Goal: Task Accomplishment & Management: Manage account settings

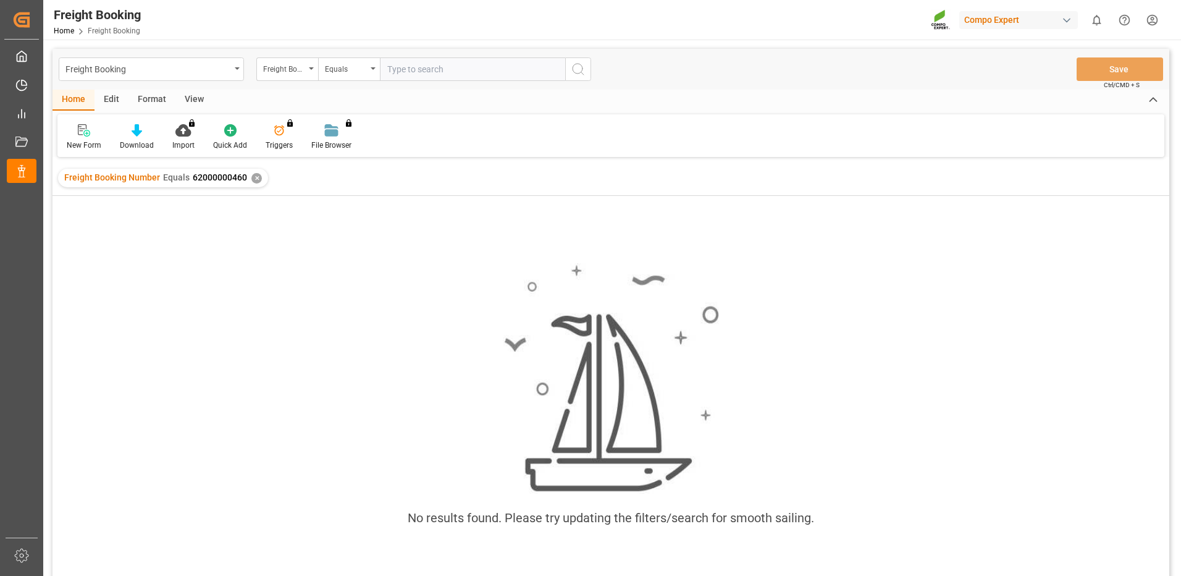
type input "62000000460"
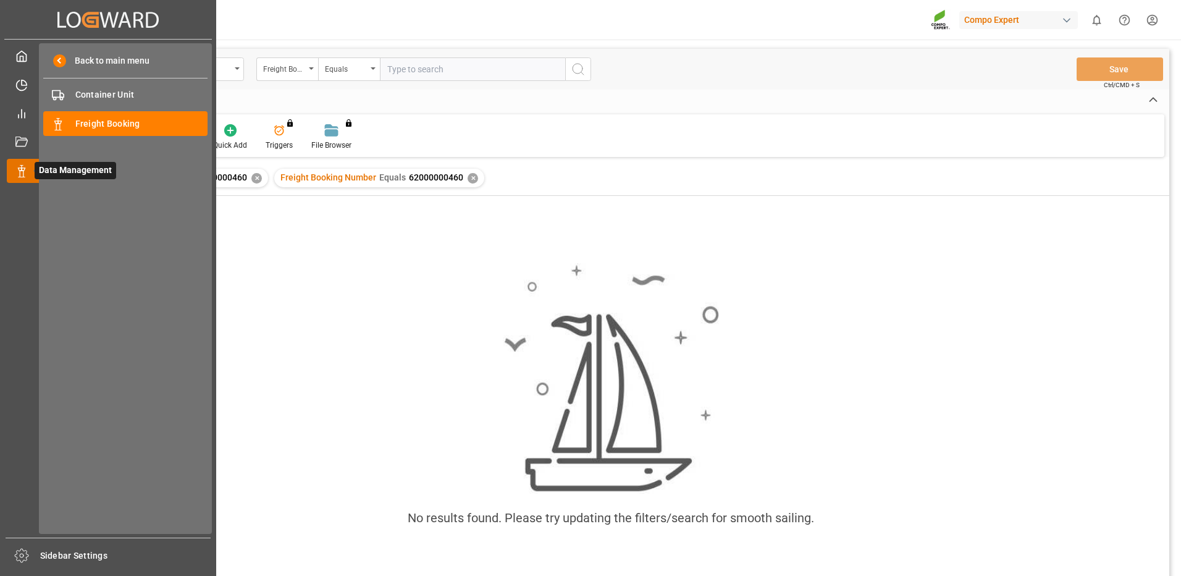
click at [15, 170] on icon at bounding box center [21, 171] width 12 height 12
click at [67, 132] on div "Freight Booking Freight Booking" at bounding box center [125, 123] width 164 height 24
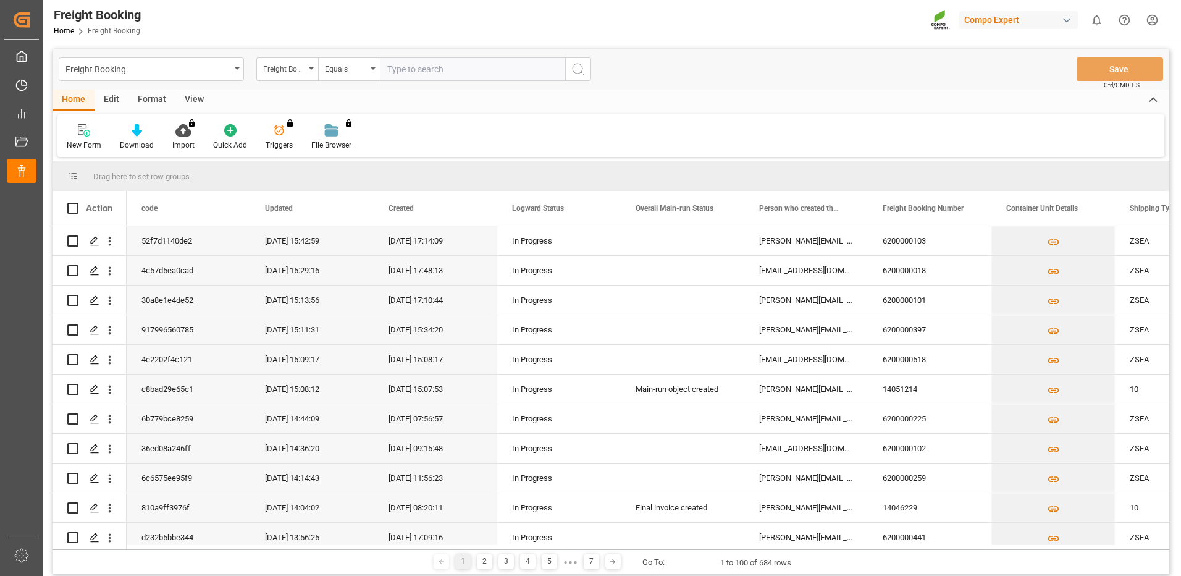
paste input "6200000506"
type input "6200000506"
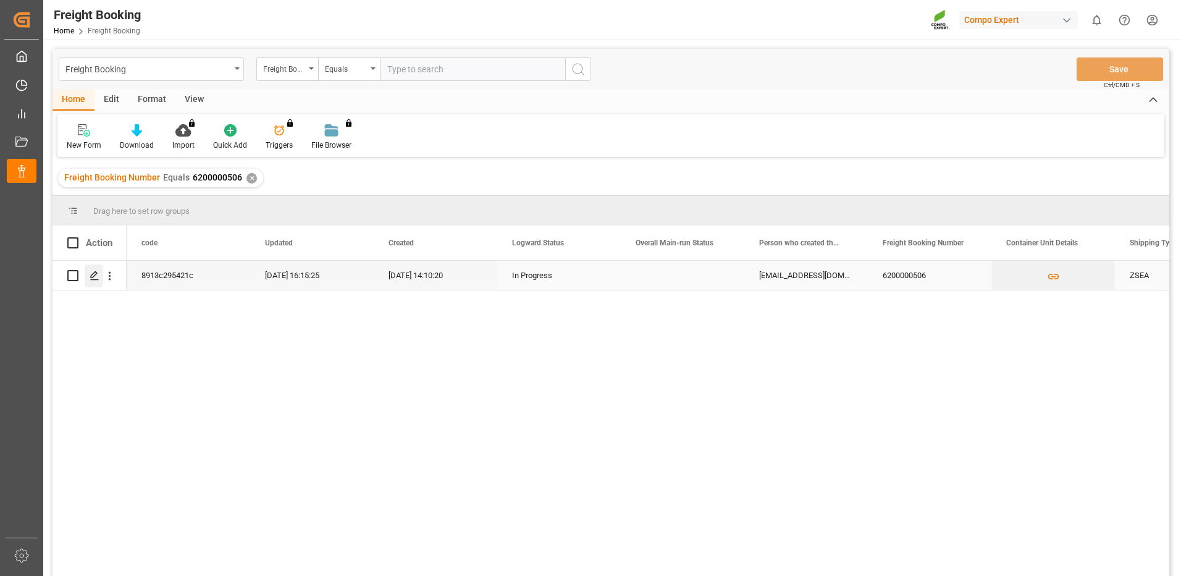
click at [90, 274] on icon "Press SPACE to select this row." at bounding box center [95, 276] width 10 height 10
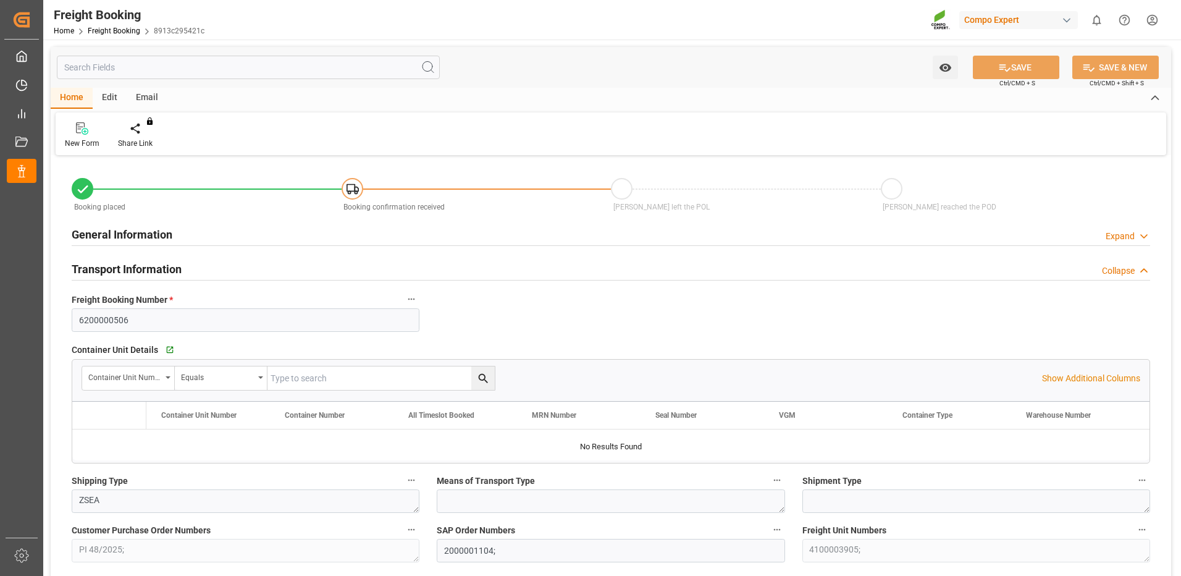
type input "TRIZM"
type input "0"
type input "21500"
type input "01.09.2025 01:00"
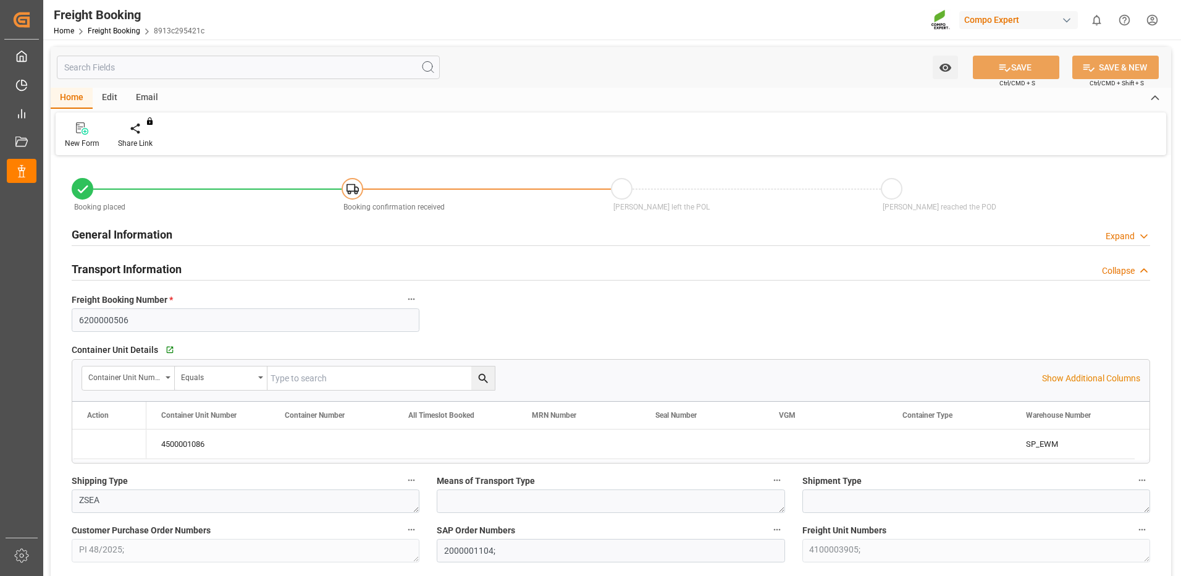
type input "19.08.2025 14:10"
type input "19.08.2025 16:15"
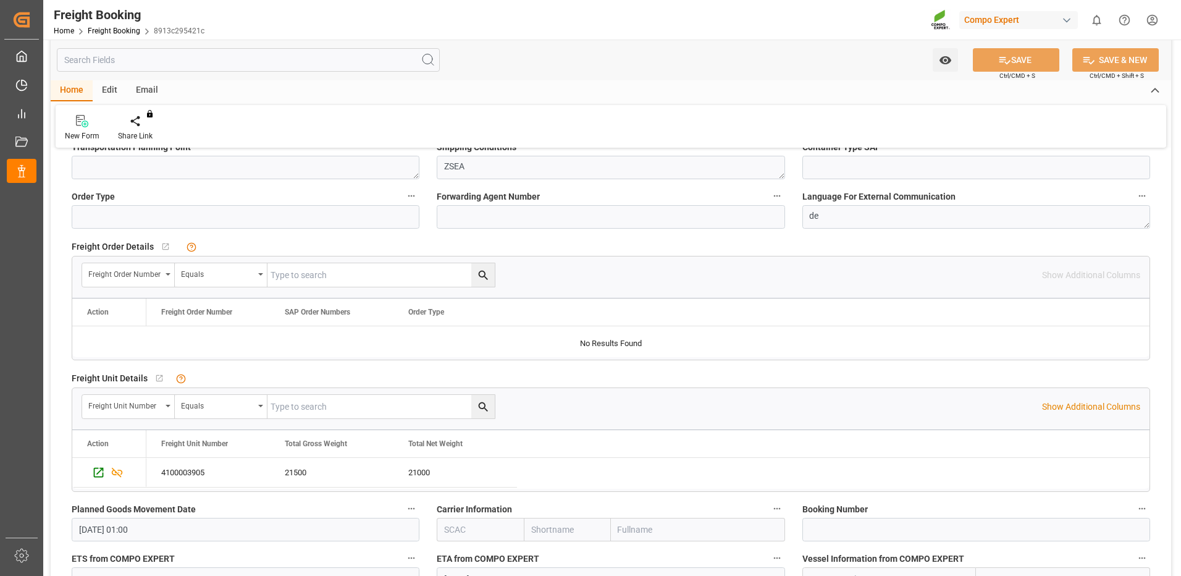
scroll to position [185, 0]
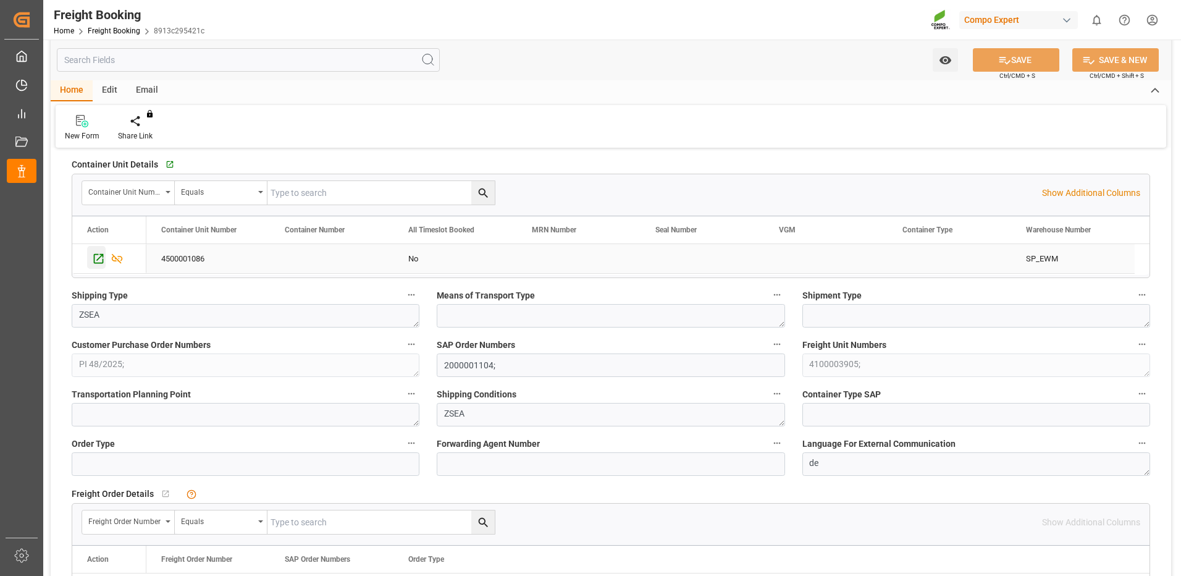
click at [96, 260] on icon "Press SPACE to select this row." at bounding box center [98, 258] width 13 height 13
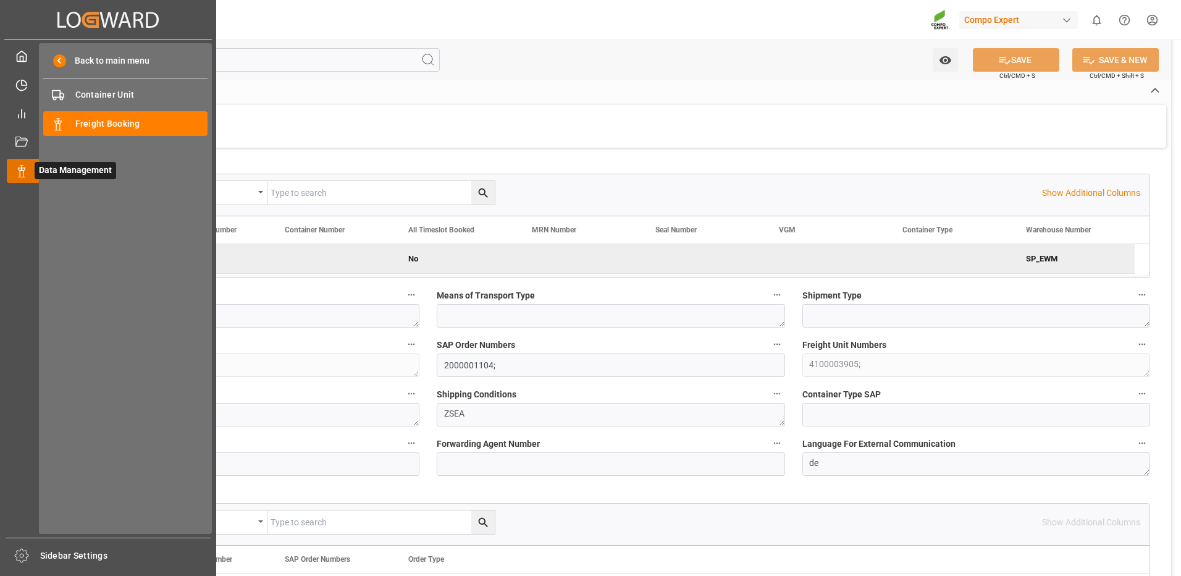
click at [28, 169] on icon at bounding box center [36, 171] width 26 height 26
click at [81, 125] on span "Freight Booking" at bounding box center [141, 123] width 133 height 13
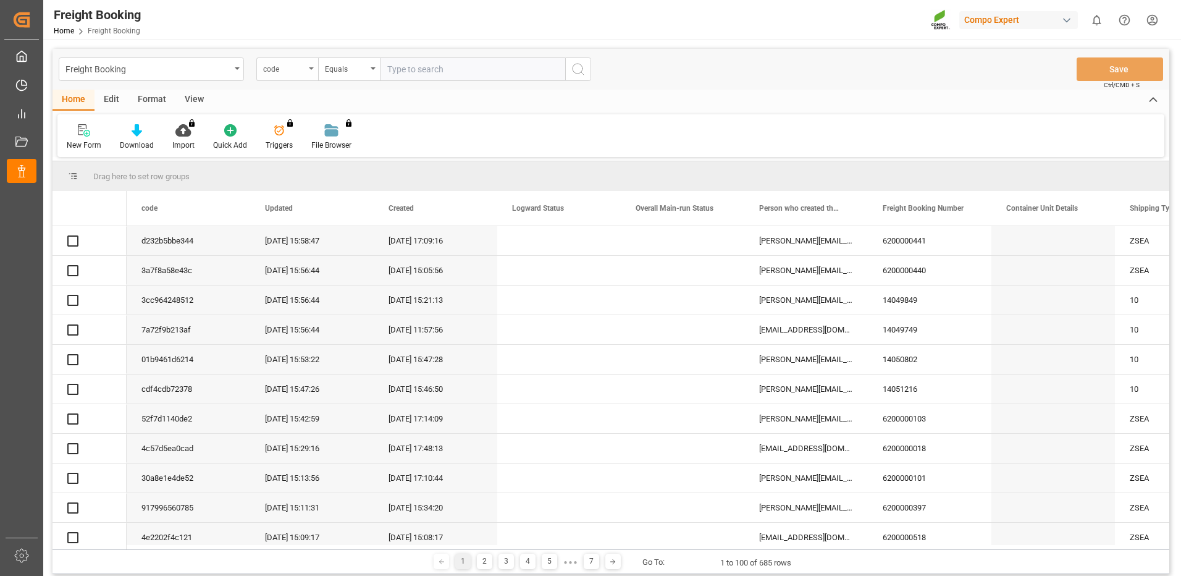
click at [312, 73] on div "code" at bounding box center [287, 68] width 62 height 23
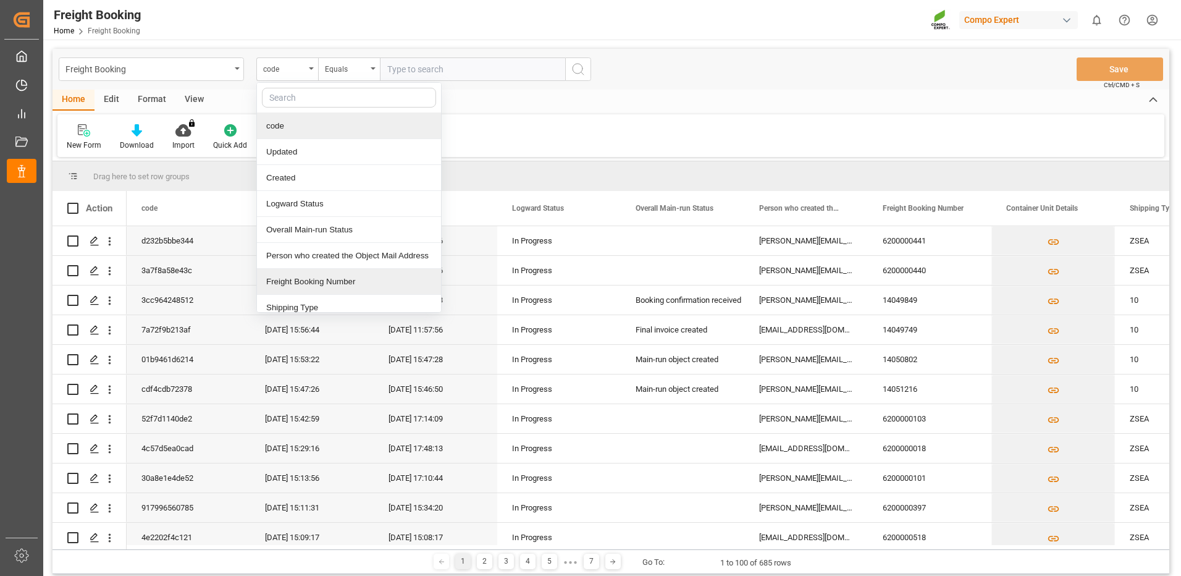
drag, startPoint x: 292, startPoint y: 278, endPoint x: 321, endPoint y: 202, distance: 81.6
click at [292, 278] on div "Freight Booking Number" at bounding box center [349, 282] width 184 height 26
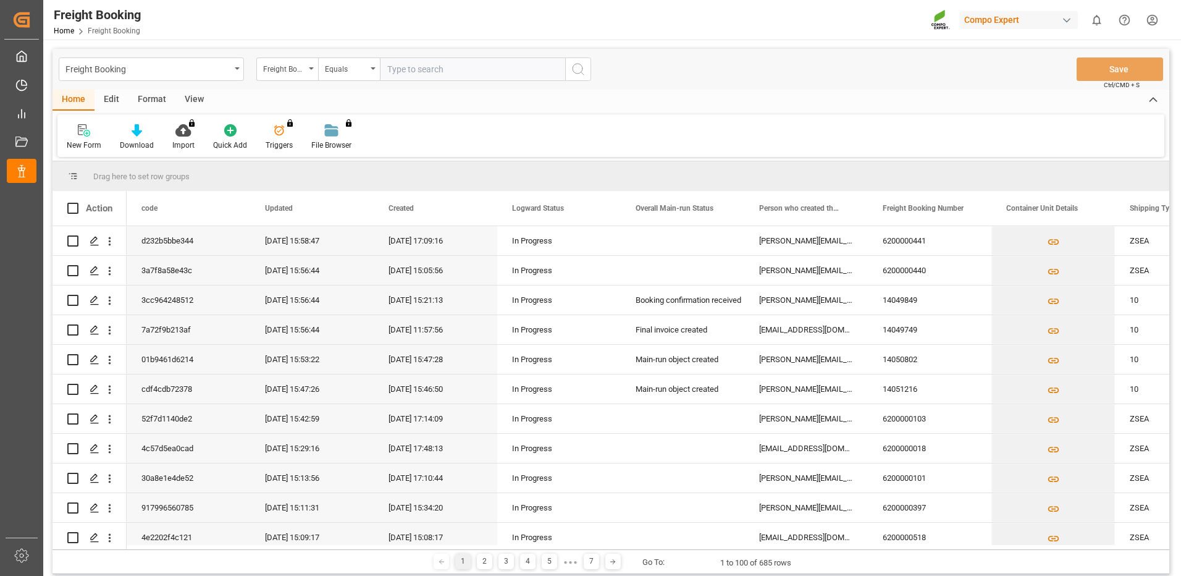
paste input "6200000506"
type input "6200000506"
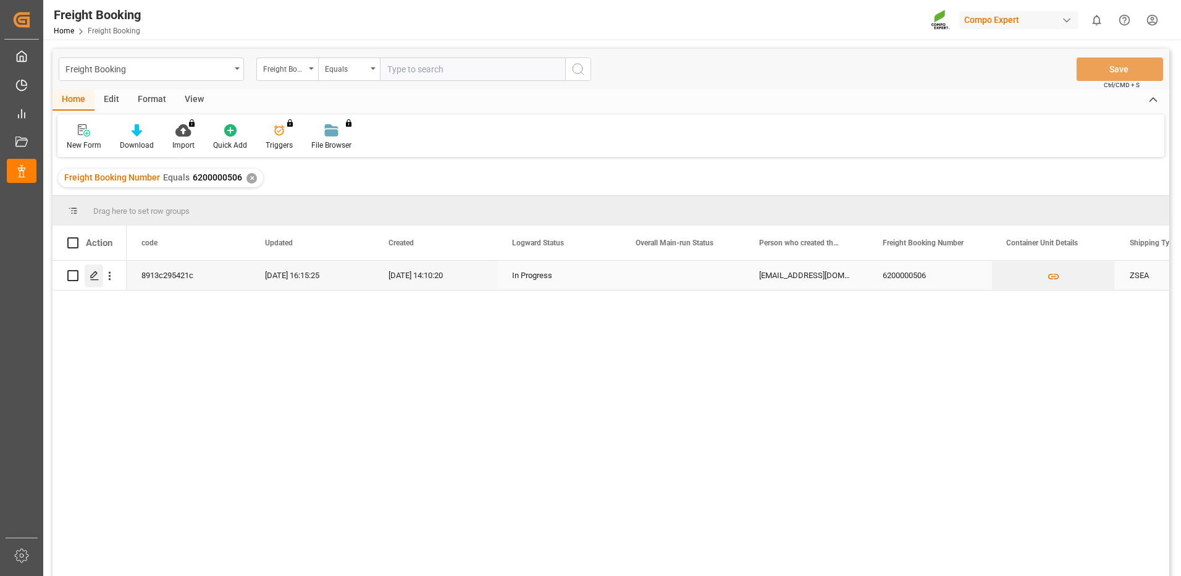
click at [98, 279] on icon "Press SPACE to select this row." at bounding box center [95, 276] width 10 height 10
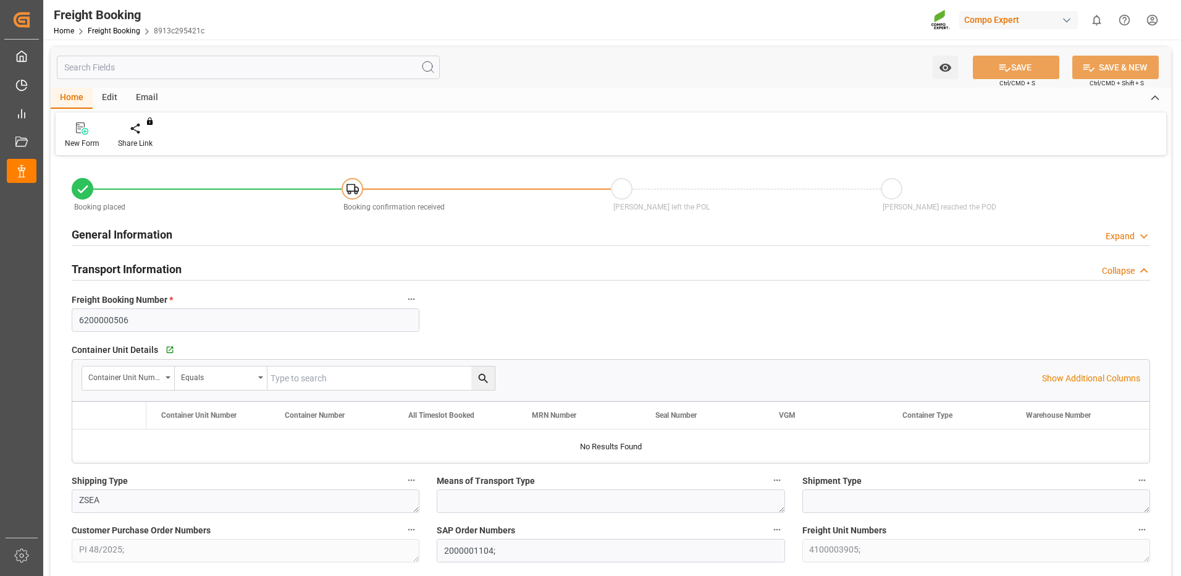
type input "TRIZM"
type input "0"
type input "21500"
type input "01.09.2025 01:00"
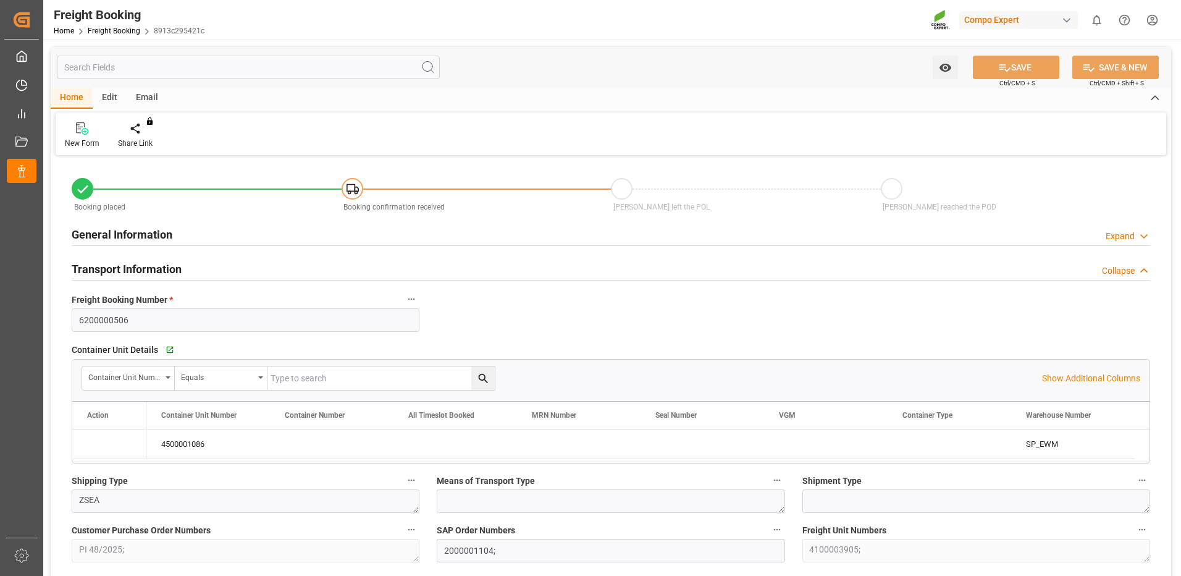
type input "19.08.2025 14:10"
type input "19.08.2025 16:15"
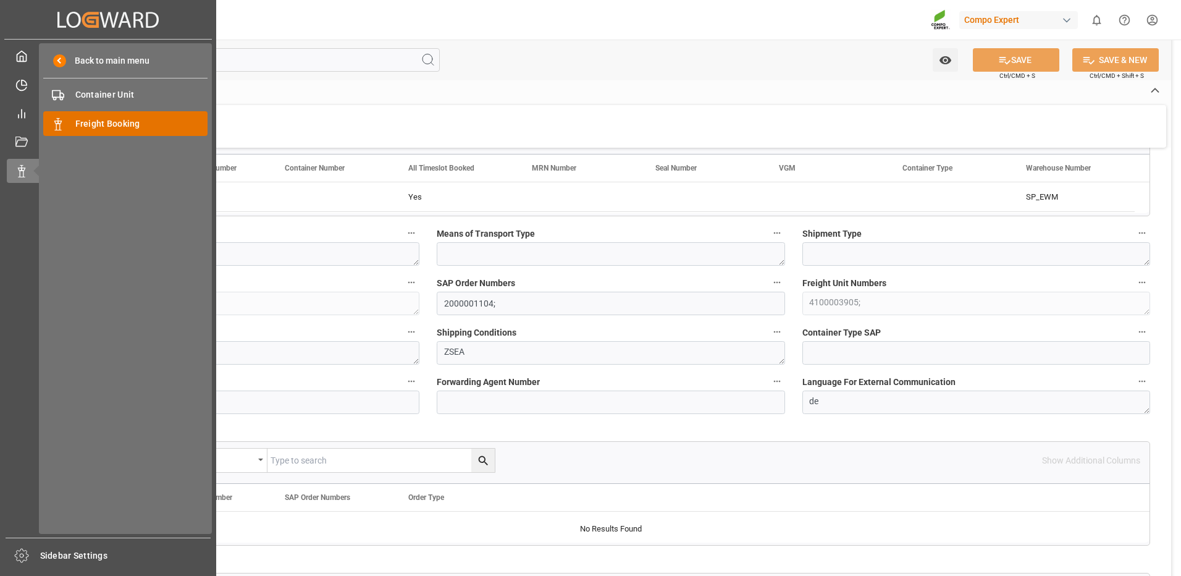
click at [125, 120] on span "Freight Booking" at bounding box center [141, 123] width 133 height 13
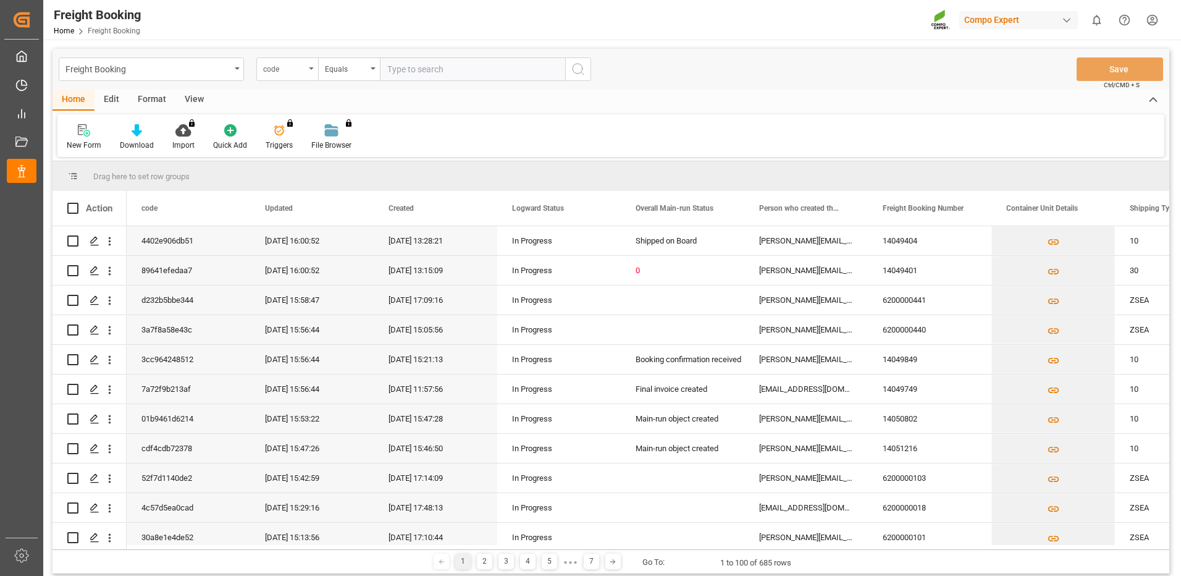
click at [310, 68] on icon "open menu" at bounding box center [311, 68] width 5 height 2
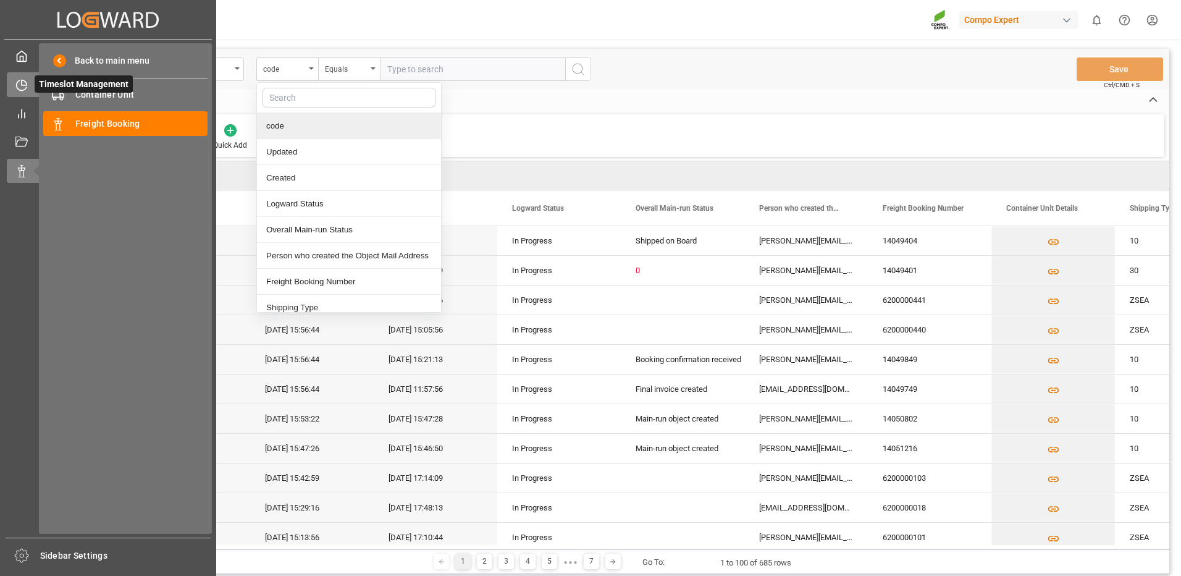
click at [19, 83] on icon at bounding box center [21, 85] width 12 height 12
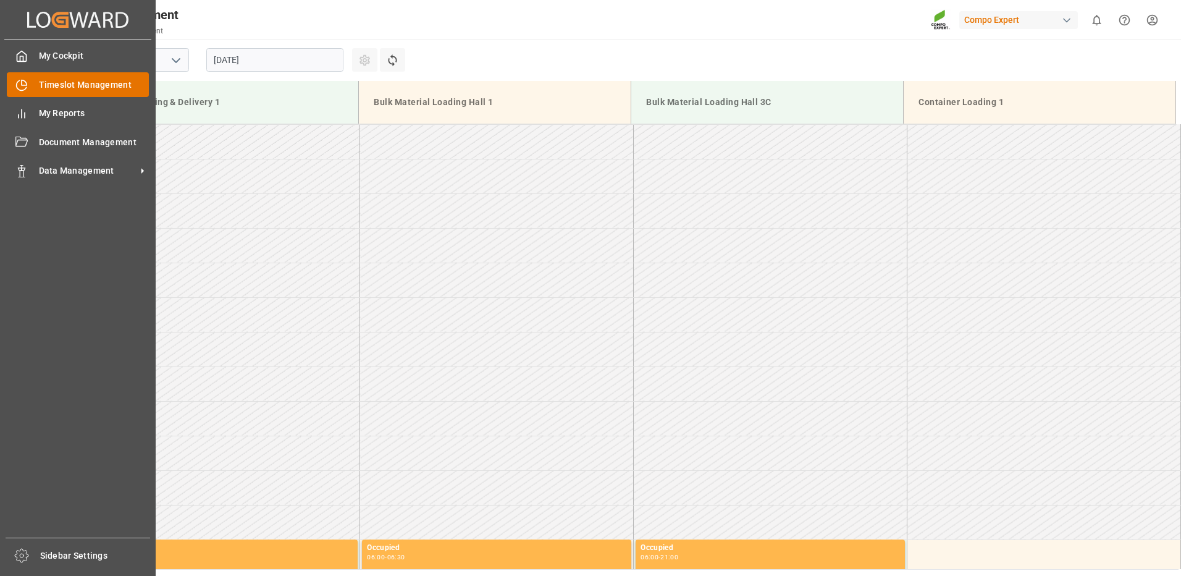
scroll to position [1030, 0]
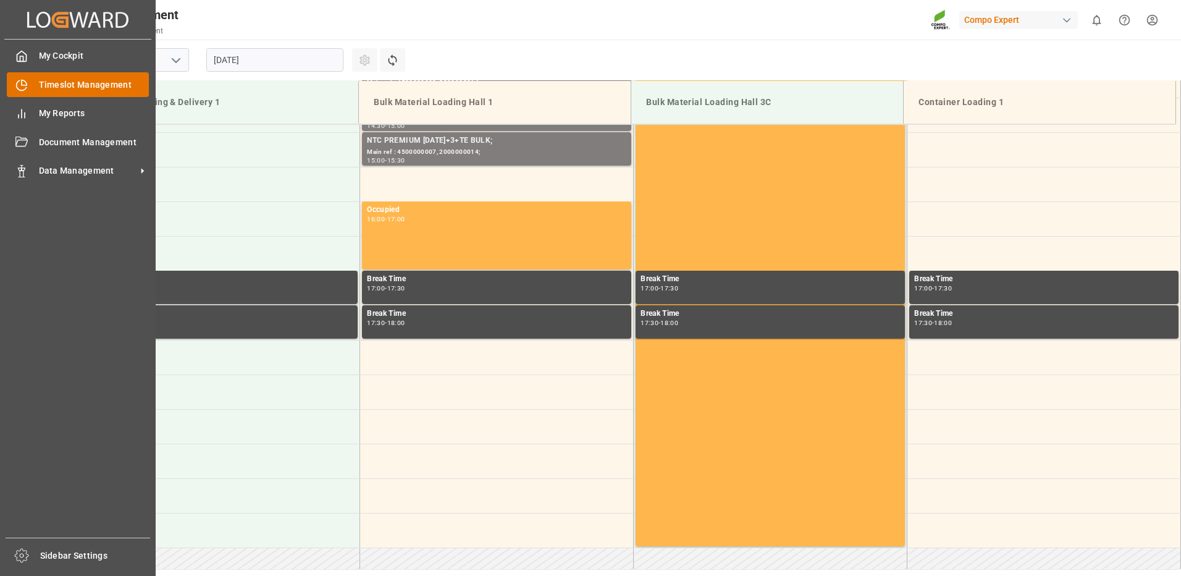
click at [96, 86] on span "Timeslot Management" at bounding box center [94, 84] width 111 height 13
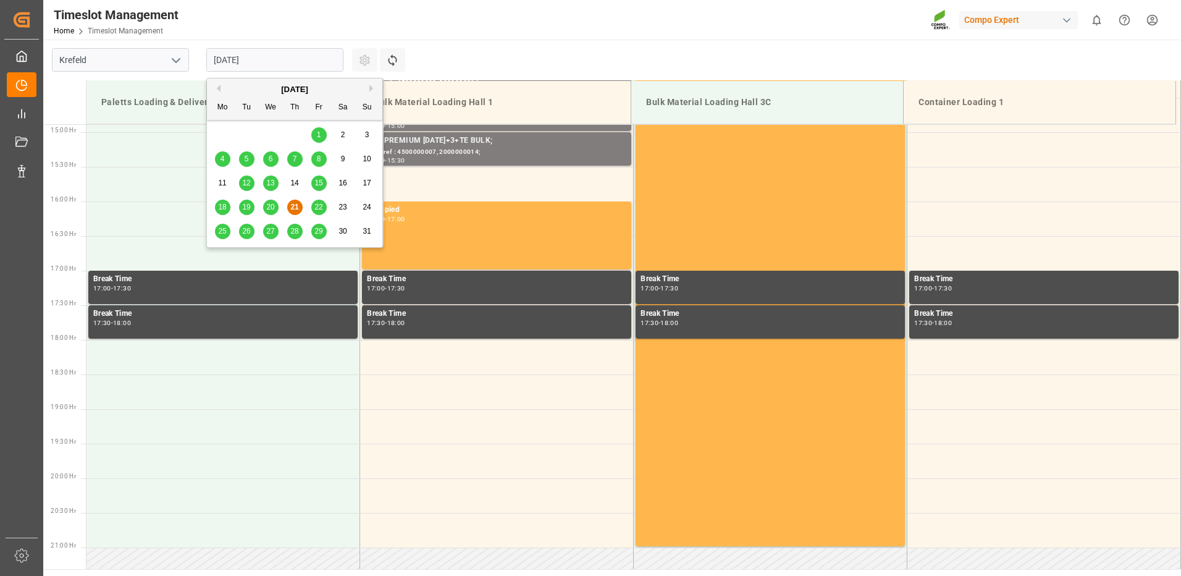
click at [272, 58] on input "[DATE]" at bounding box center [274, 59] width 137 height 23
click at [369, 90] on button "Next Month" at bounding box center [372, 88] width 7 height 7
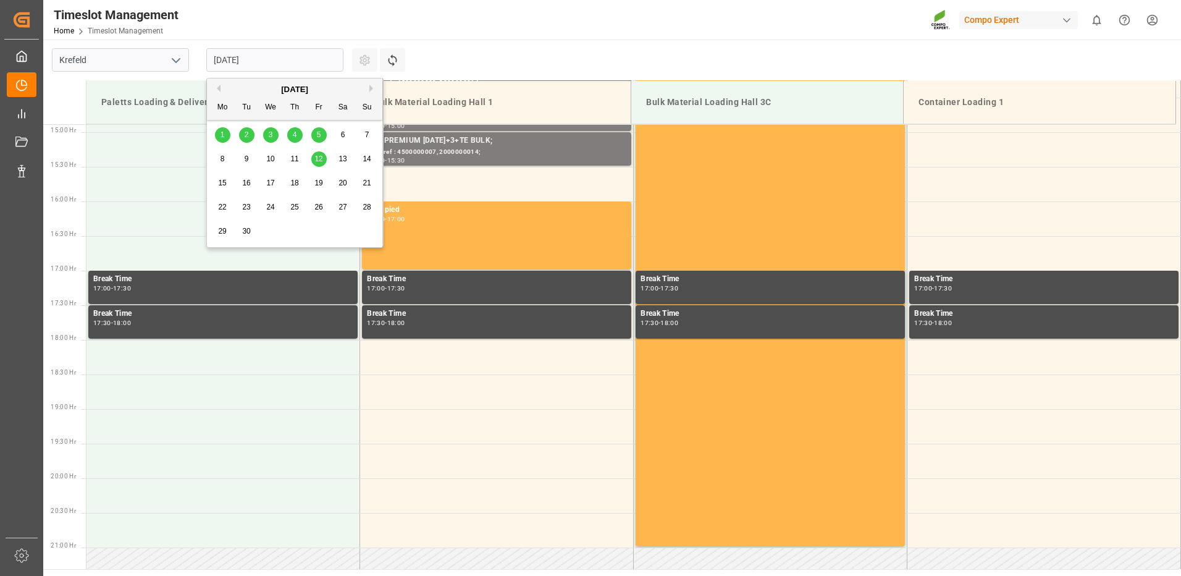
click at [317, 134] on span "5" at bounding box center [319, 134] width 4 height 9
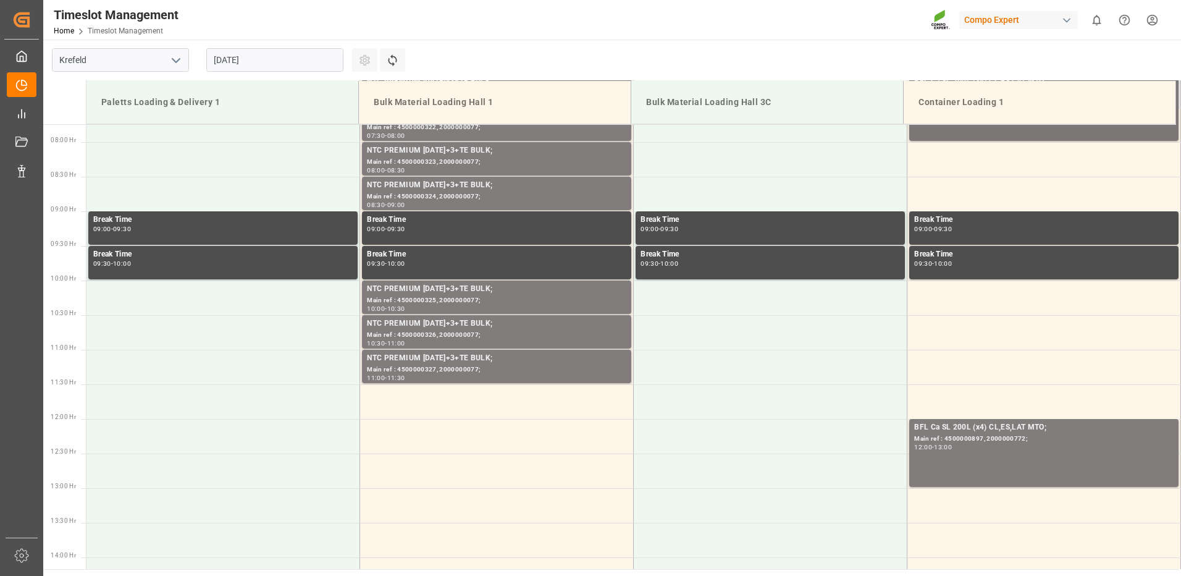
scroll to position [350, 0]
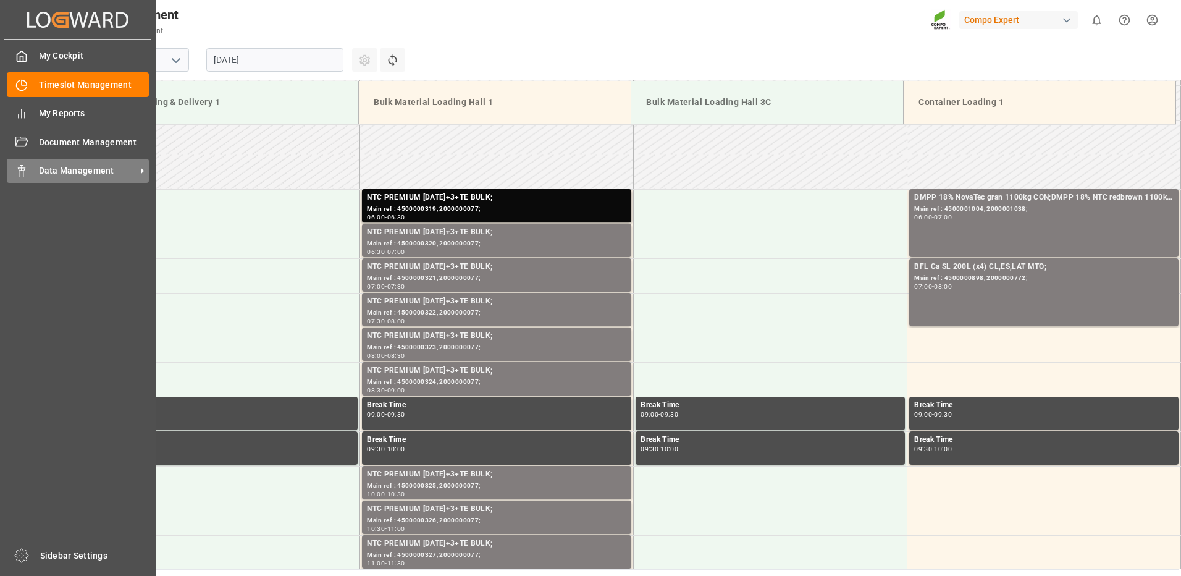
click at [25, 171] on icon at bounding box center [21, 171] width 12 height 12
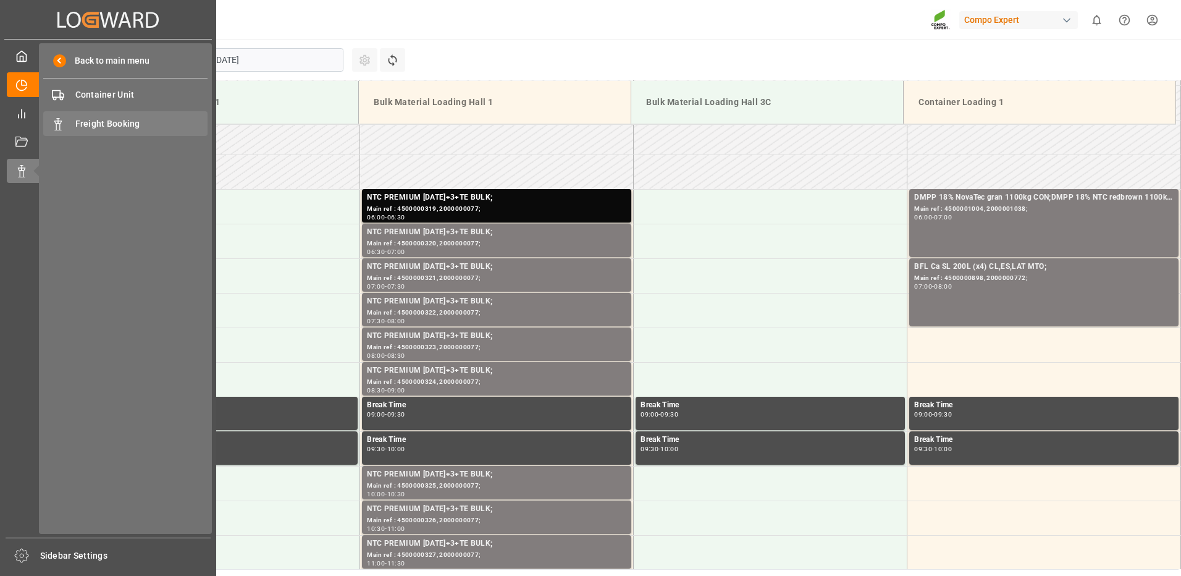
click at [87, 127] on span "Freight Booking" at bounding box center [141, 123] width 133 height 13
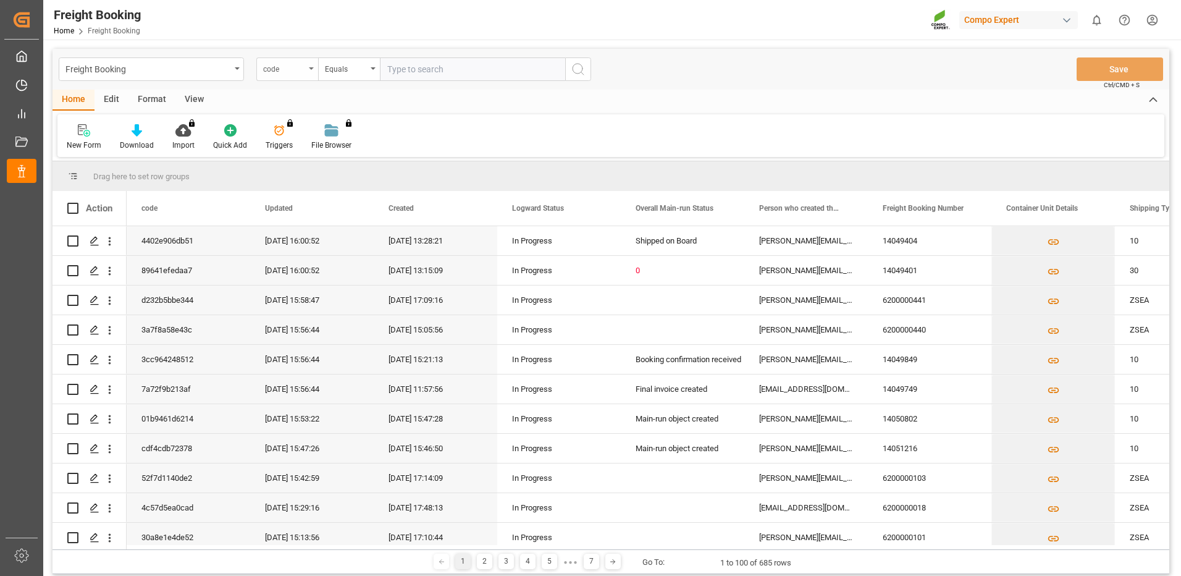
click at [316, 69] on div "code" at bounding box center [287, 68] width 62 height 23
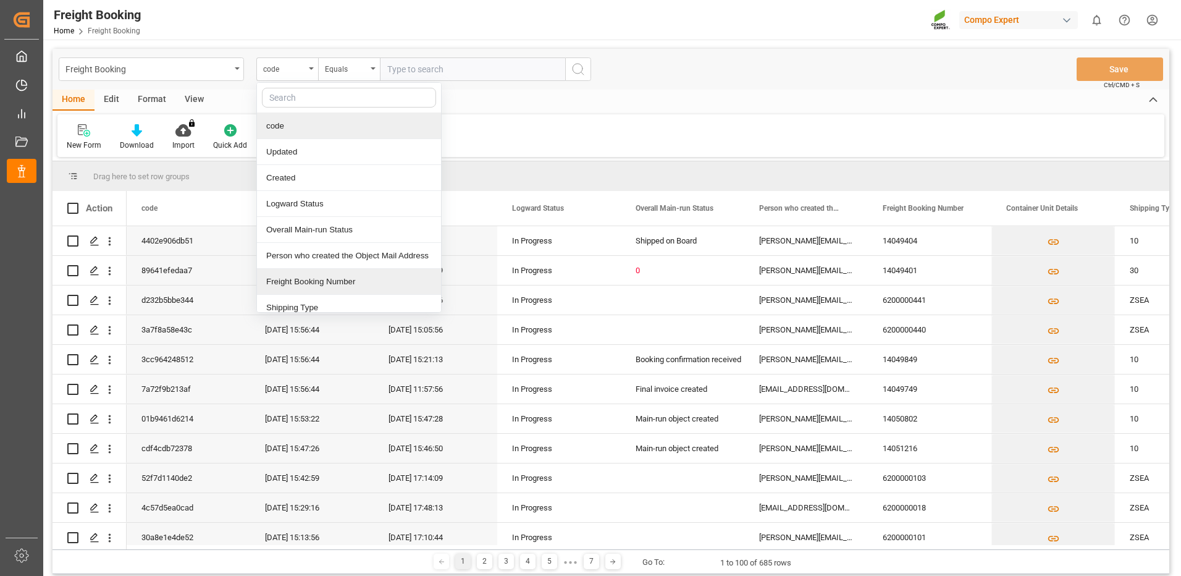
click at [297, 287] on div "Freight Booking Number" at bounding box center [349, 282] width 184 height 26
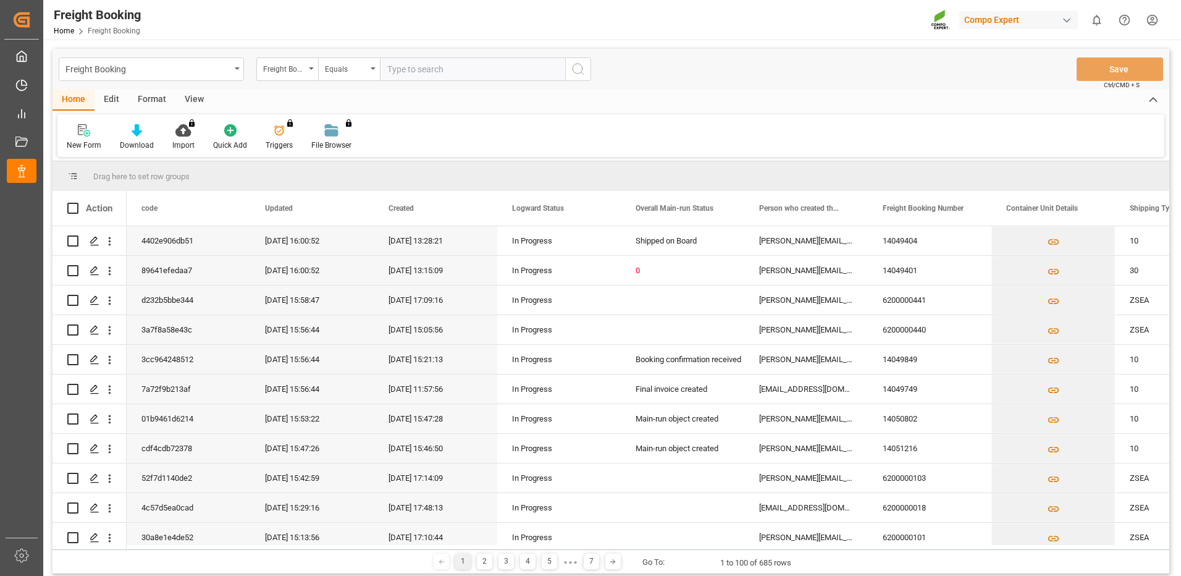
paste input "6200000471"
type input "6200000471"
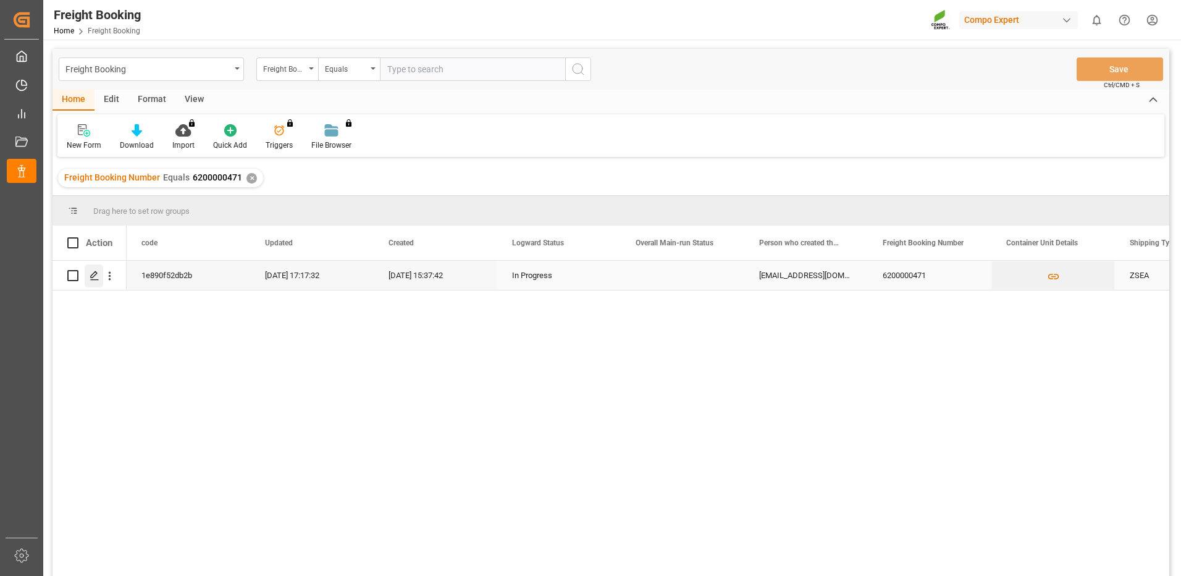
click at [95, 279] on icon "Press SPACE to select this row." at bounding box center [95, 276] width 10 height 10
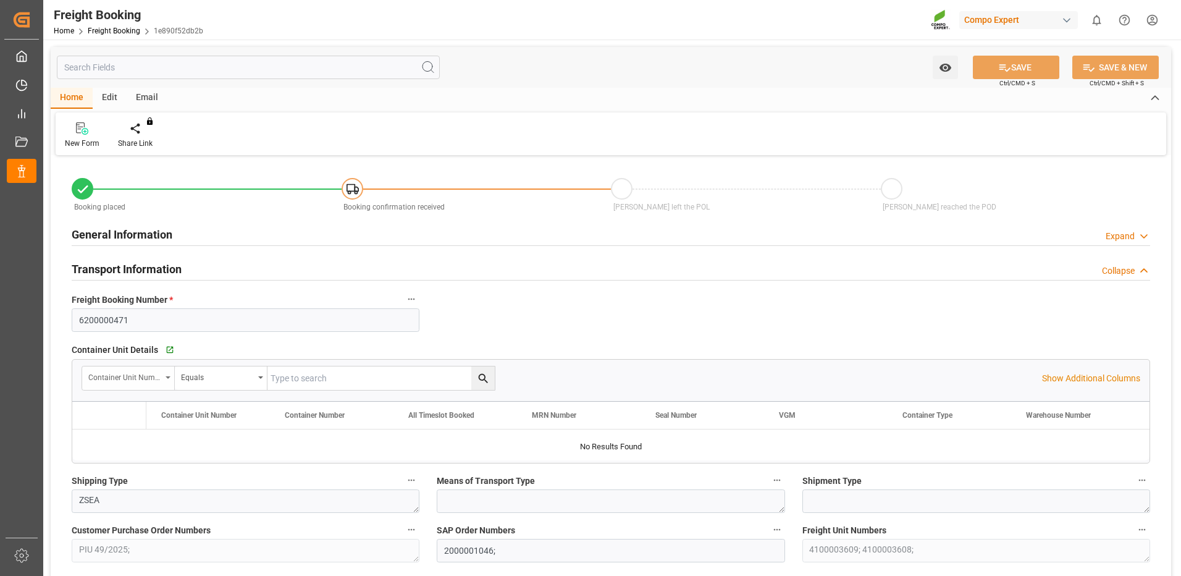
type input "TRIZM"
type input "0"
type input "41739.8"
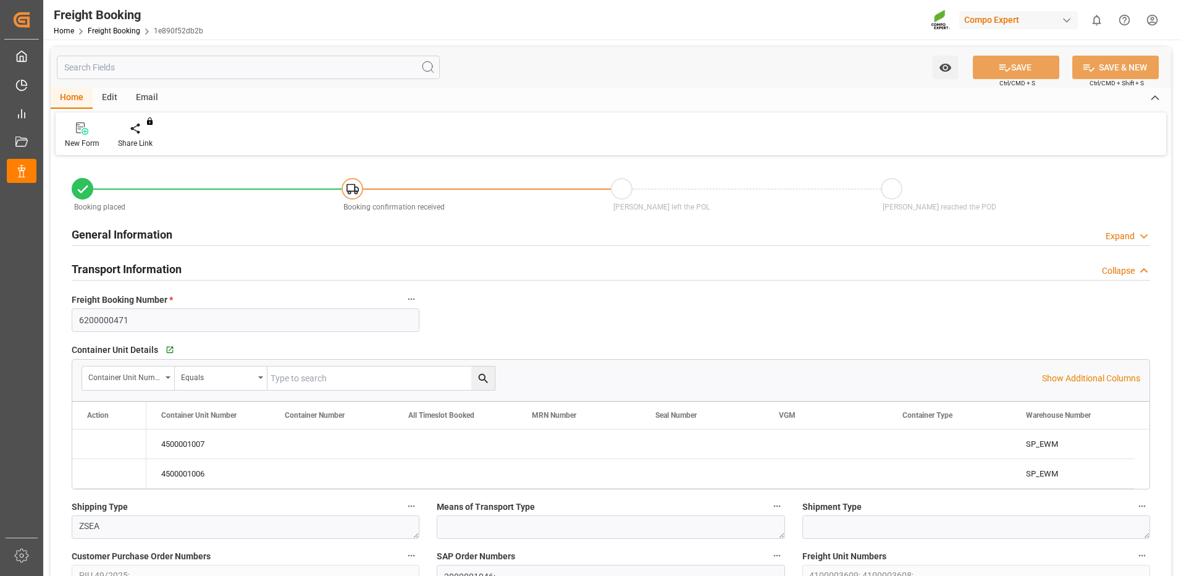
type input "02.09.2025 01:00"
type input "13.08.2025 15:37"
type input "13.08.2025 17:17"
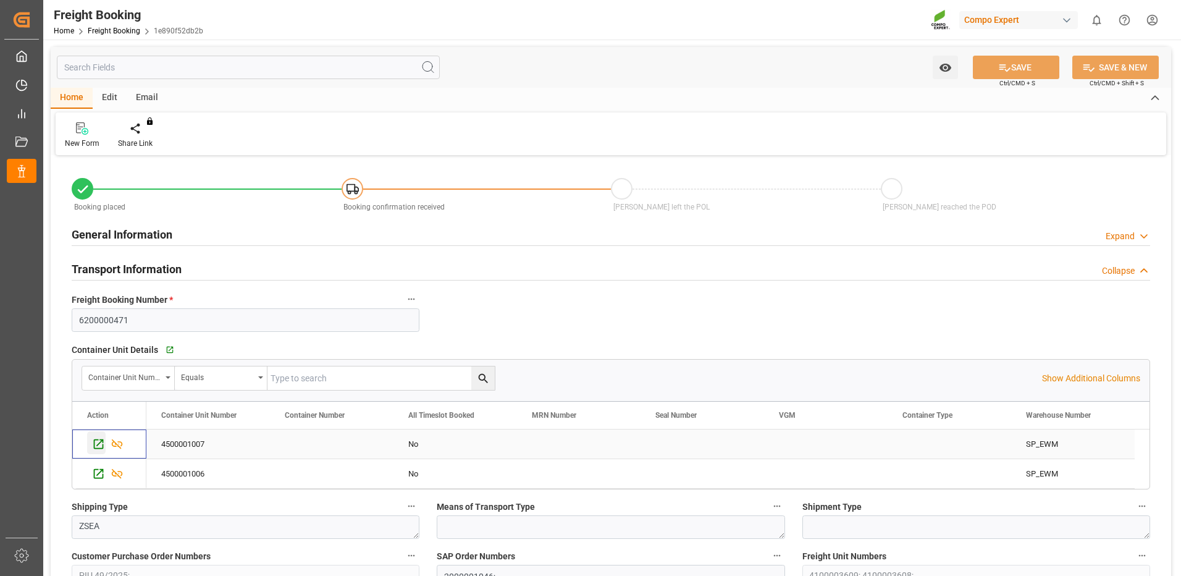
click at [96, 445] on icon "Press SPACE to select this row." at bounding box center [98, 443] width 13 height 13
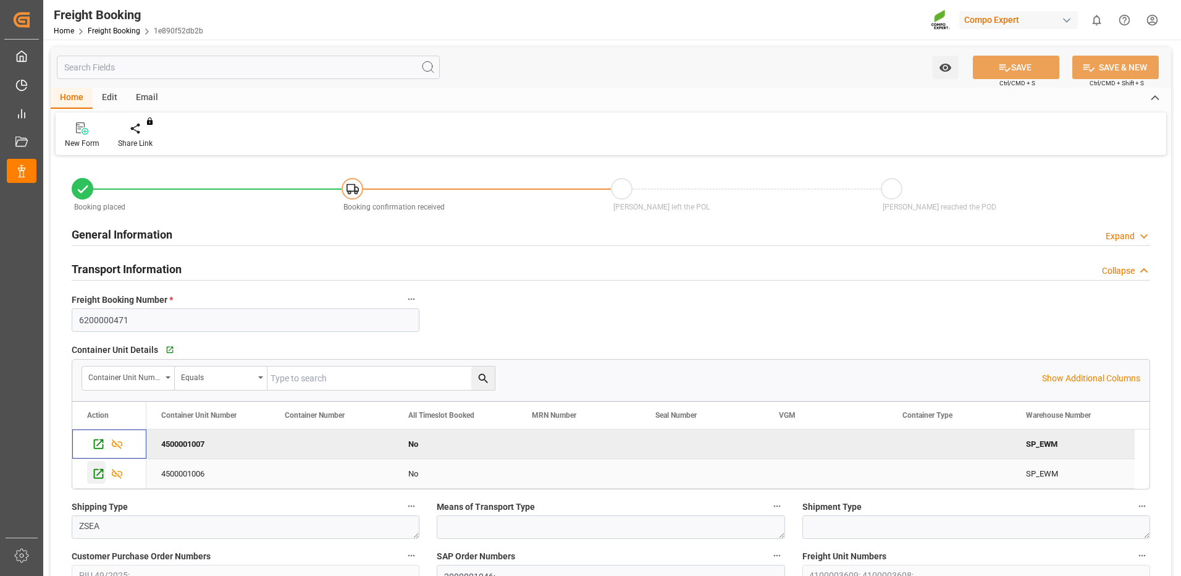
click at [99, 474] on icon "Press SPACE to select this row." at bounding box center [98, 473] width 13 height 13
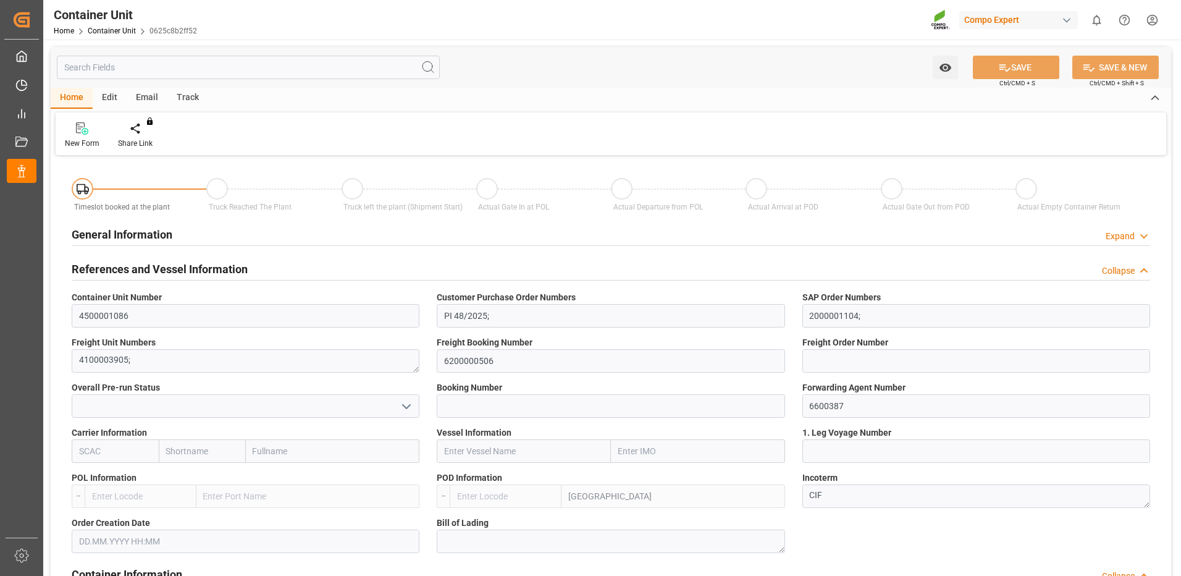
type input "TRIZM"
type input "0"
type input "21500"
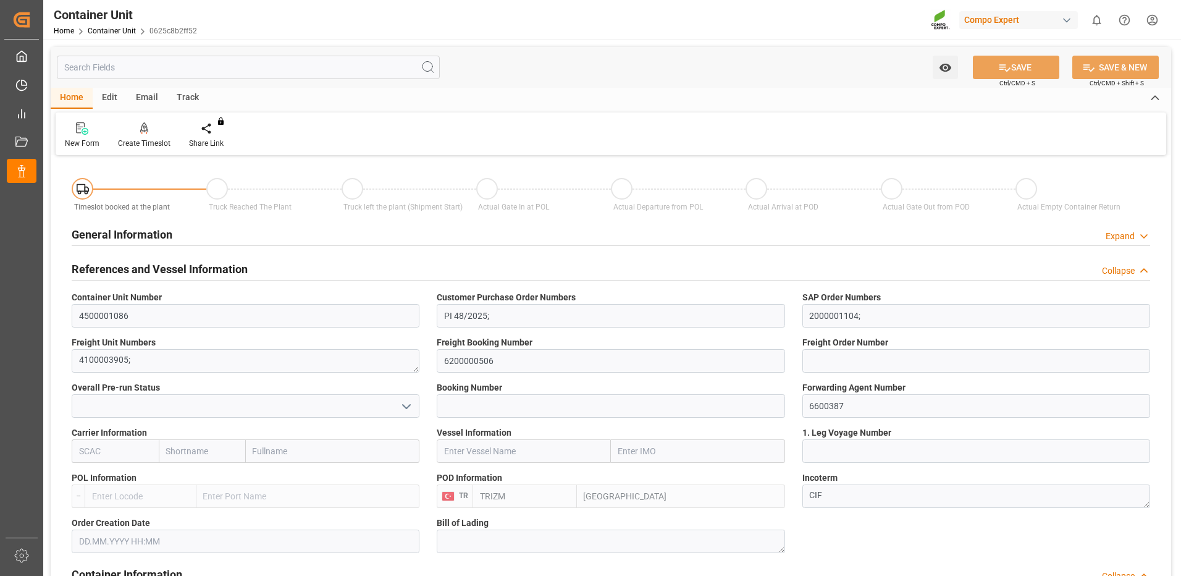
type input "01.09.2025"
click at [146, 137] on div "Create Timeslot" at bounding box center [144, 135] width 71 height 27
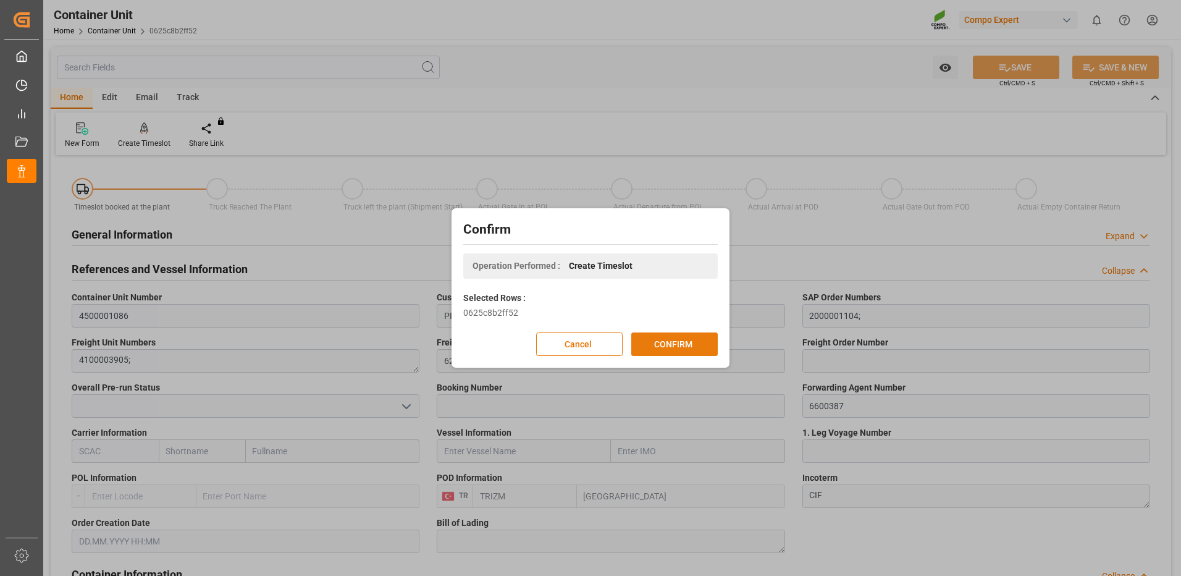
click at [658, 334] on button "CONFIRM" at bounding box center [674, 343] width 86 height 23
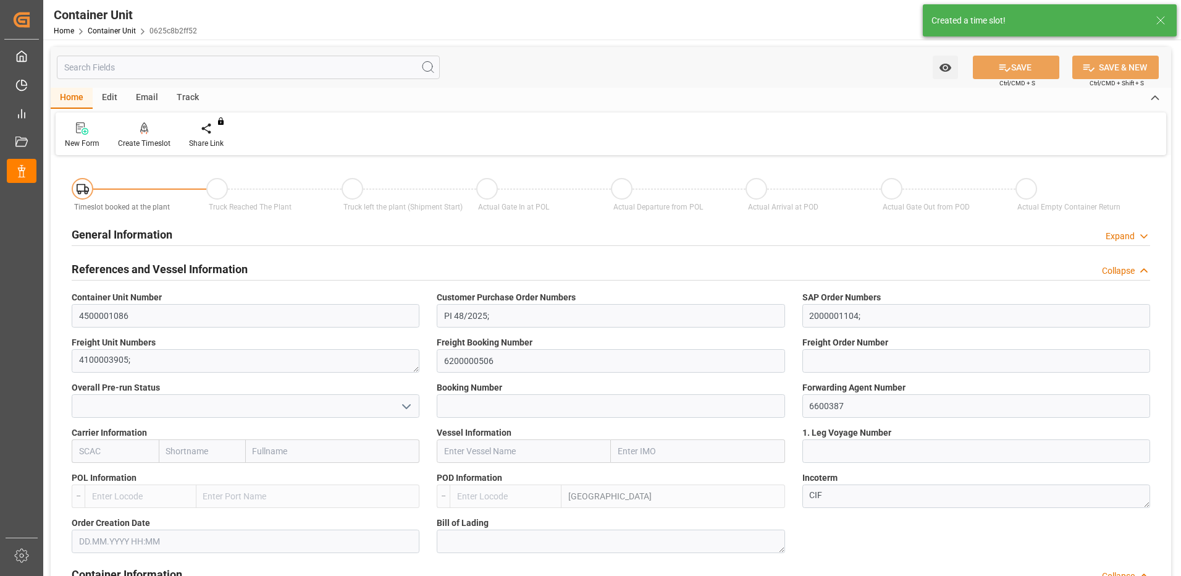
type input "TRIZM"
type input "0"
type input "21500"
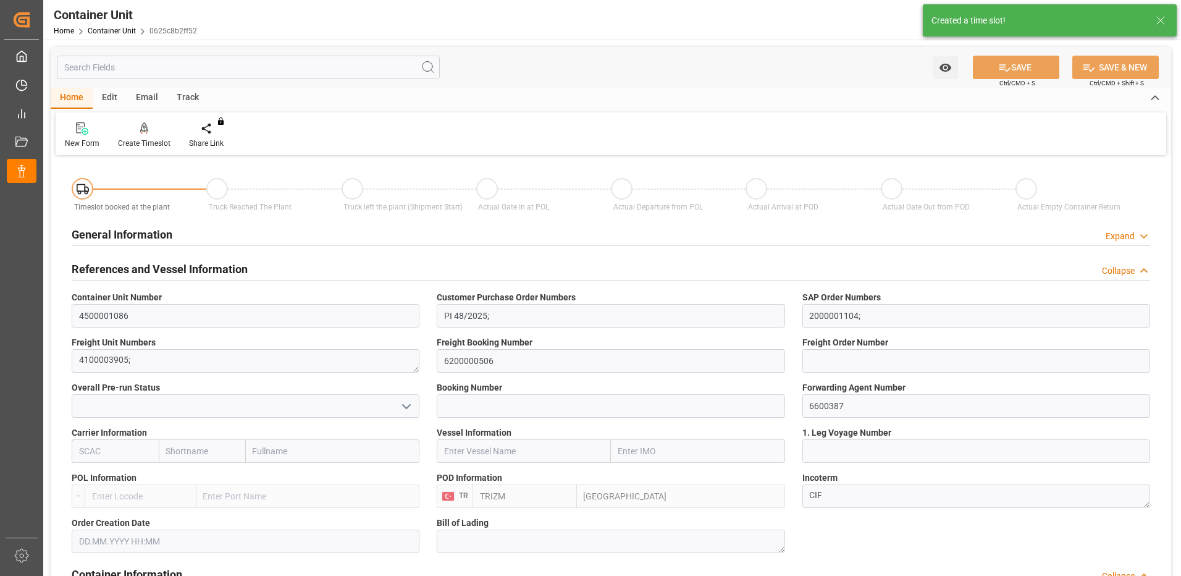
type input "01.09.2025"
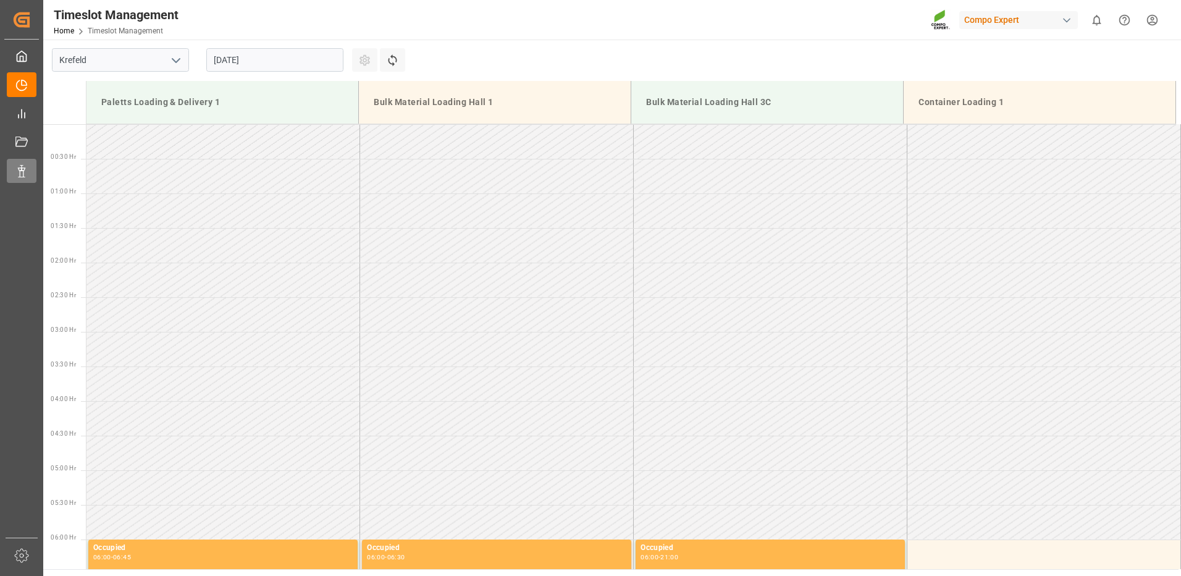
scroll to position [1030, 0]
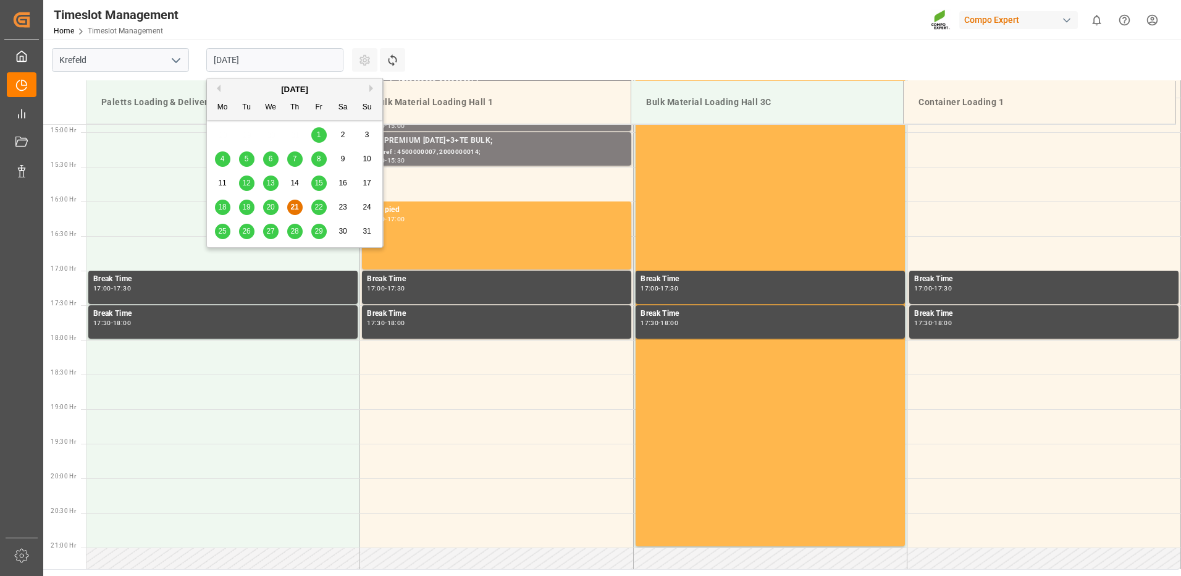
click at [268, 55] on input "[DATE]" at bounding box center [274, 59] width 137 height 23
click at [369, 91] on button "Next Month" at bounding box center [372, 88] width 7 height 7
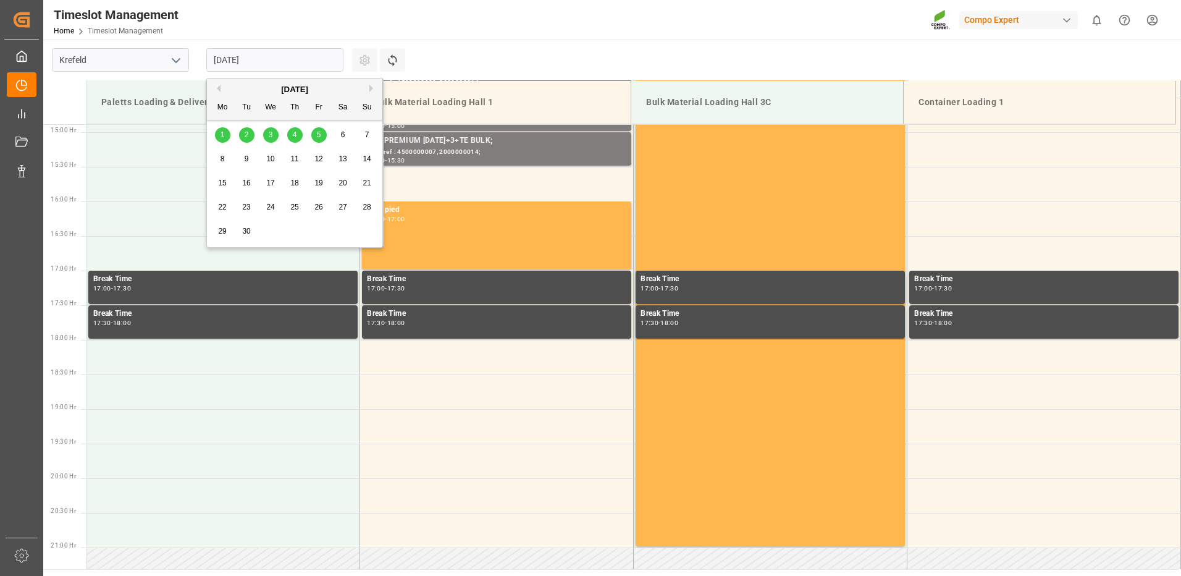
click at [324, 169] on div "8 9 10 11 12 13 14" at bounding box center [295, 159] width 169 height 24
click at [317, 161] on span "12" at bounding box center [318, 158] width 8 height 9
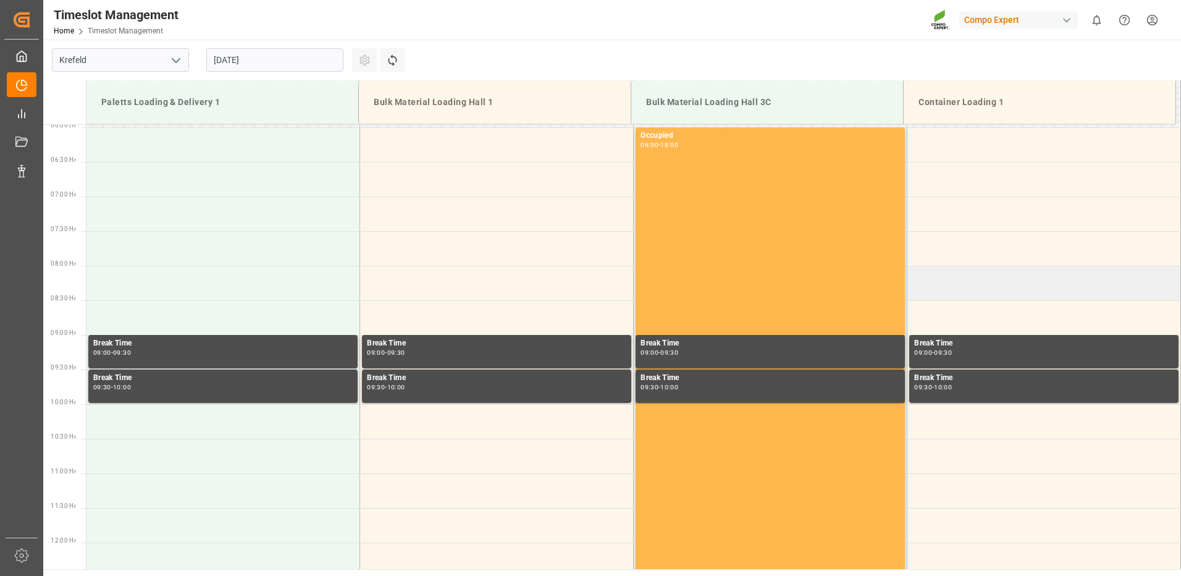
scroll to position [350, 0]
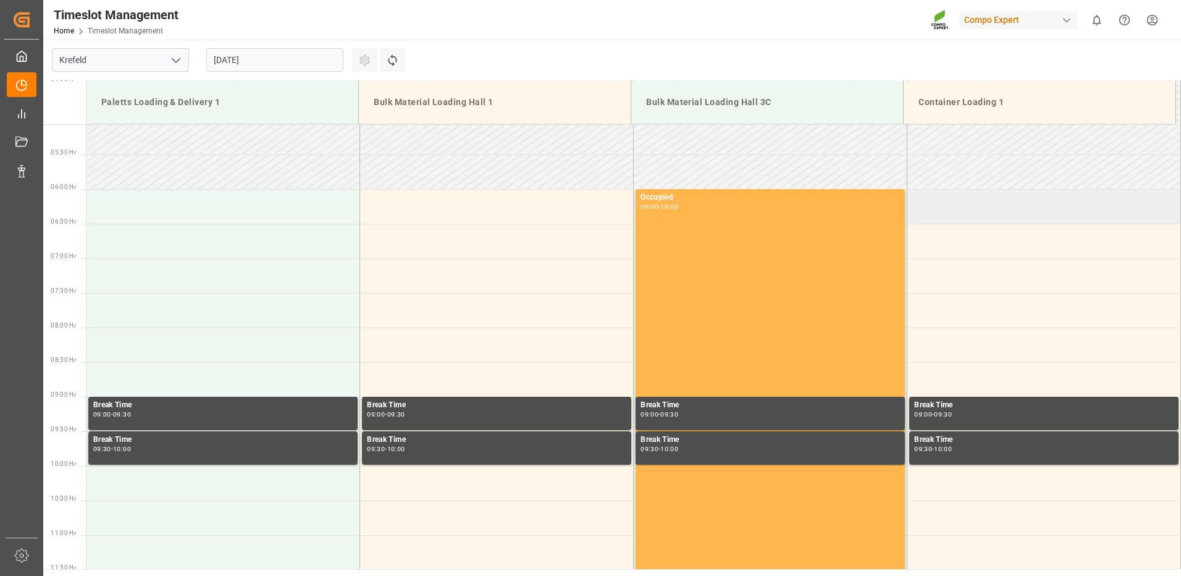
click at [927, 203] on td at bounding box center [1045, 206] width 274 height 35
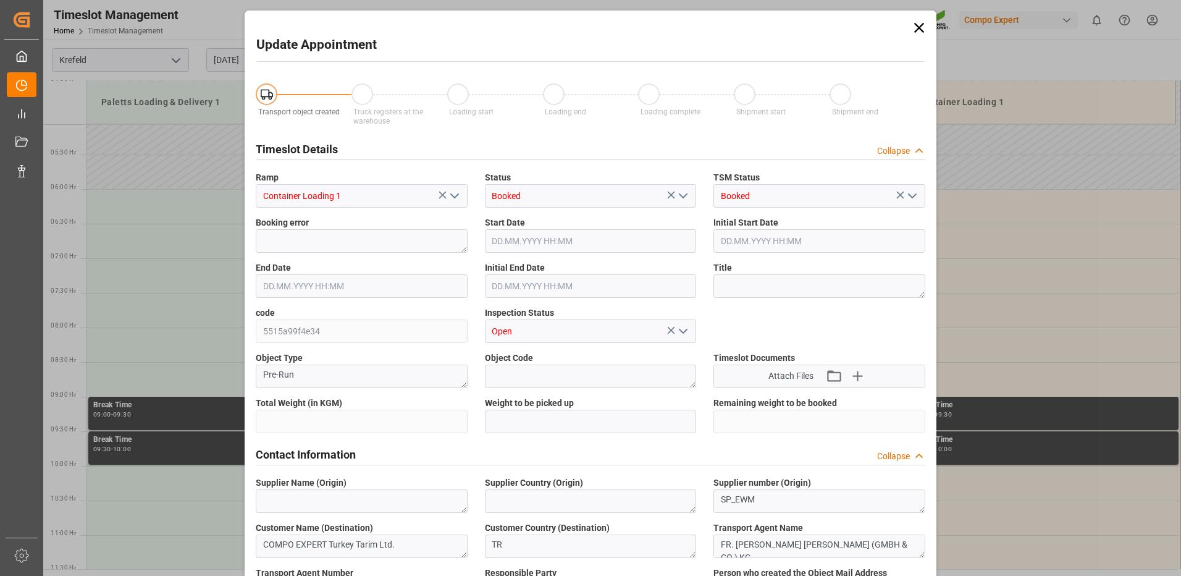
type input "21500"
type input "0"
type input "12.09.2025 06:00"
type input "12.09.2025 06:30"
type input "21.08.2025 13:44"
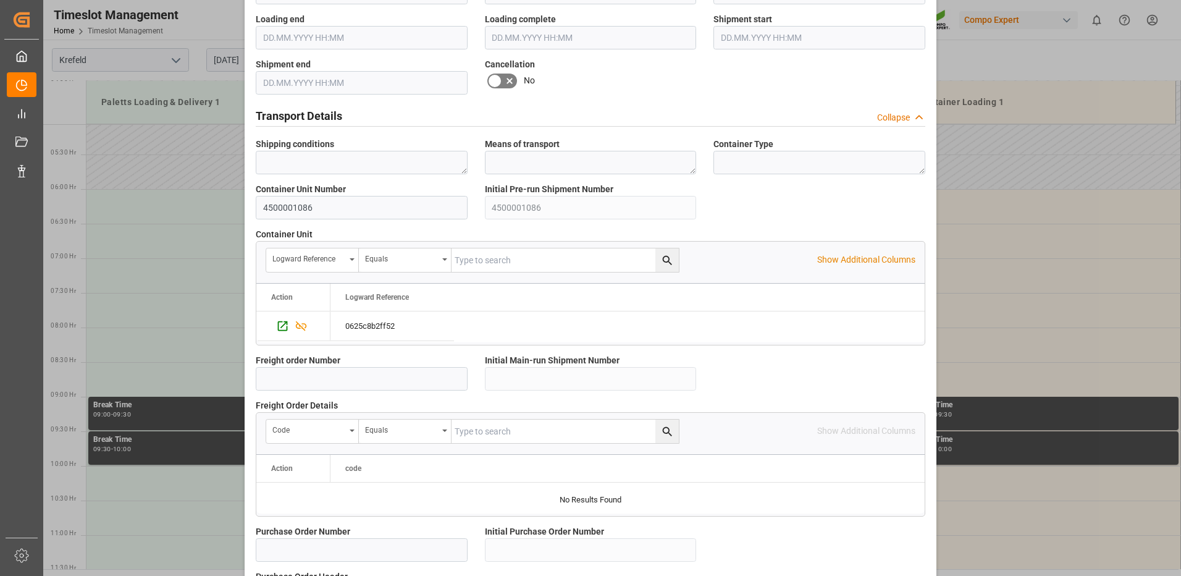
scroll to position [1057, 0]
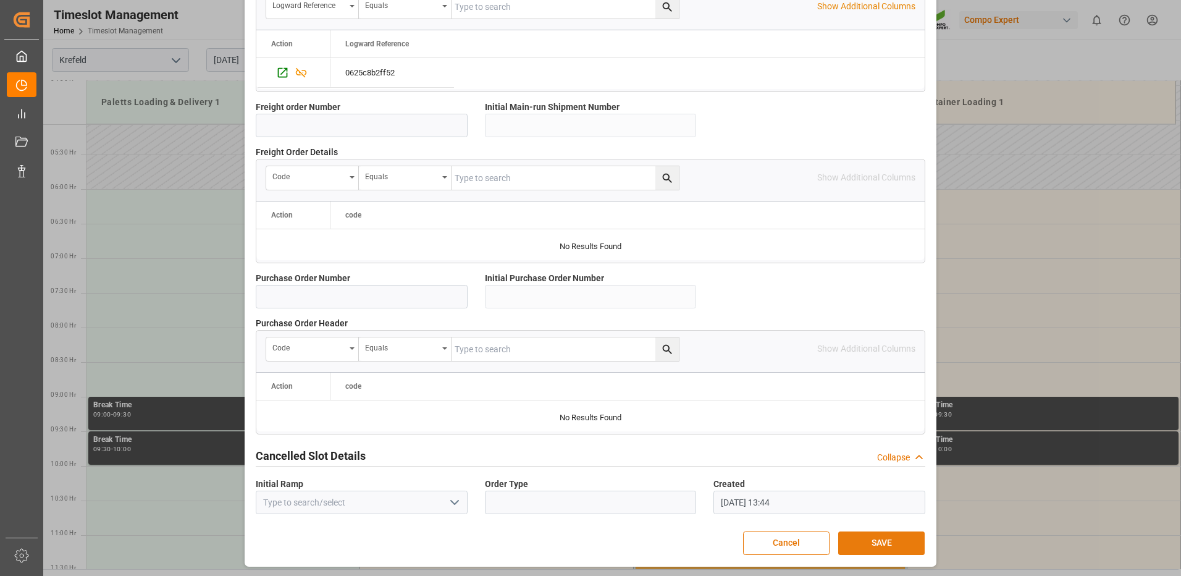
click at [885, 539] on button "SAVE" at bounding box center [881, 542] width 86 height 23
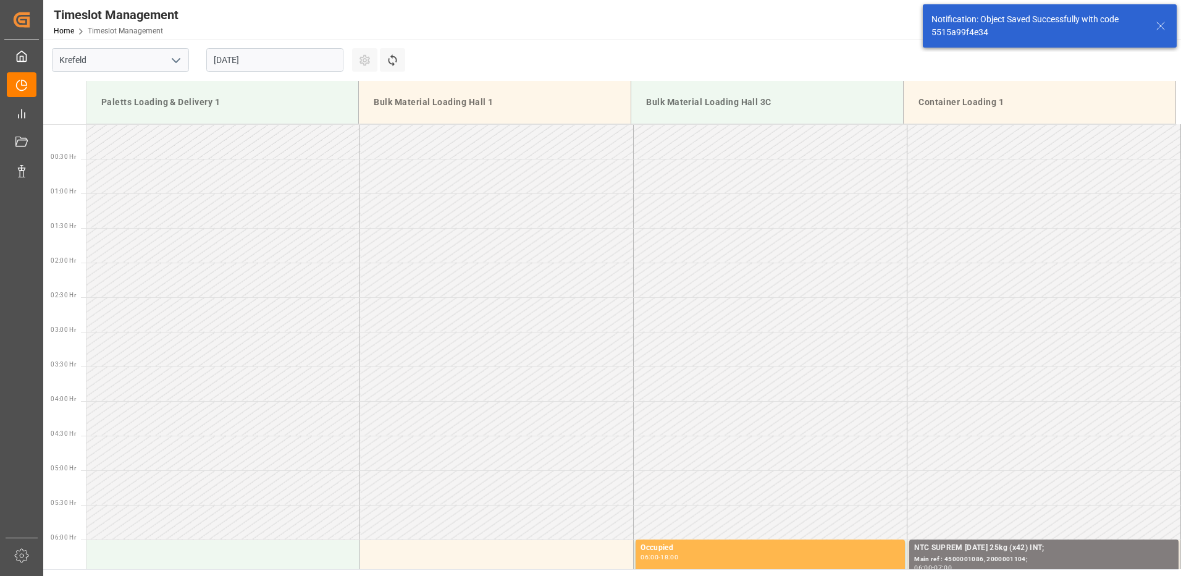
scroll to position [338, 0]
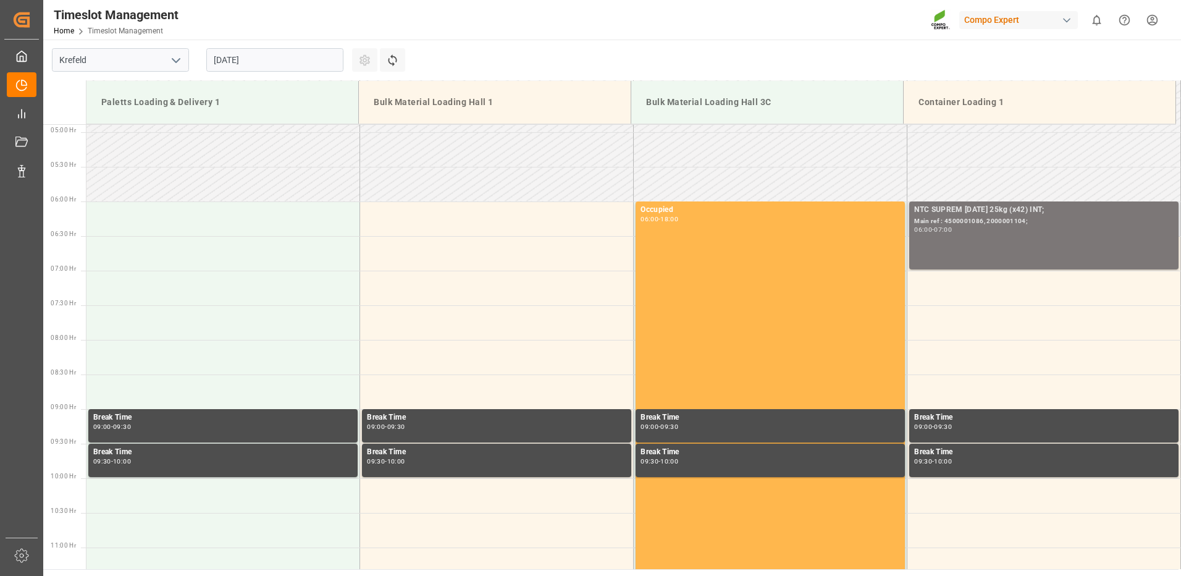
click at [945, 240] on div "NTC SUPREM 21-5-10 25kg (x42) INT; Main ref : 4500001086, 2000001104; 06:00 - 0…" at bounding box center [1043, 235] width 259 height 63
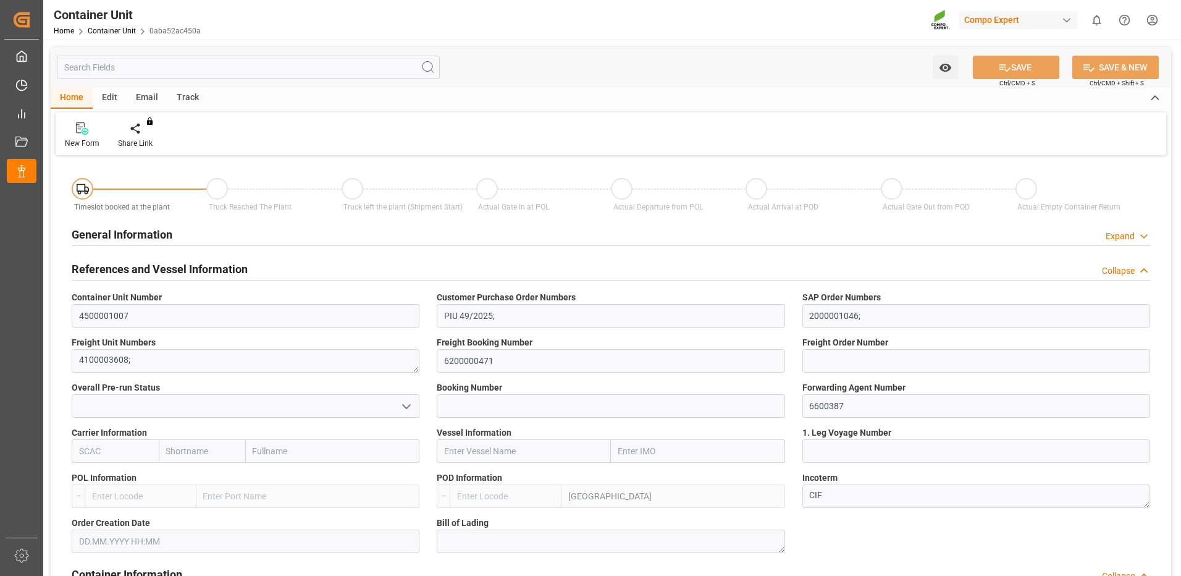
type input "TRIZM"
type input "0"
type input "21499.8"
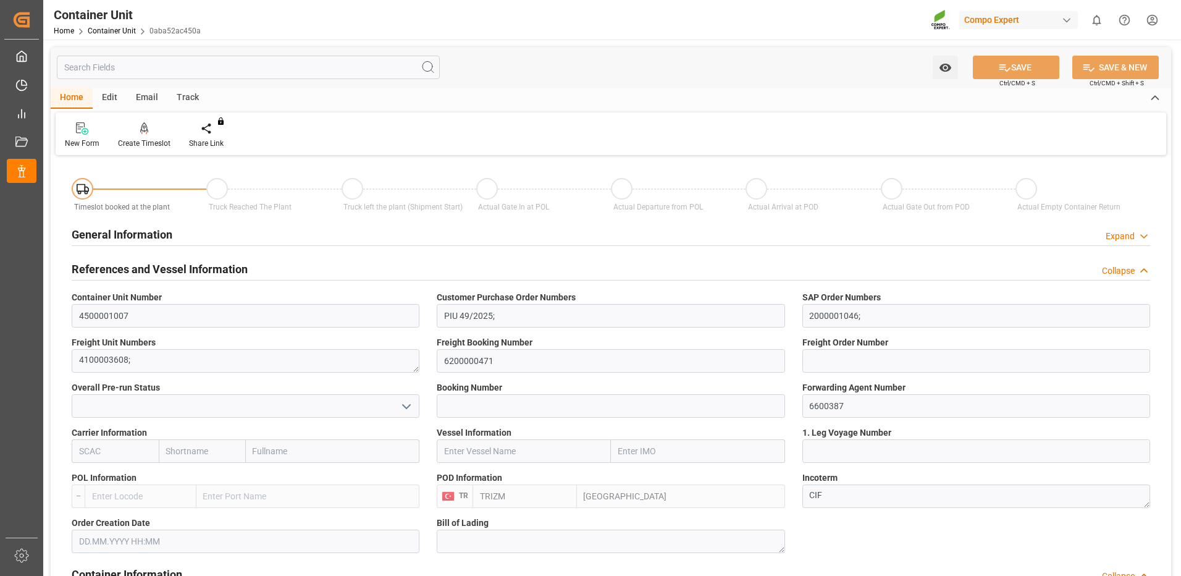
type input "02.09.2025"
click at [149, 130] on div at bounding box center [144, 128] width 53 height 13
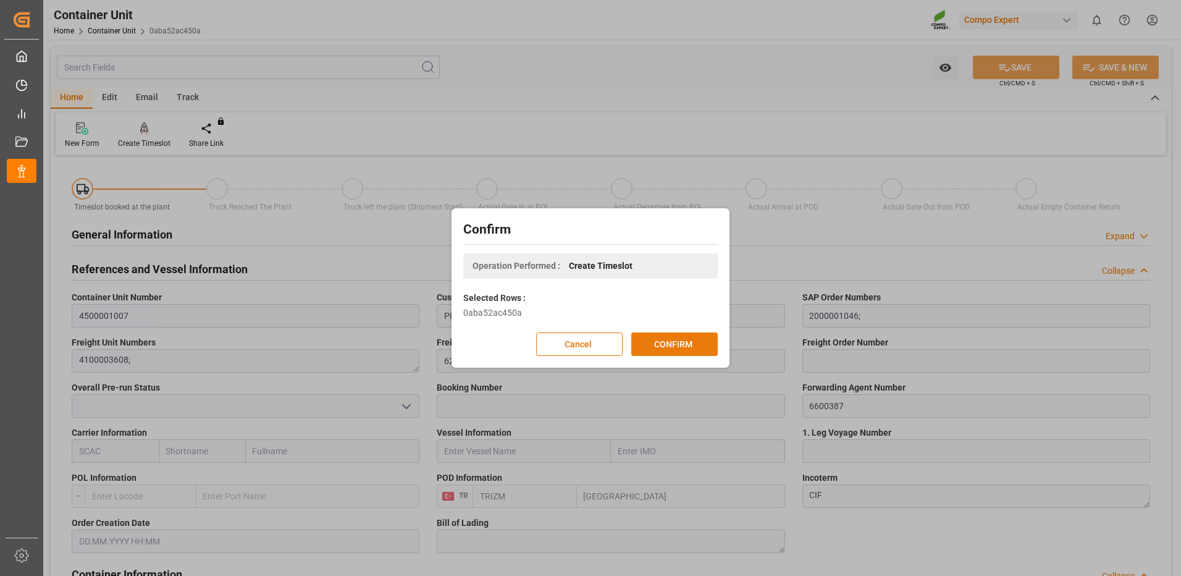
click at [671, 344] on button "CONFIRM" at bounding box center [674, 343] width 86 height 23
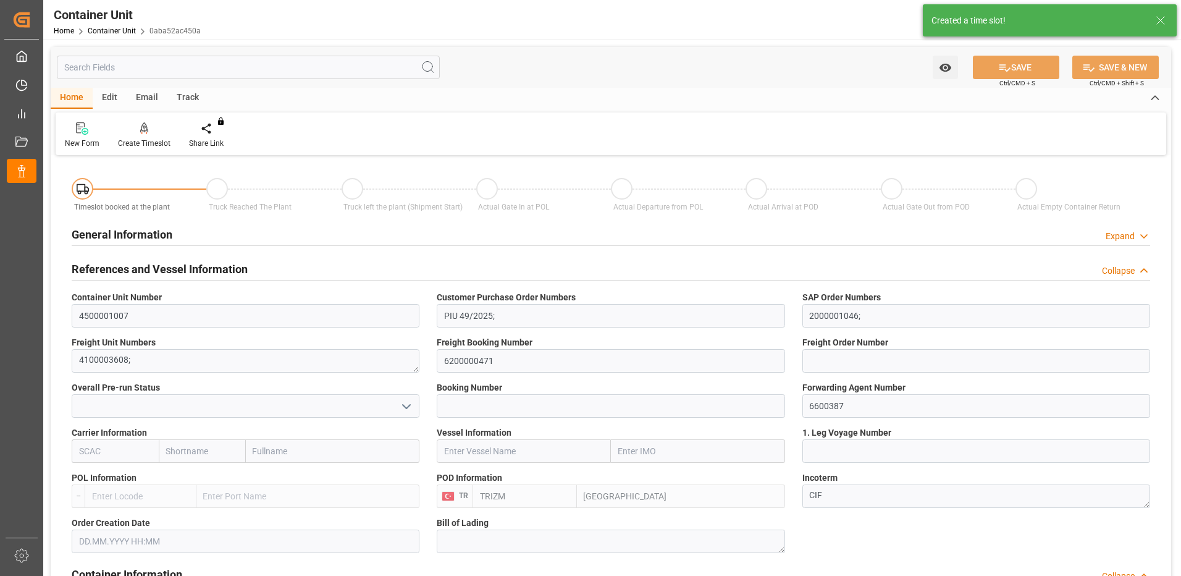
type input "02.09.2025"
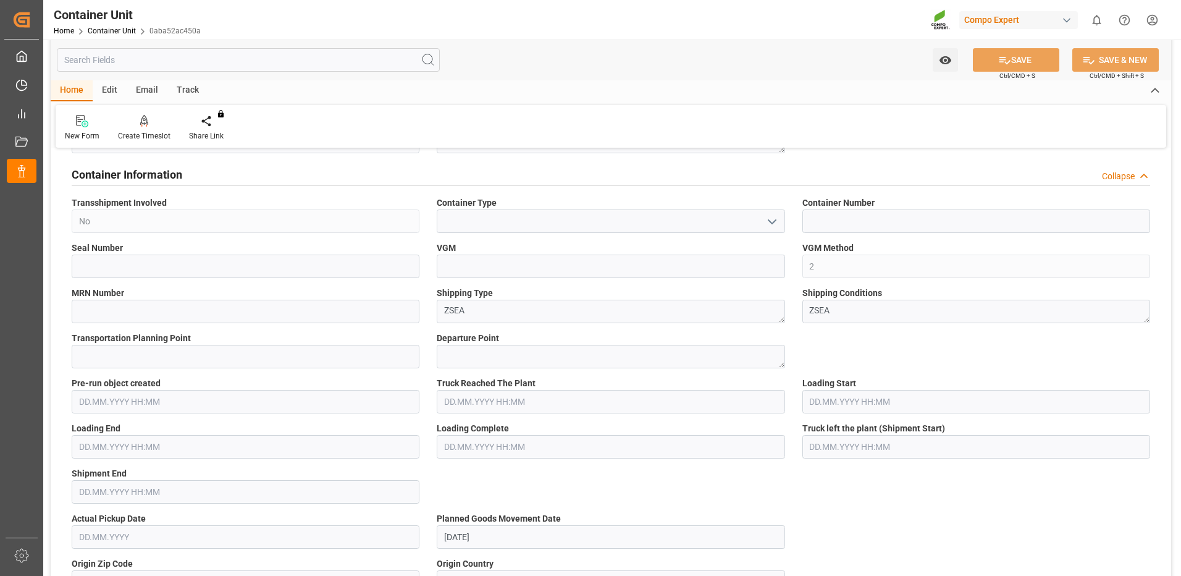
scroll to position [338, 0]
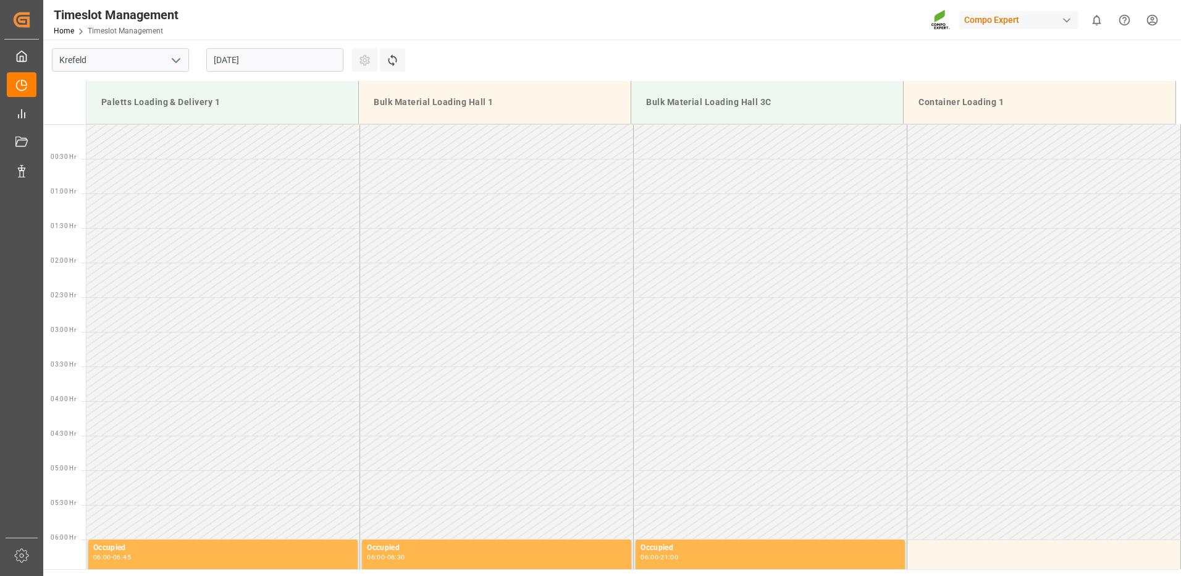
scroll to position [1030, 0]
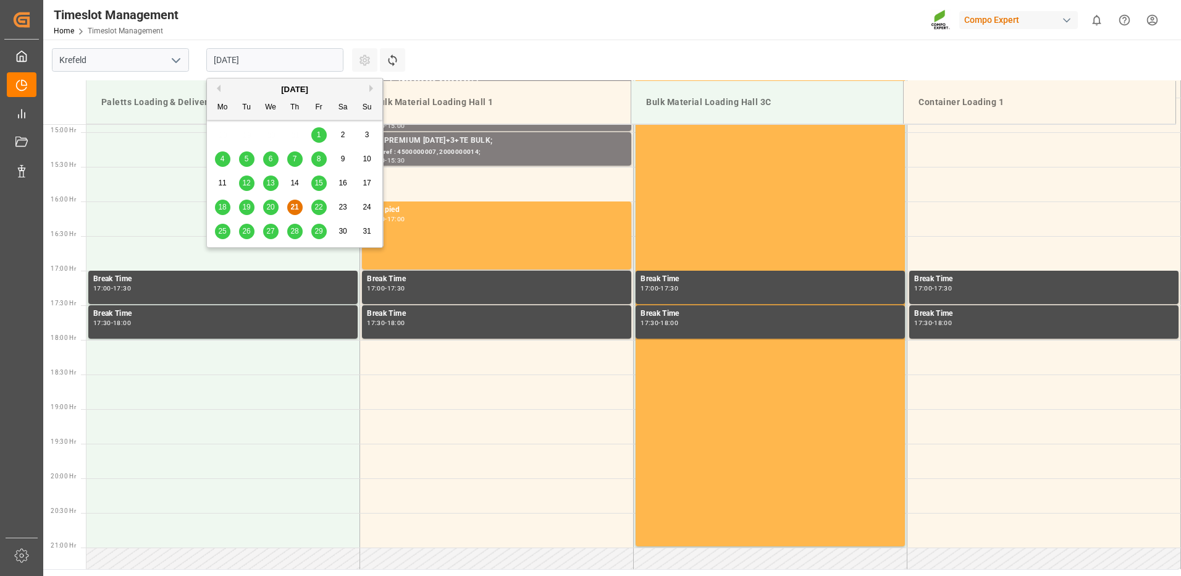
click at [247, 56] on input "[DATE]" at bounding box center [274, 59] width 137 height 23
click at [371, 88] on button "Next Month" at bounding box center [372, 88] width 7 height 7
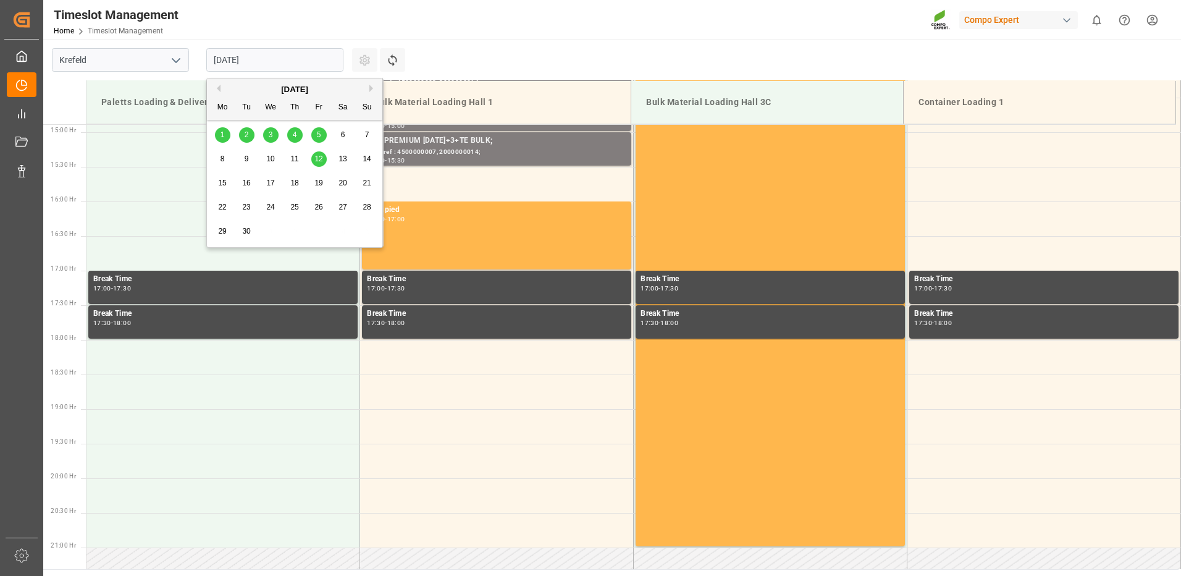
click at [315, 138] on div "5" at bounding box center [318, 135] width 15 height 15
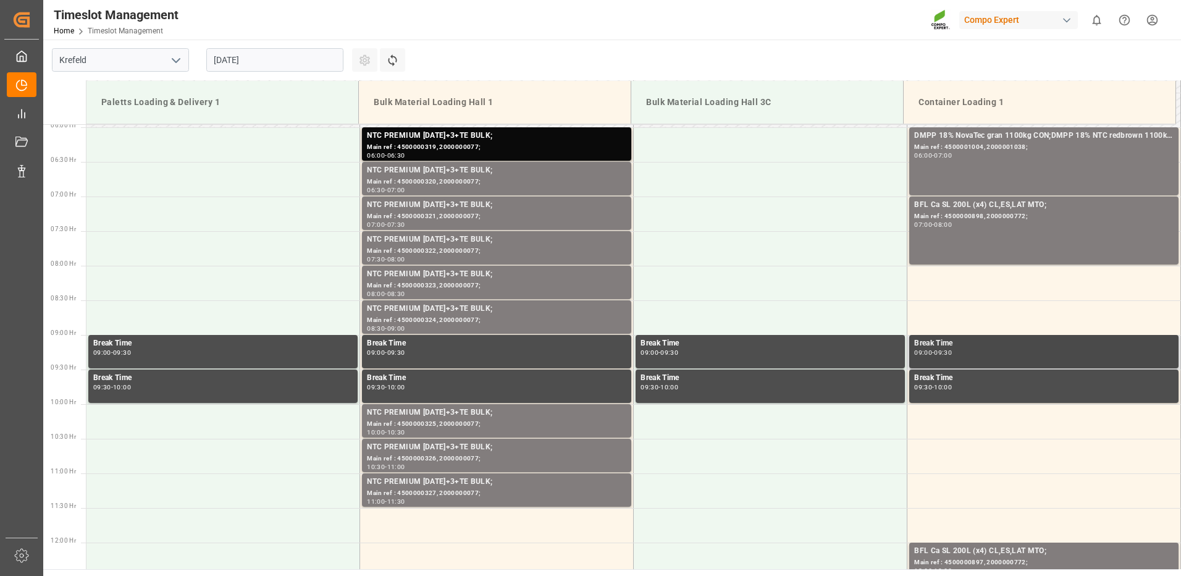
scroll to position [350, 0]
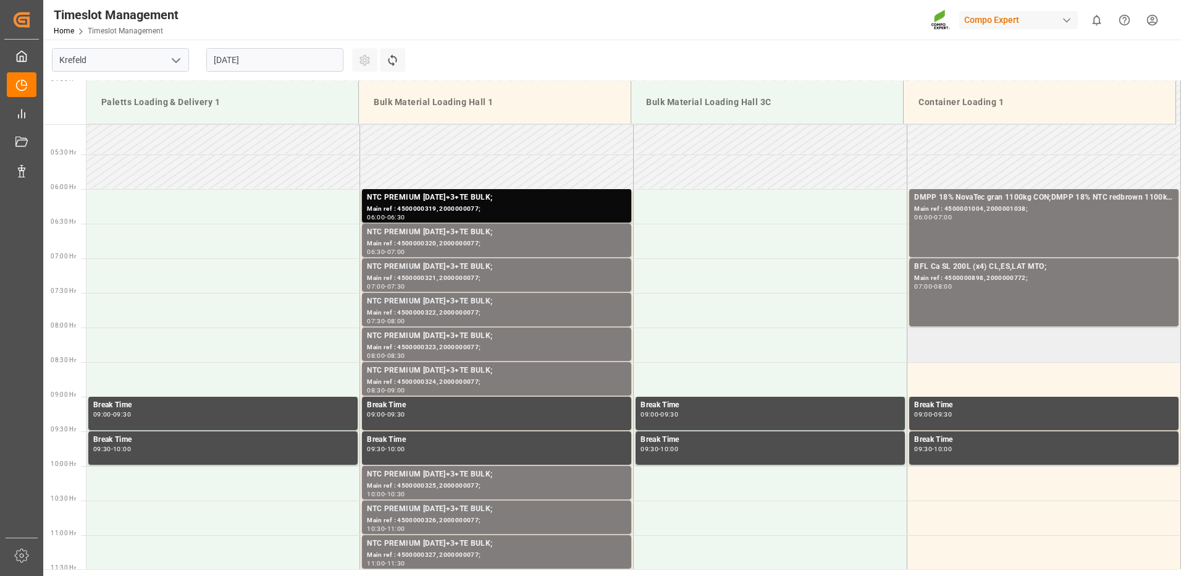
click at [935, 346] on td at bounding box center [1045, 344] width 274 height 35
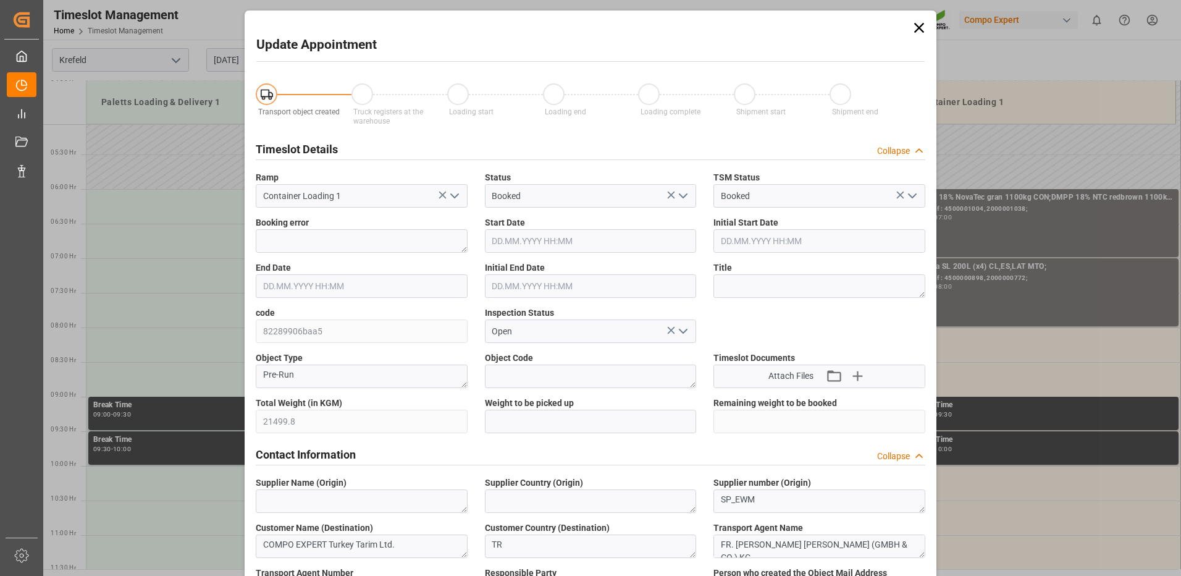
type input "21499.8"
type input "0"
type input "05.09.2025 08:00"
type input "05.09.2025 08:30"
type input "21.08.2025 14:03"
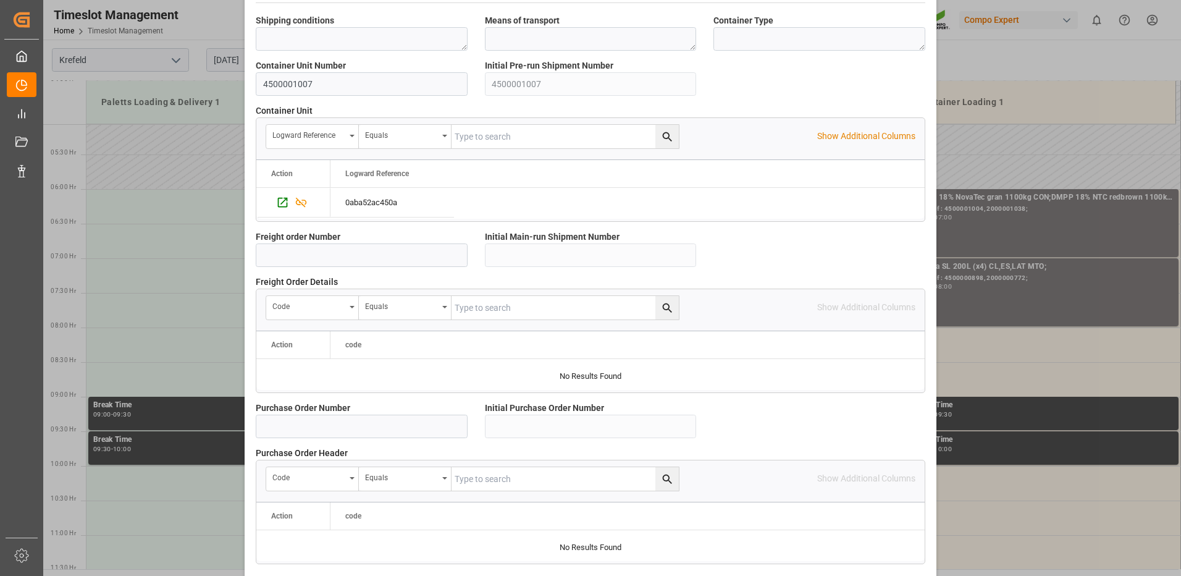
scroll to position [1057, 0]
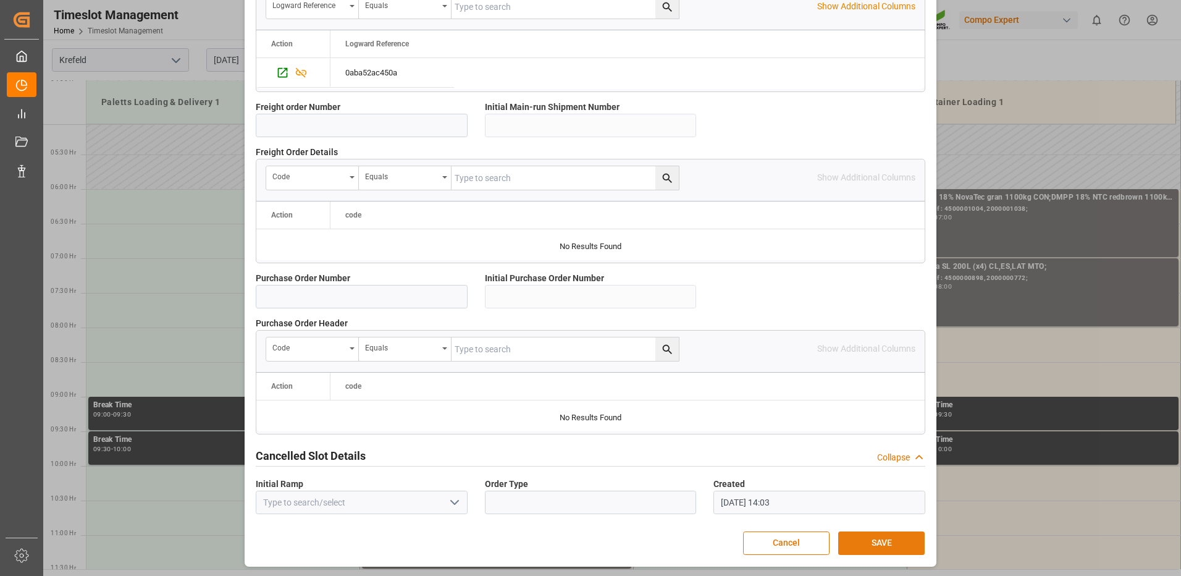
click at [875, 546] on button "SAVE" at bounding box center [881, 542] width 86 height 23
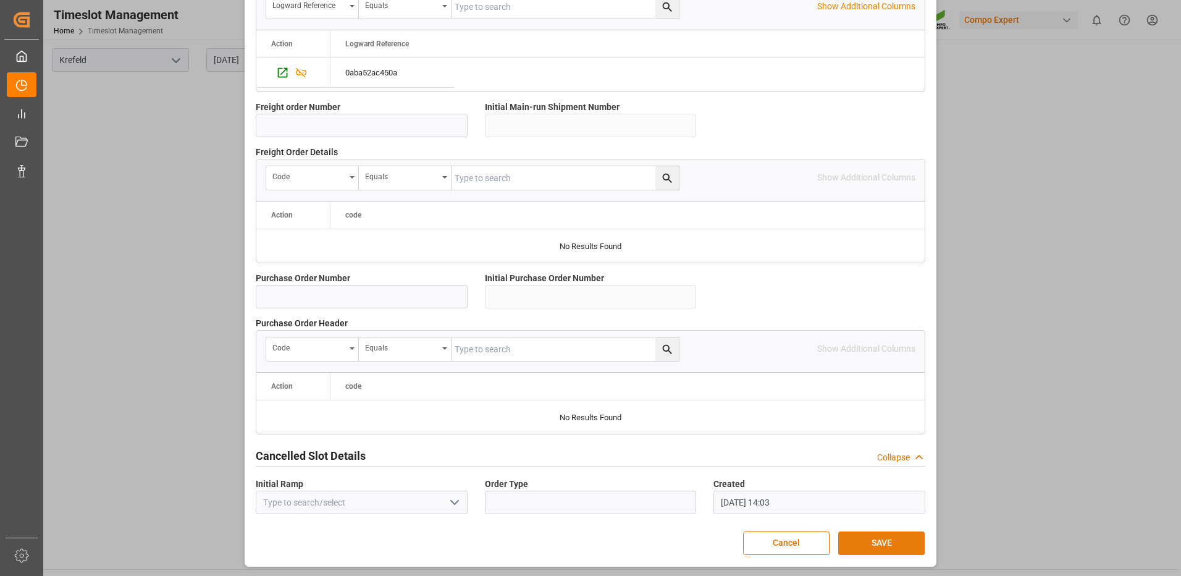
click at [864, 545] on button "SAVE" at bounding box center [881, 542] width 86 height 23
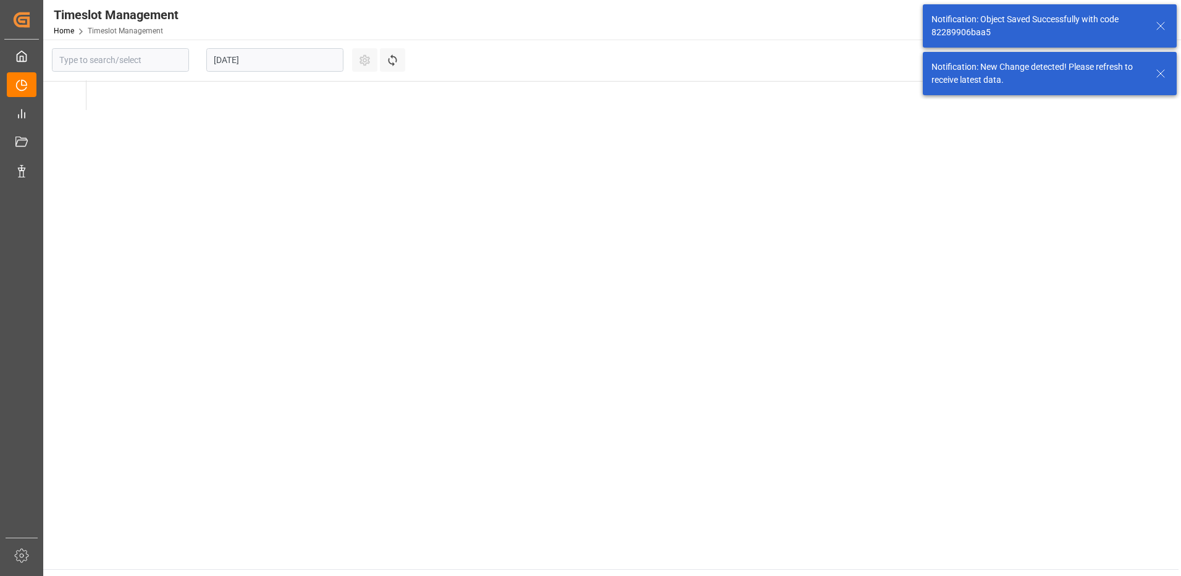
type input "Krefeld"
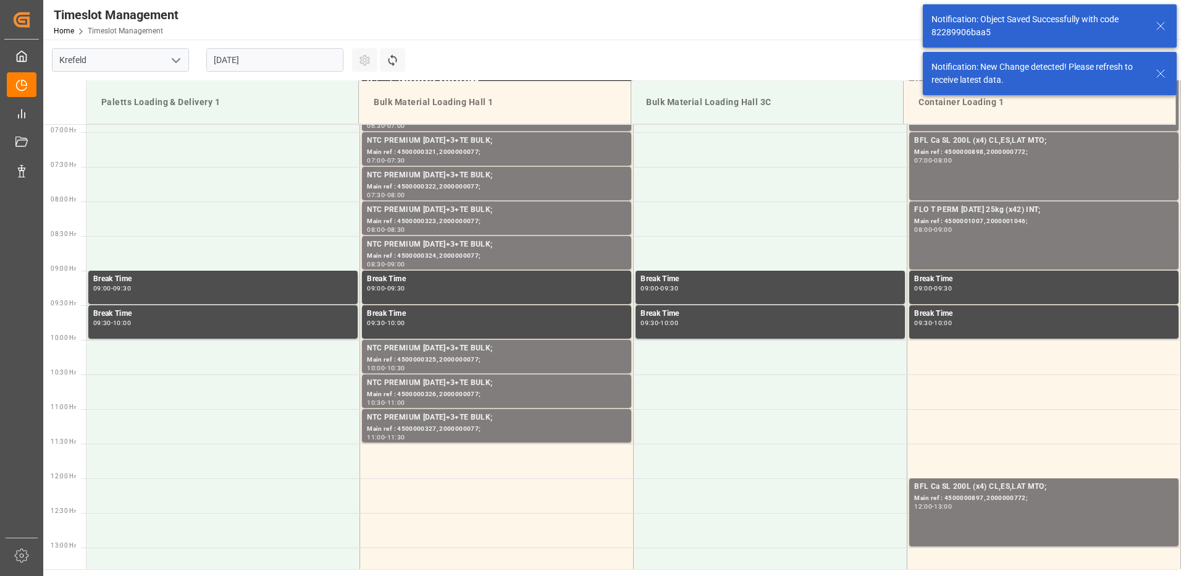
scroll to position [291, 0]
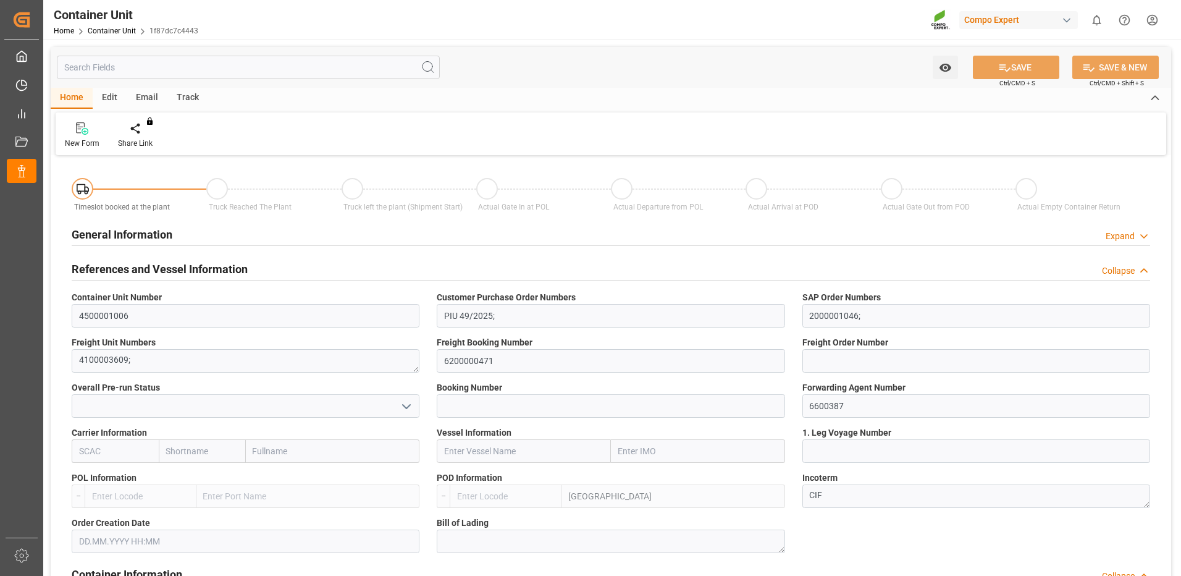
type input "TRIZM"
type input "0"
type input "20240"
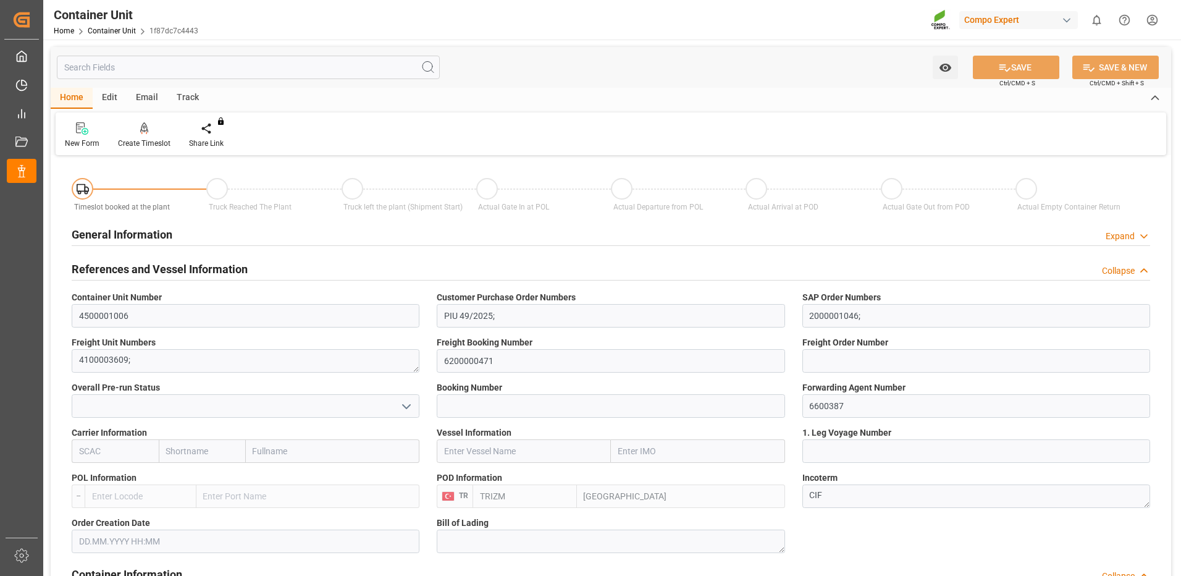
type input "[DATE]"
click at [142, 124] on icon at bounding box center [144, 128] width 9 height 12
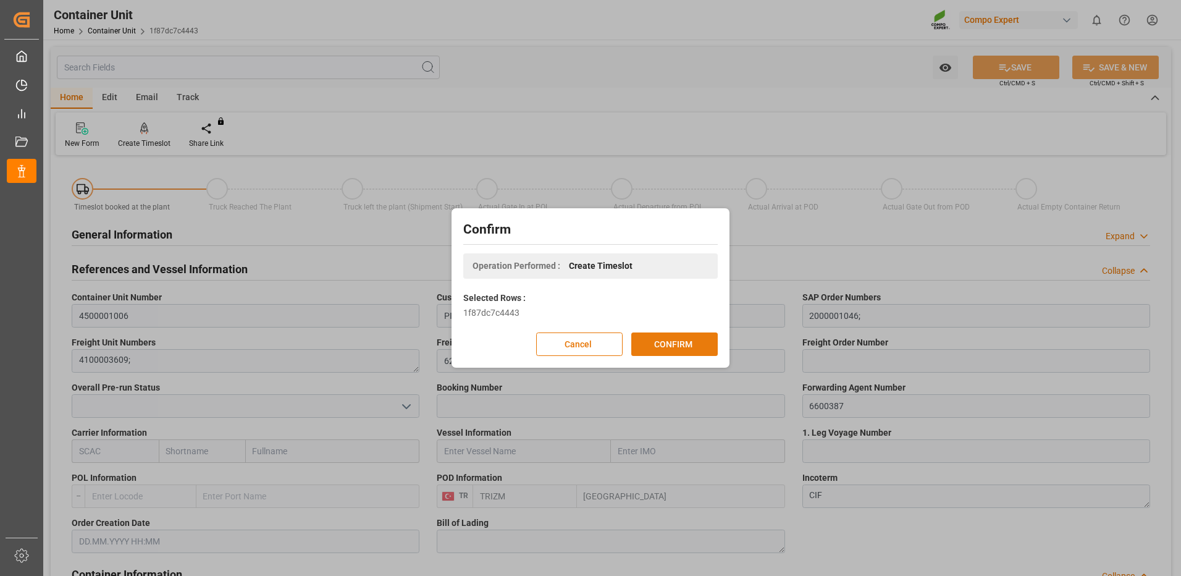
click at [649, 337] on button "CONFIRM" at bounding box center [674, 343] width 86 height 23
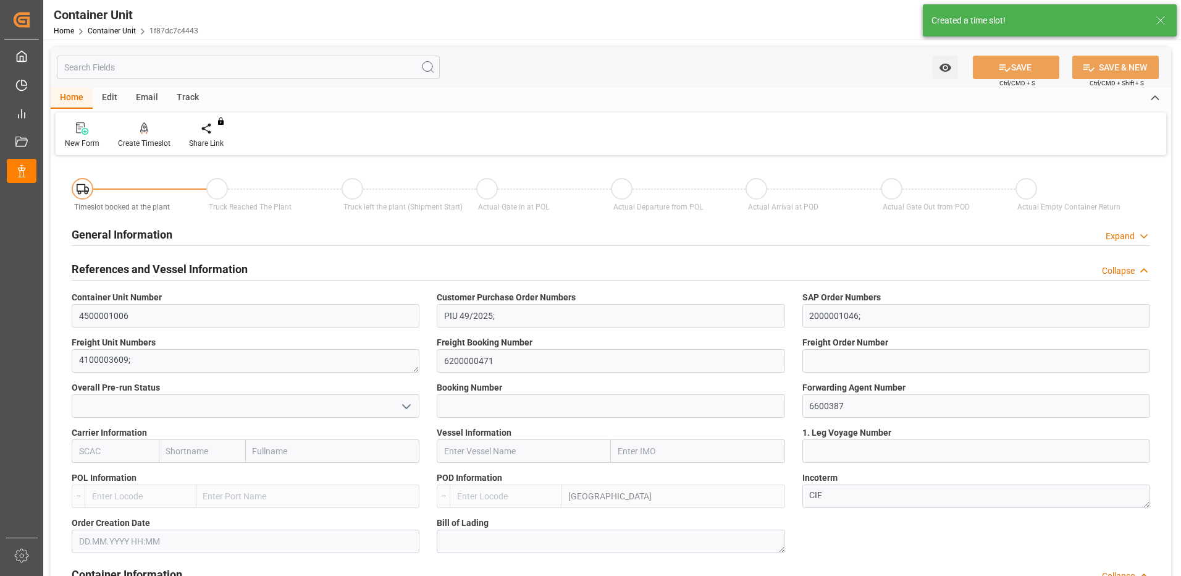
type input "TRIZM"
type input "0"
type input "20240"
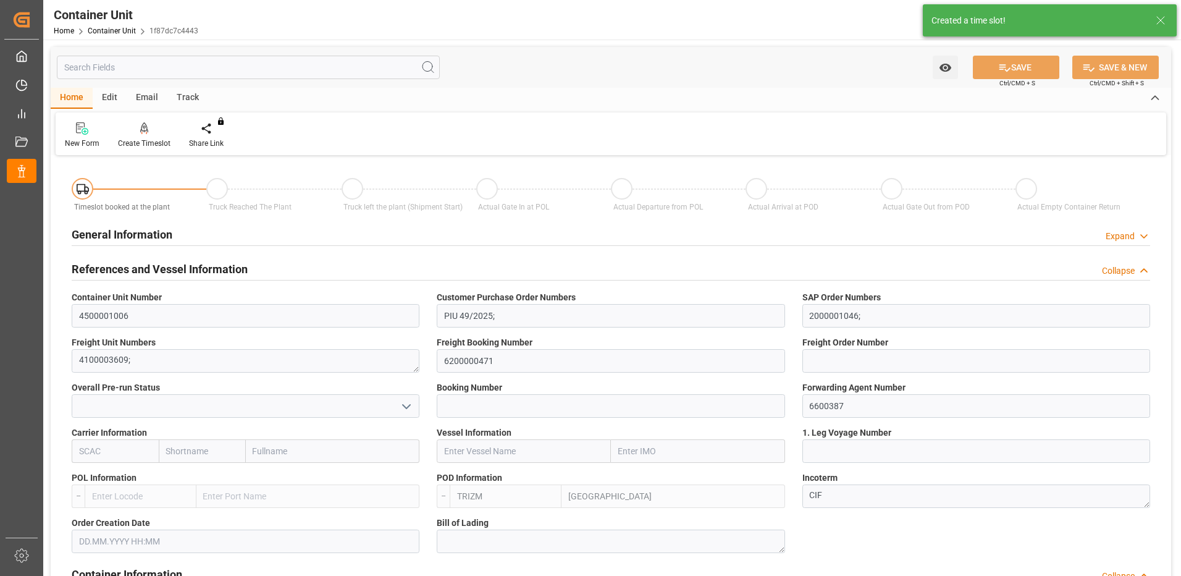
type input "[DATE]"
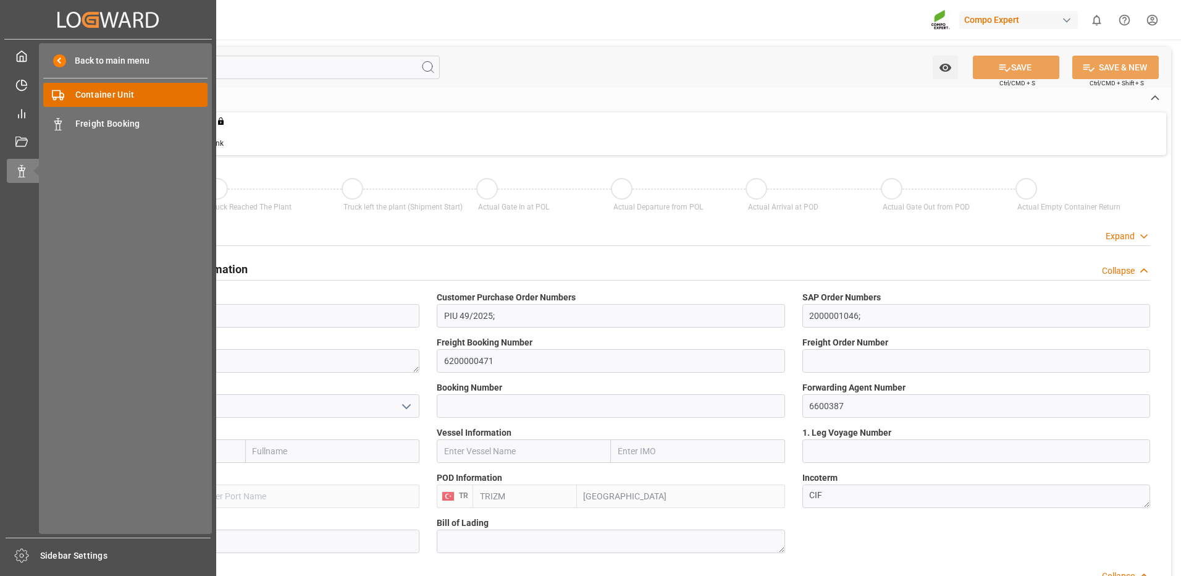
click at [101, 102] on div "Container Unit Container Unit" at bounding box center [125, 95] width 164 height 24
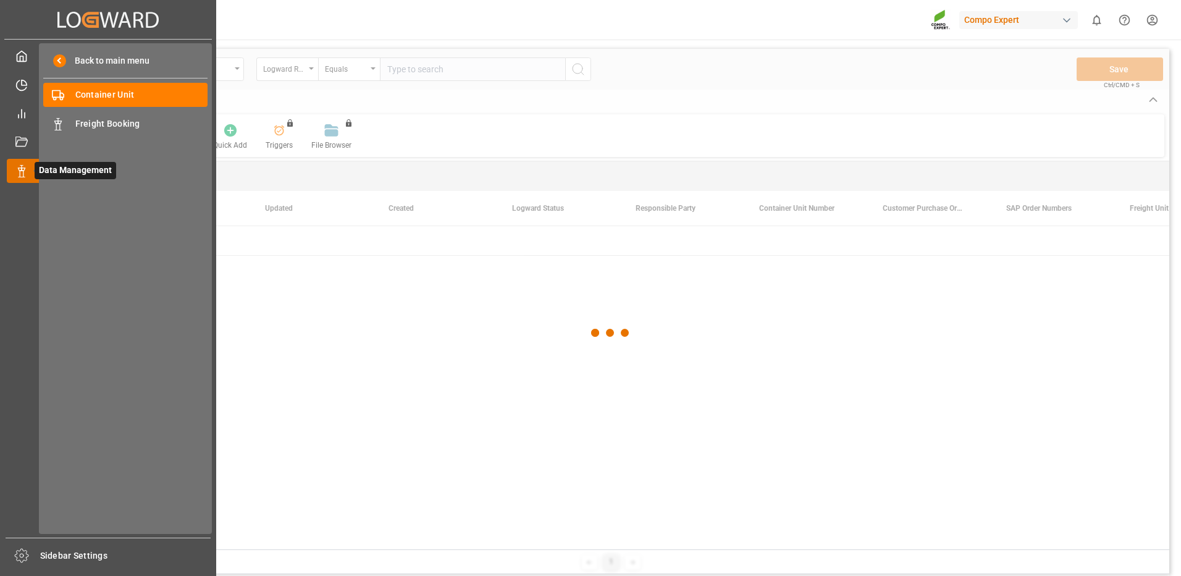
click at [19, 172] on icon at bounding box center [21, 171] width 12 height 12
click at [64, 127] on div "Freight Booking Freight Booking" at bounding box center [125, 123] width 164 height 24
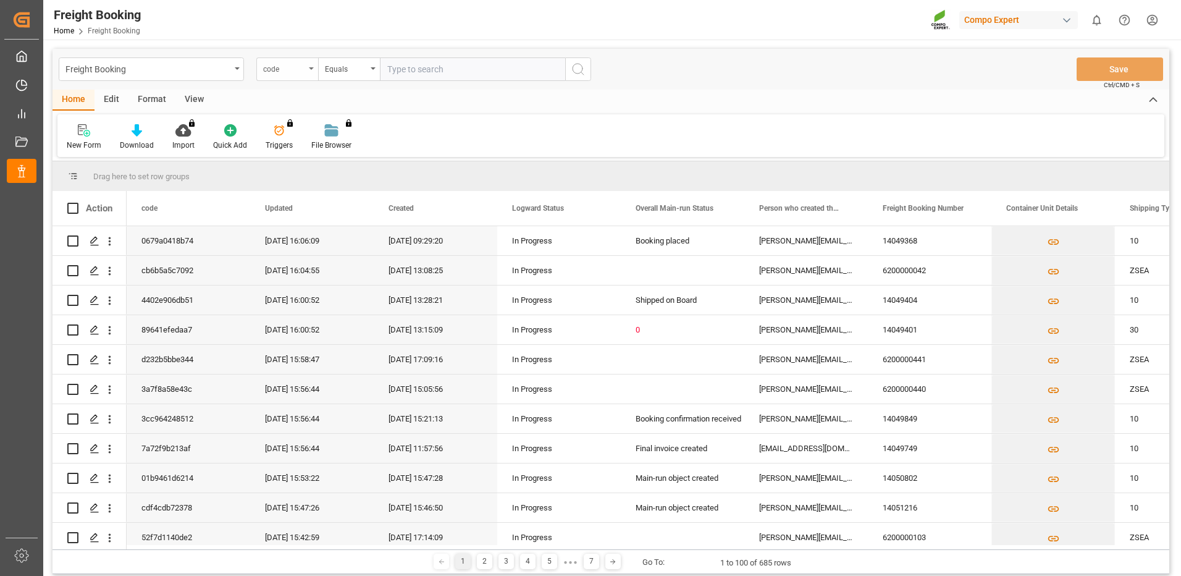
click at [312, 74] on div "code" at bounding box center [287, 68] width 62 height 23
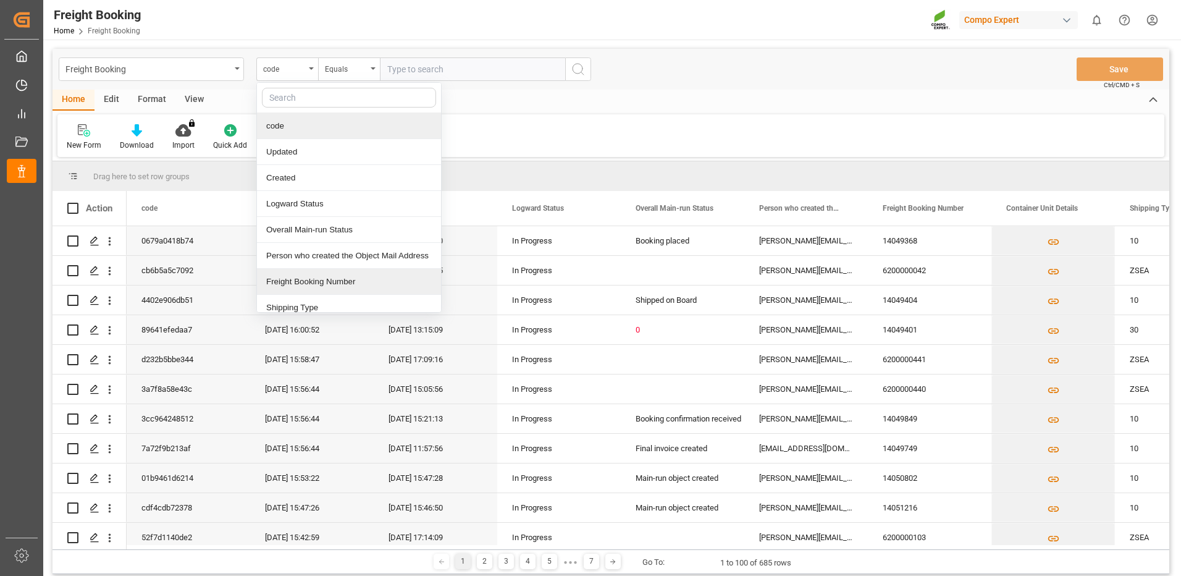
click at [286, 279] on div "Freight Booking Number" at bounding box center [349, 282] width 184 height 26
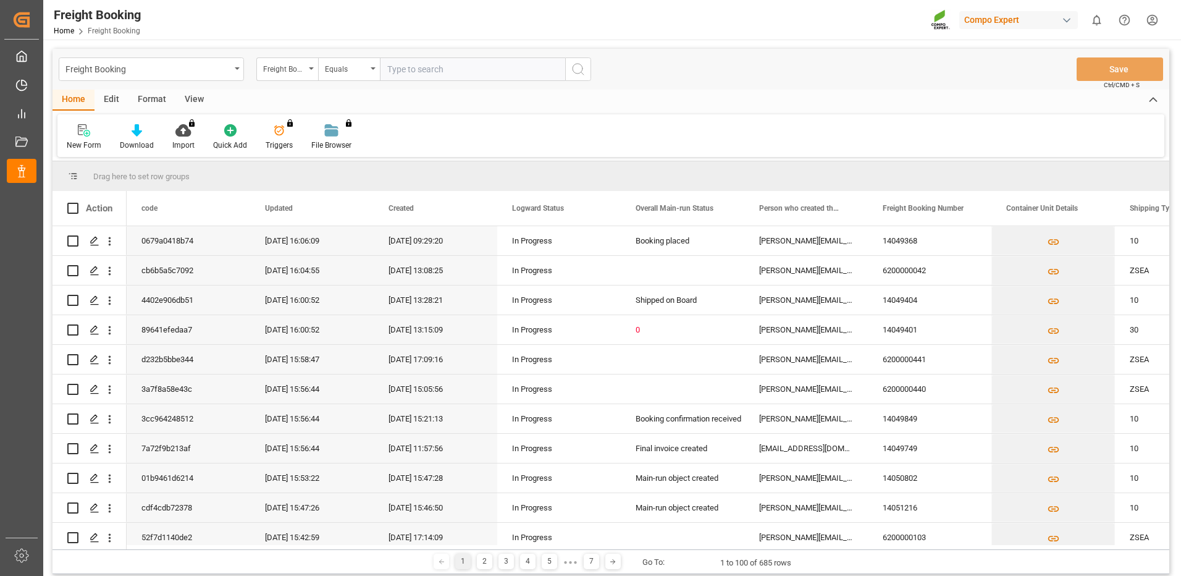
paste input "62000000460"
type input "62000000460"
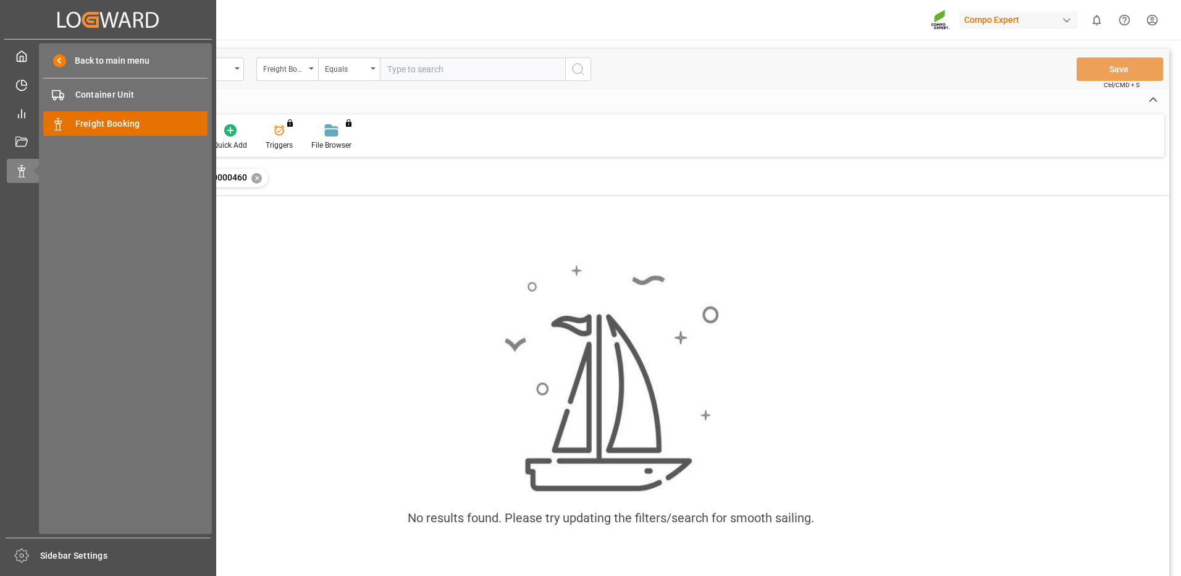
click at [91, 120] on span "Freight Booking" at bounding box center [141, 123] width 133 height 13
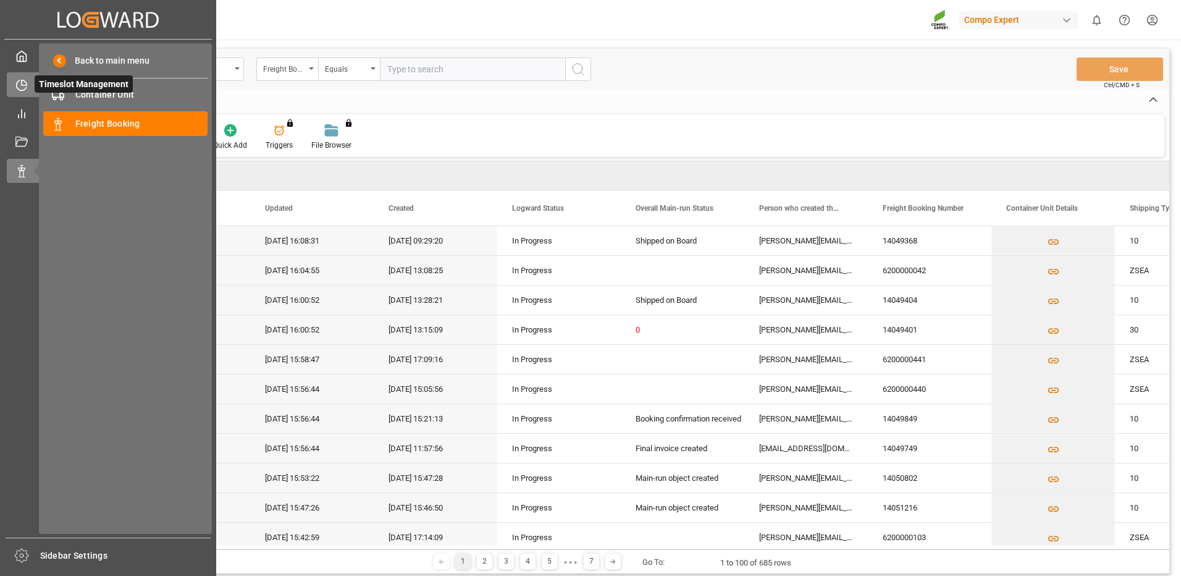
click at [23, 80] on icon at bounding box center [24, 82] width 5 height 5
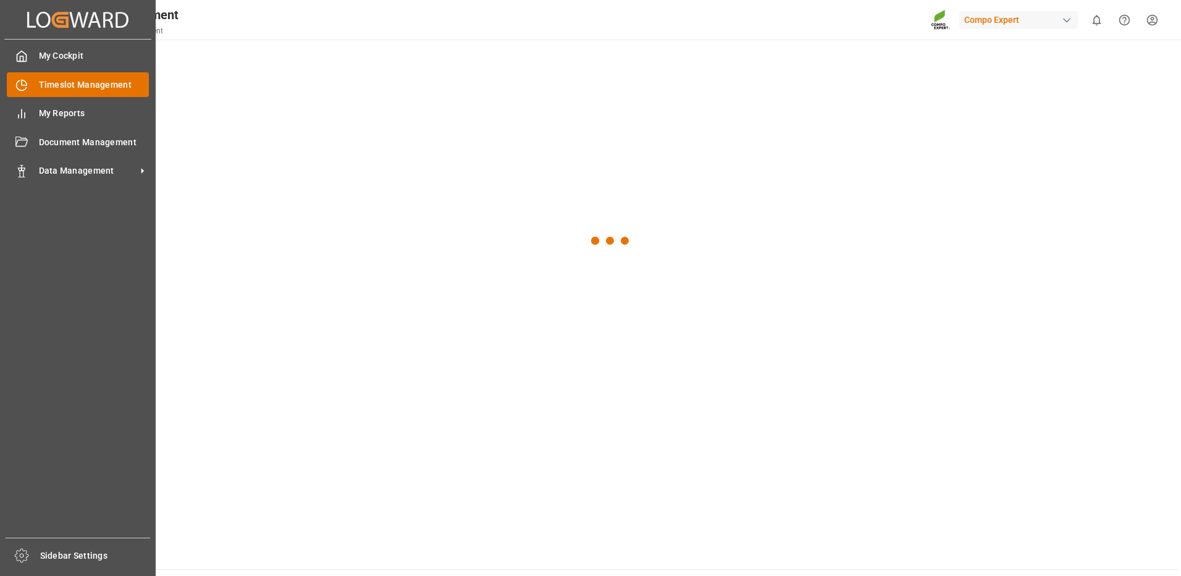
click at [69, 90] on span "Timeslot Management" at bounding box center [94, 84] width 111 height 13
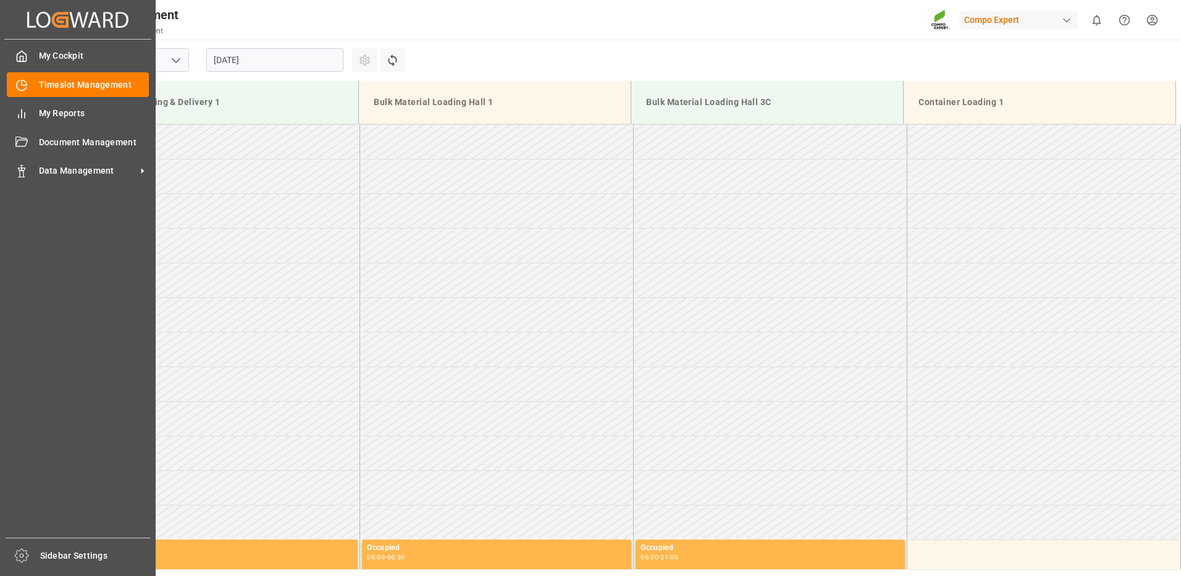
scroll to position [1030, 0]
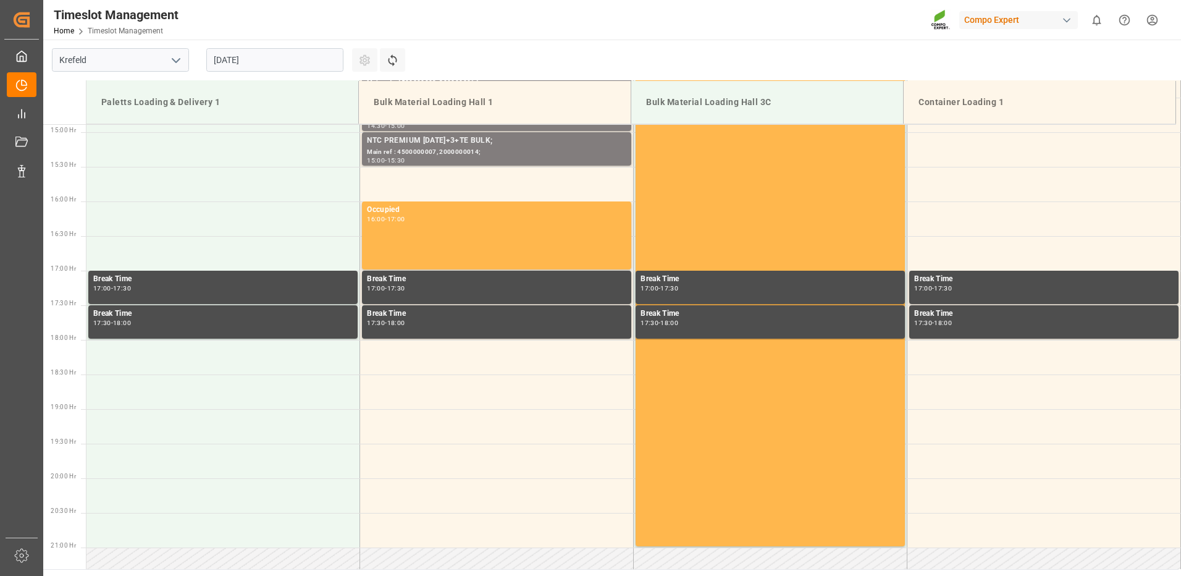
click at [282, 59] on input "[DATE]" at bounding box center [274, 59] width 137 height 23
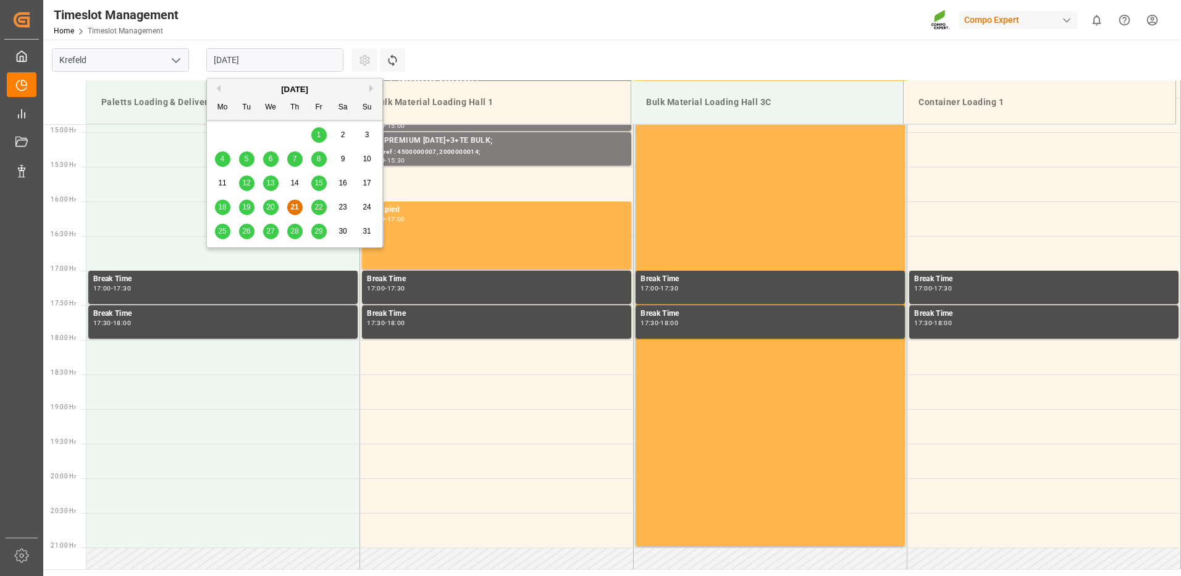
drag, startPoint x: 303, startPoint y: 229, endPoint x: 298, endPoint y: 233, distance: 6.7
click at [300, 232] on div "25 26 27 28 29 30 31" at bounding box center [295, 231] width 169 height 24
click at [293, 234] on span "28" at bounding box center [294, 231] width 8 height 9
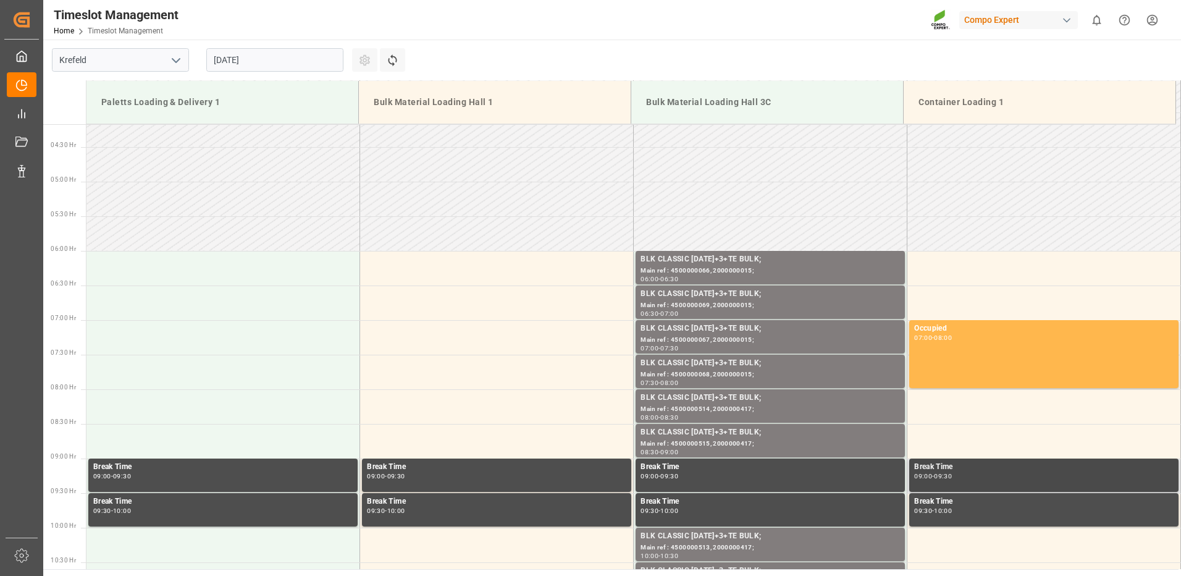
scroll to position [536, 0]
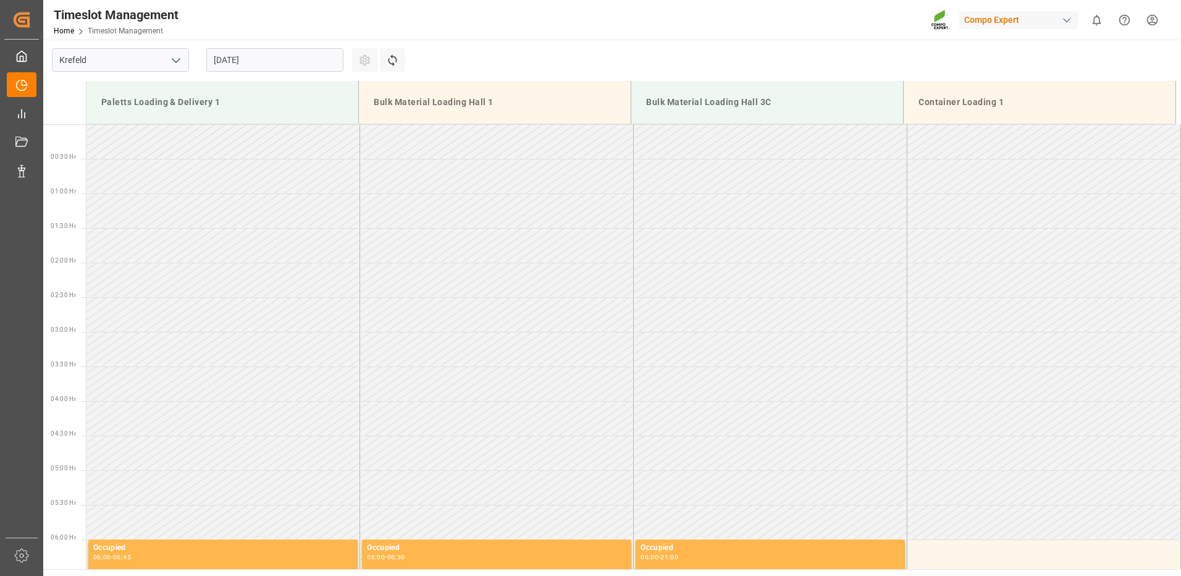
scroll to position [1030, 0]
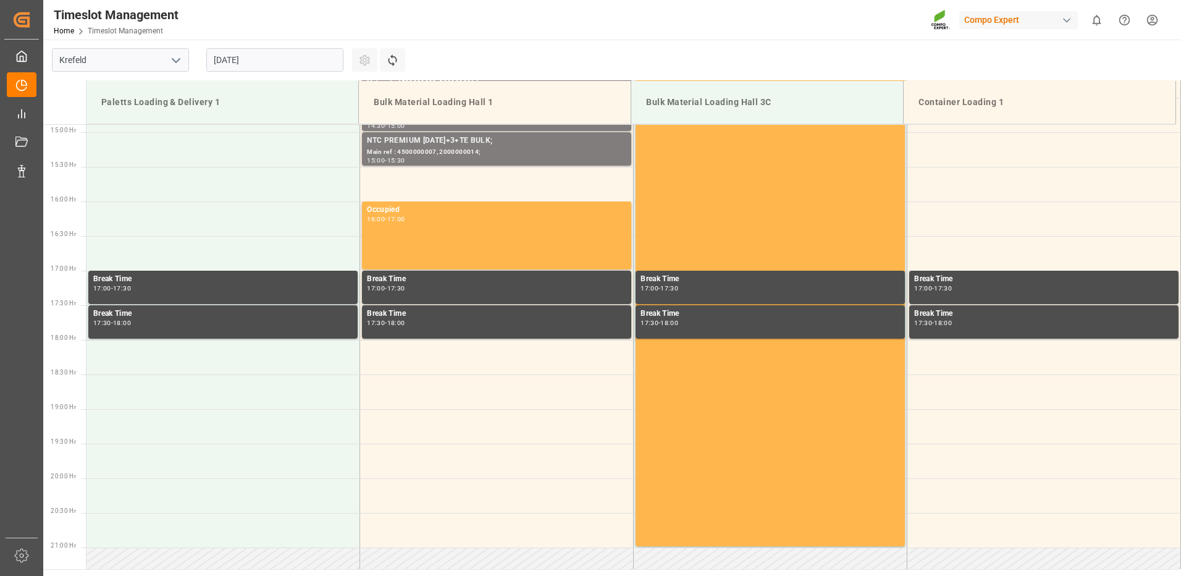
click at [281, 49] on input "[DATE]" at bounding box center [274, 59] width 137 height 23
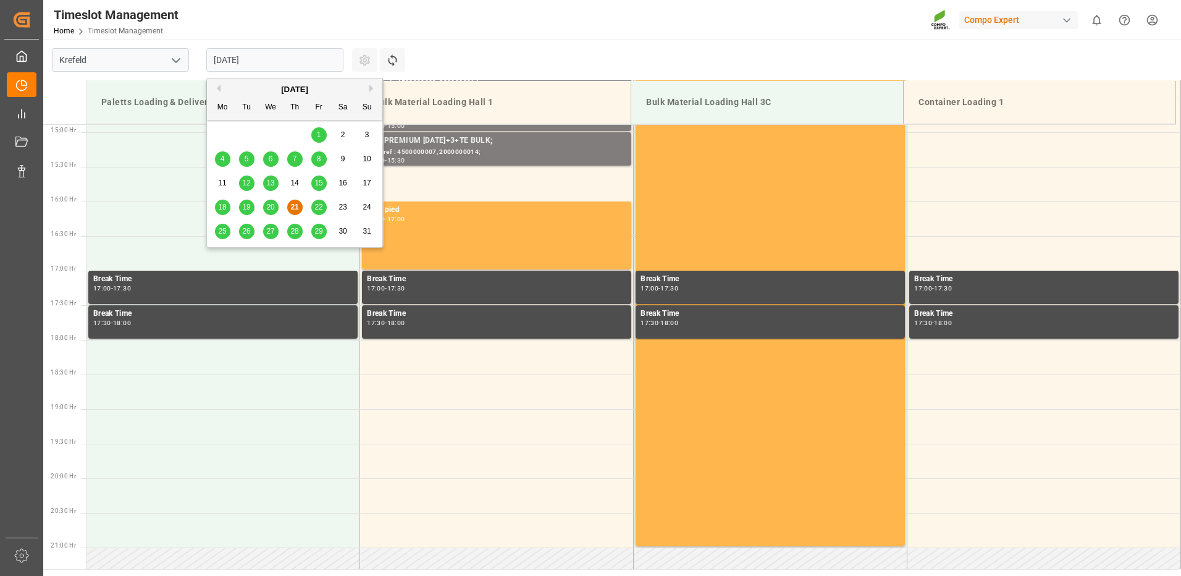
drag, startPoint x: 369, startPoint y: 83, endPoint x: 368, endPoint y: 91, distance: 7.4
click at [369, 88] on div "[DATE]" at bounding box center [294, 89] width 175 height 12
click at [369, 91] on button "Next Month" at bounding box center [372, 88] width 7 height 7
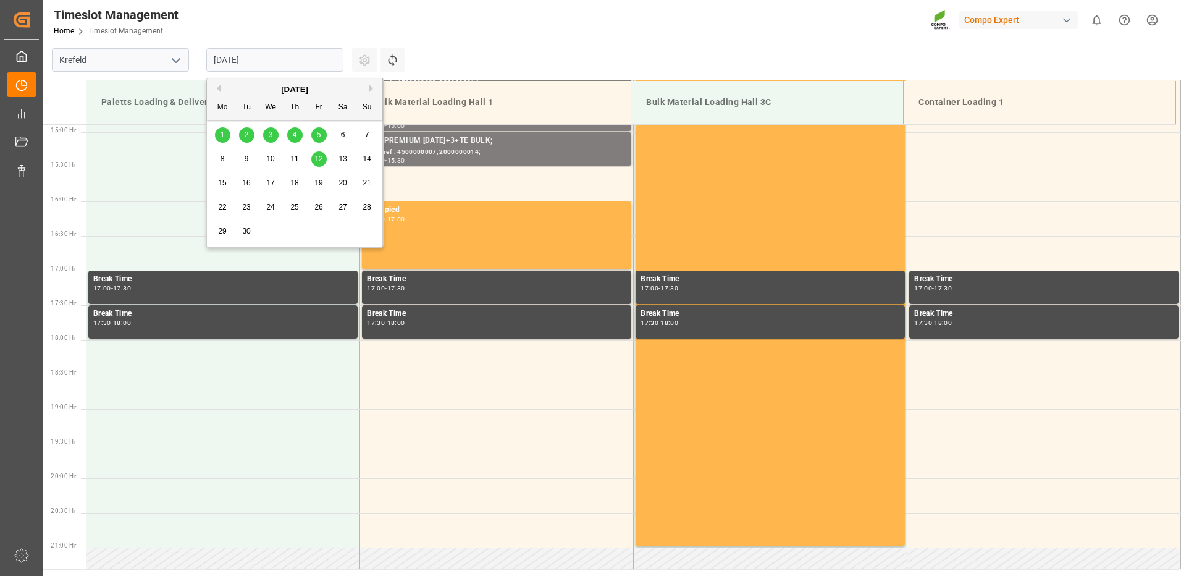
click at [319, 137] on span "5" at bounding box center [319, 134] width 4 height 9
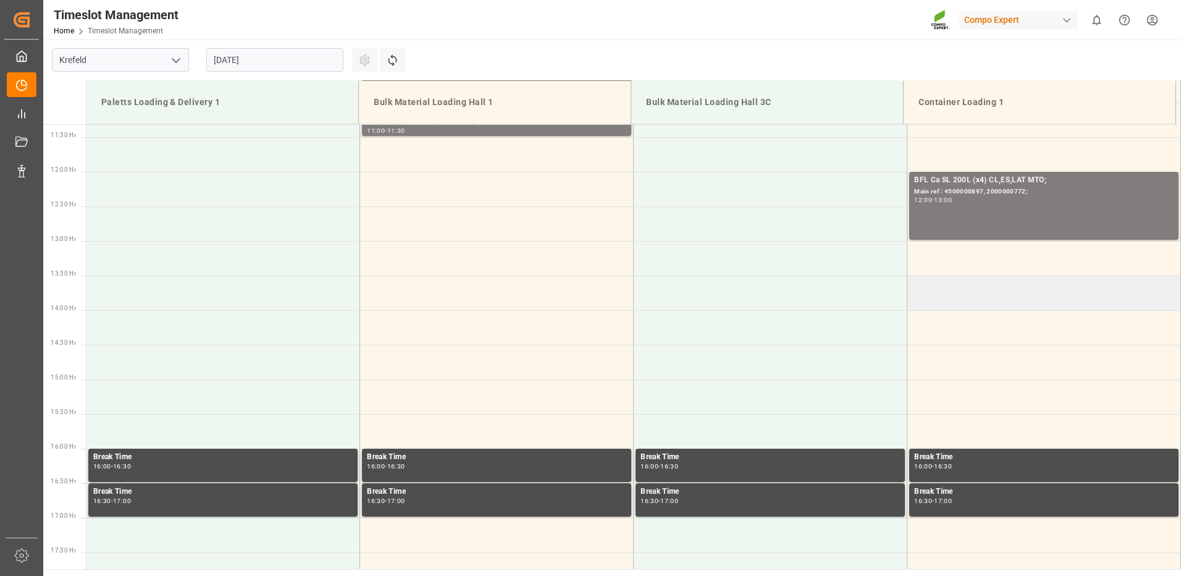
scroll to position [721, 0]
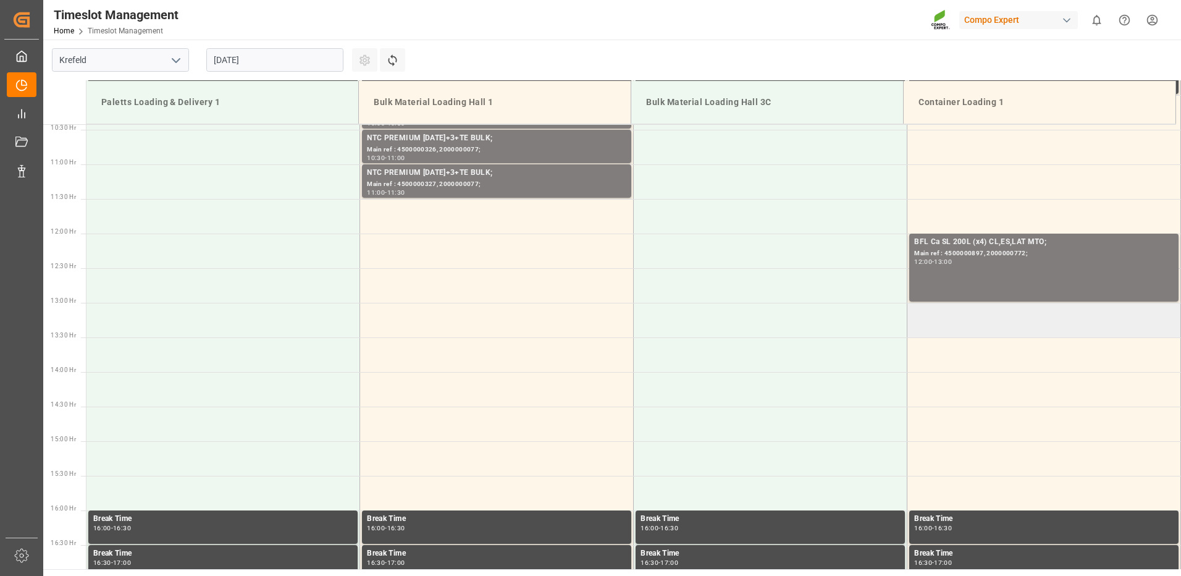
click at [920, 320] on td at bounding box center [1045, 320] width 274 height 35
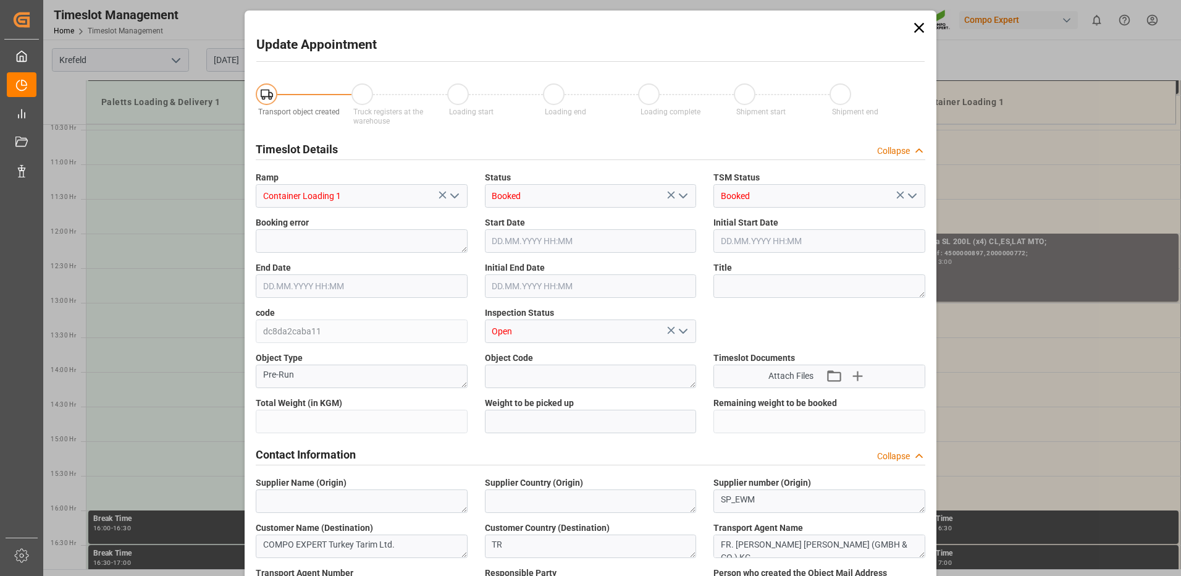
type input "20240"
type input "0"
type input "[DATE] 13:00"
type input "[DATE] 13:30"
type input "[DATE] 14:05"
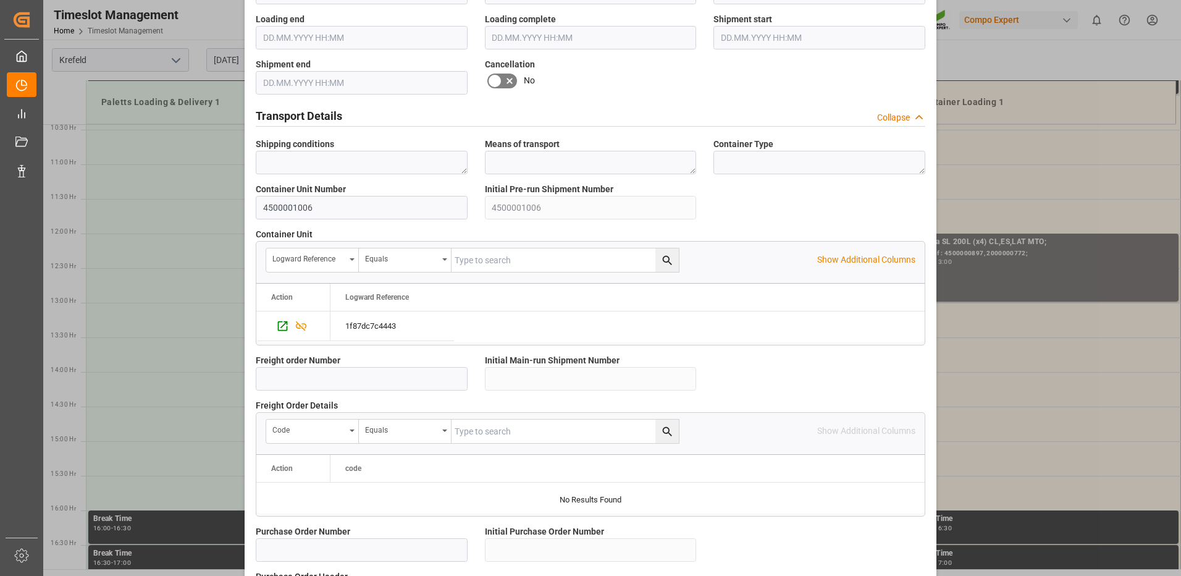
scroll to position [1050, 0]
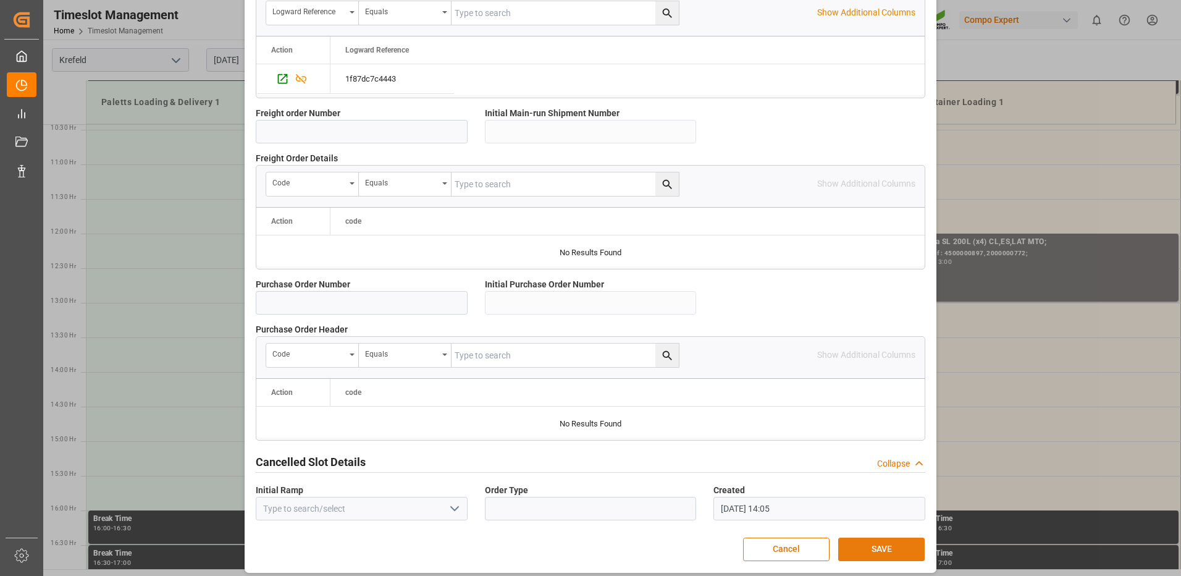
click at [863, 541] on button "SAVE" at bounding box center [881, 549] width 86 height 23
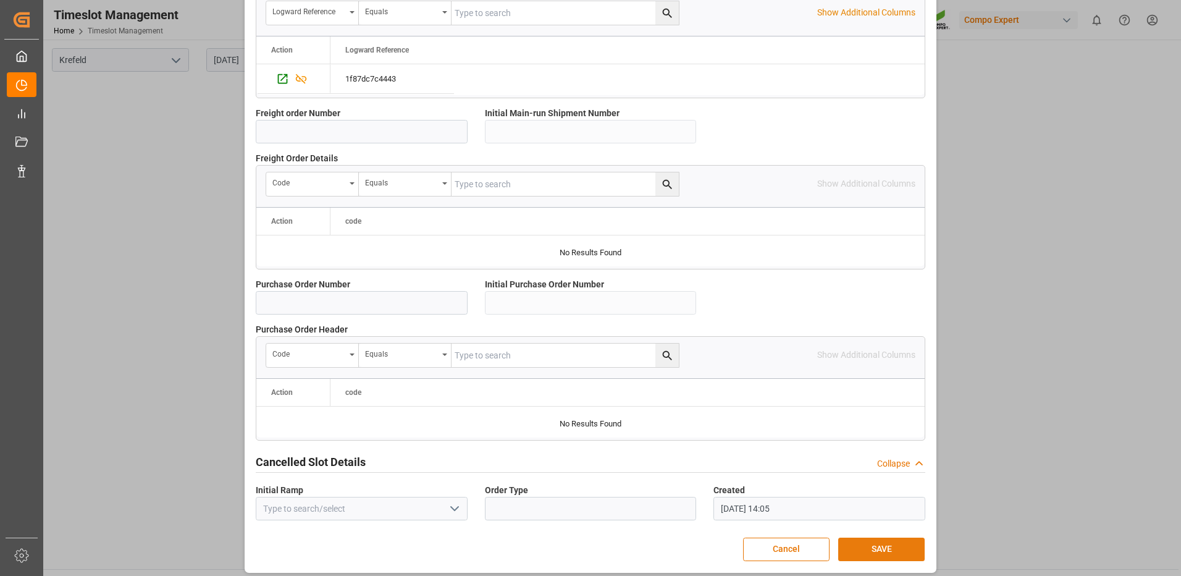
click at [872, 544] on button "SAVE" at bounding box center [881, 549] width 86 height 23
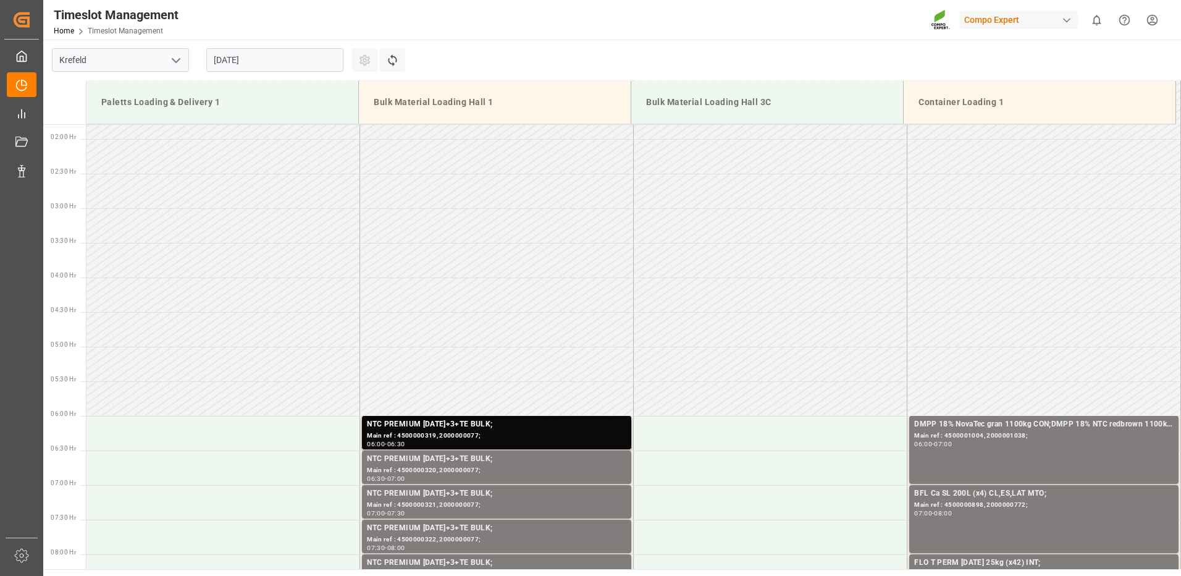
scroll to position [309, 0]
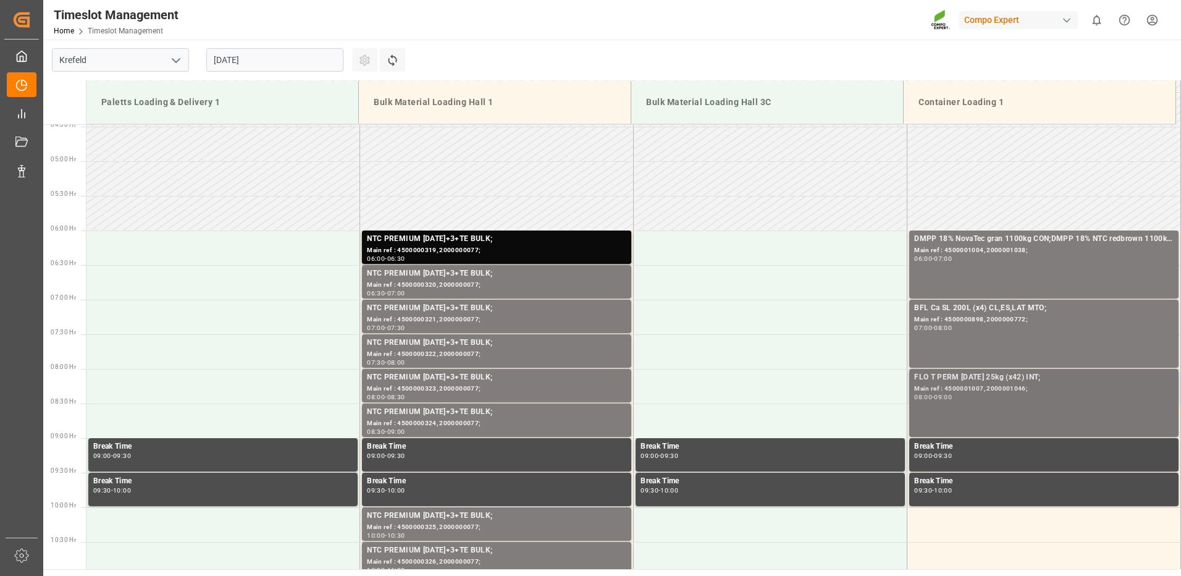
click at [949, 395] on div "09:00" at bounding box center [943, 397] width 18 height 6
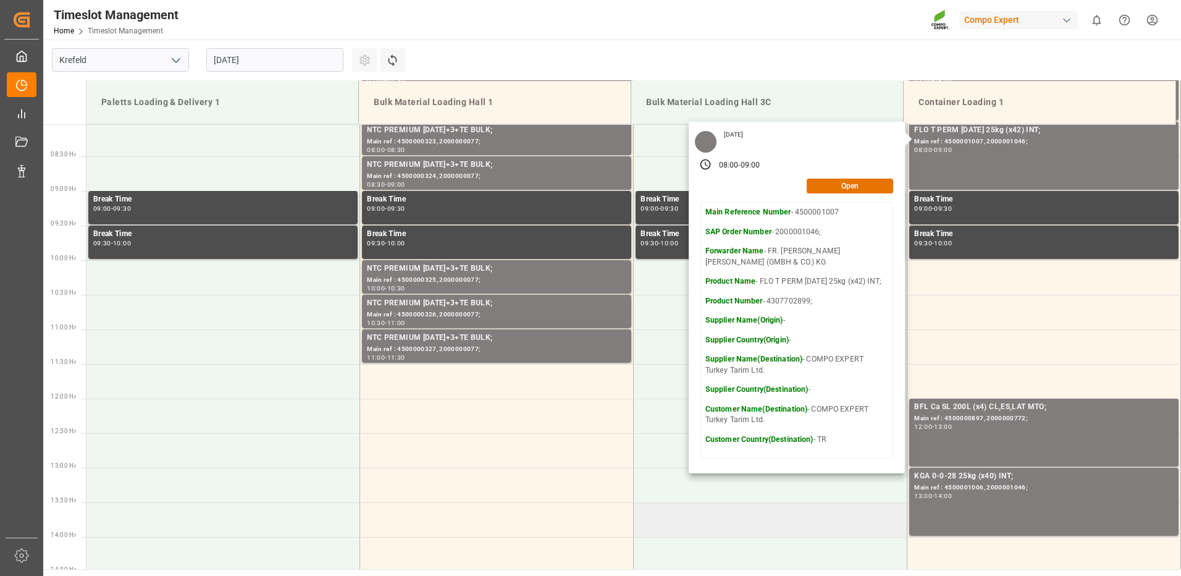
scroll to position [618, 0]
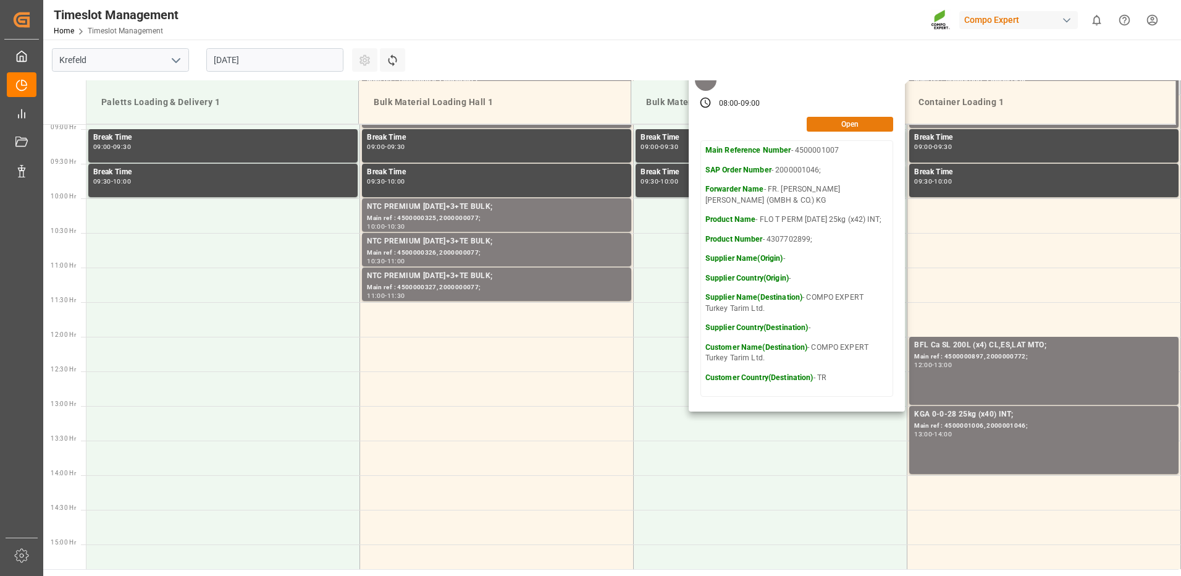
click at [841, 118] on button "Open" at bounding box center [850, 124] width 86 height 15
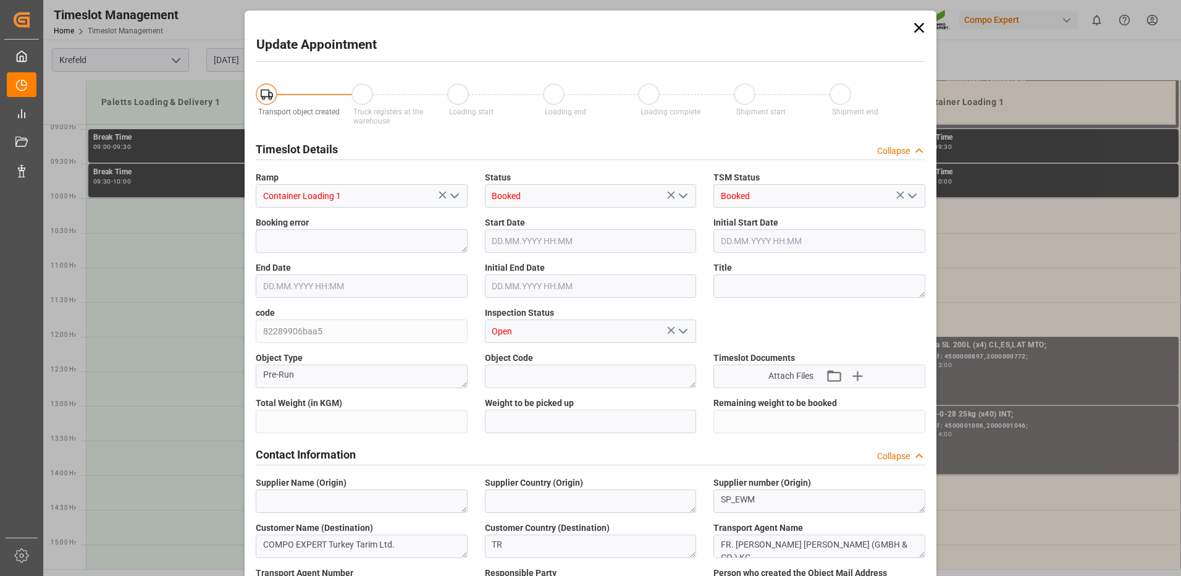
type input "21499.8"
type input "0"
type input "[DATE] 08:00"
type input "[DATE] 09:00"
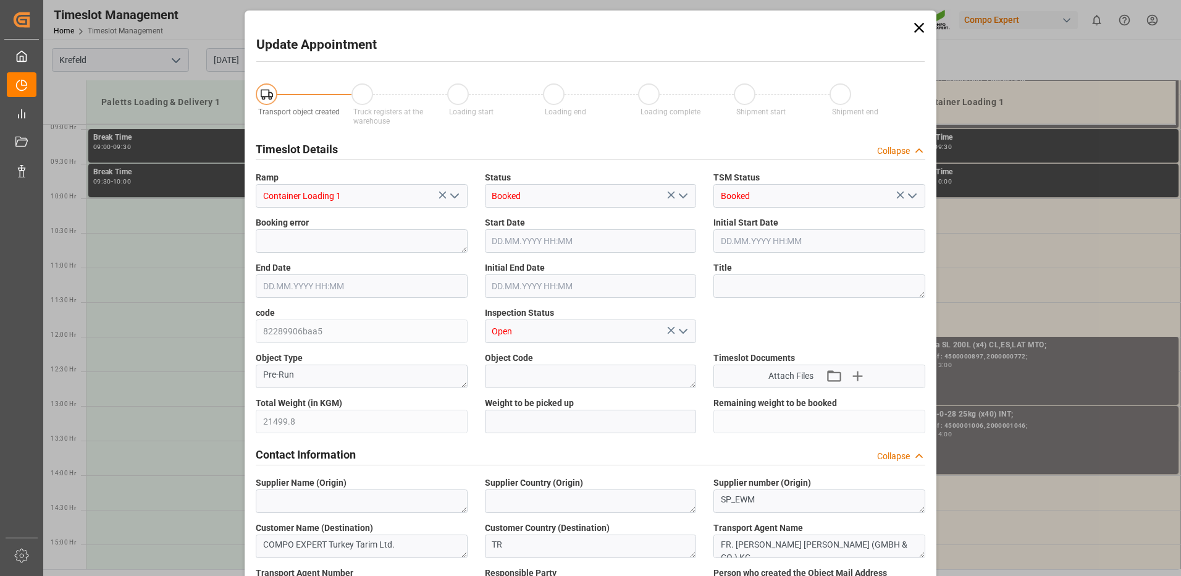
type input "[DATE] 08:30"
type input "[DATE] 14:03"
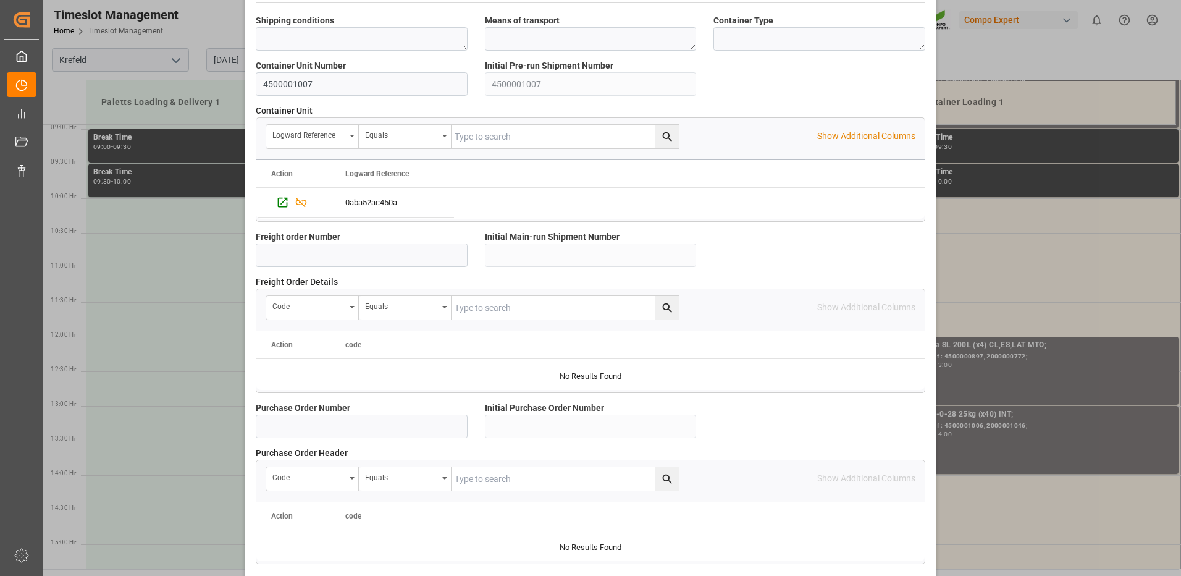
scroll to position [1057, 0]
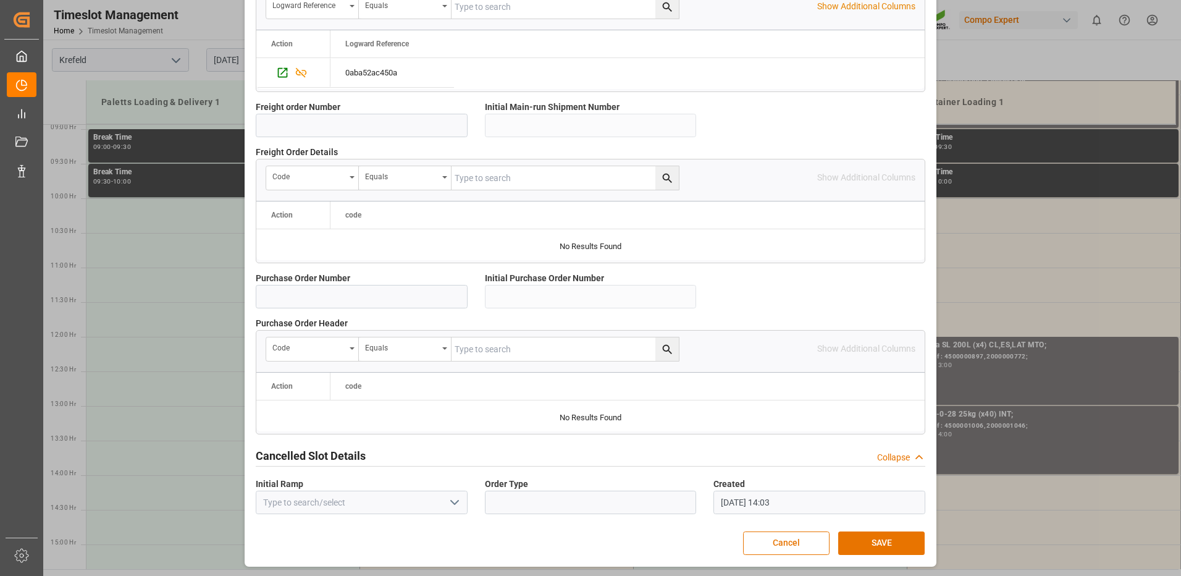
click at [1106, 426] on div "Update Appointment Transport object created Truck registers at the warehouse Lo…" at bounding box center [590, 288] width 1181 height 576
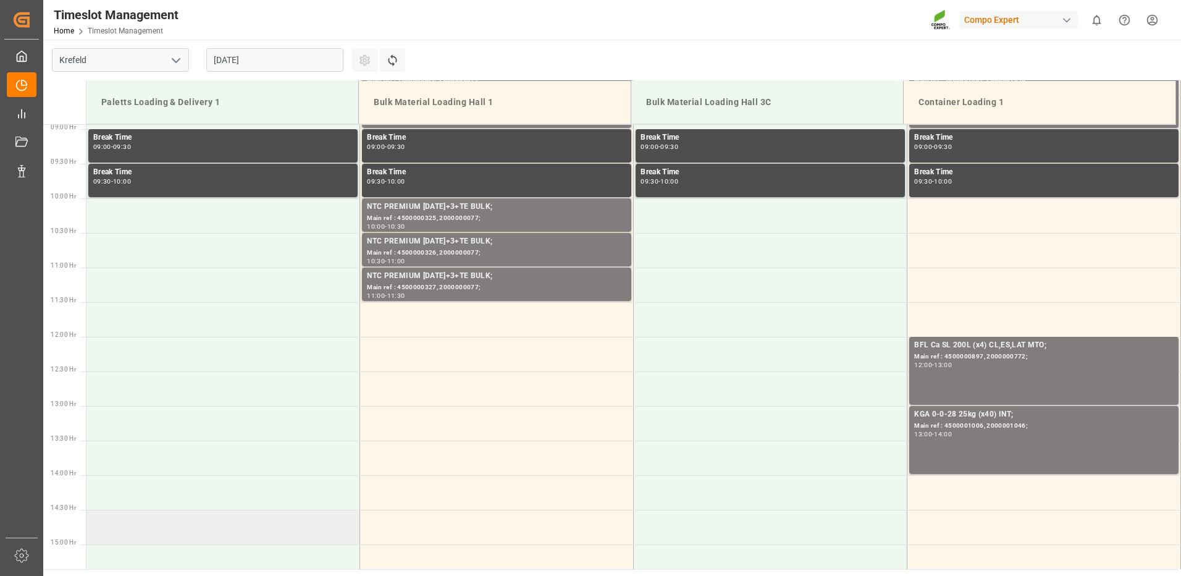
click at [103, 544] on td at bounding box center [223, 527] width 274 height 35
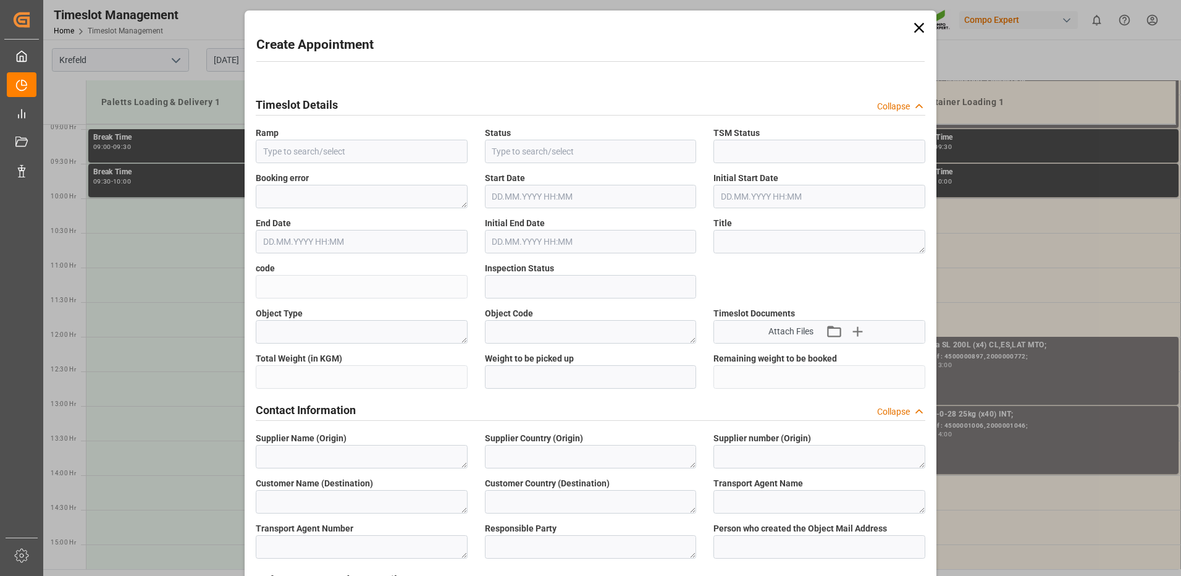
type input "Paletts Loading & Delivery 1"
type input "Booked"
type input "Open"
type input "[DATE] 14:30"
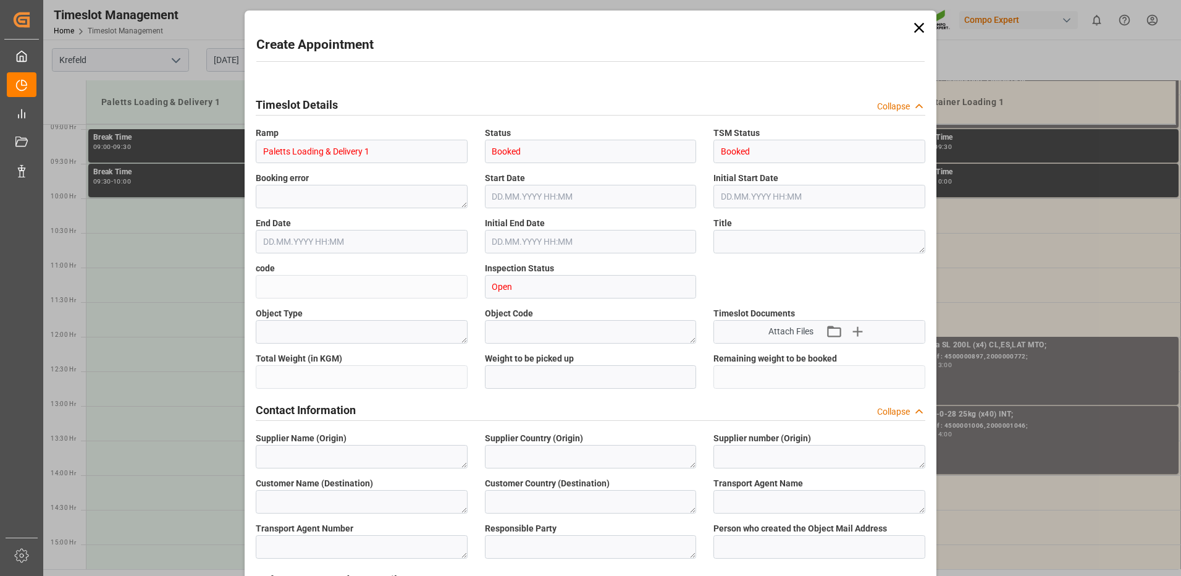
type input "[DATE] 15:00"
